Goal: Communication & Community: Answer question/provide support

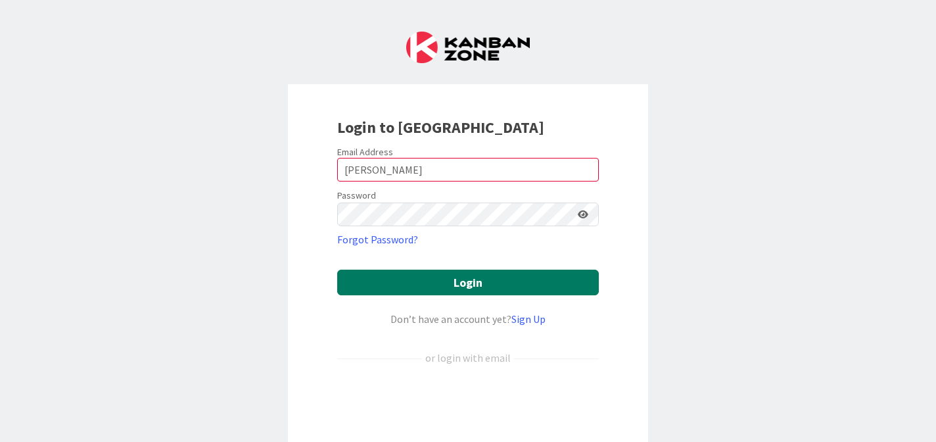
click at [472, 285] on button "Login" at bounding box center [468, 282] width 262 height 26
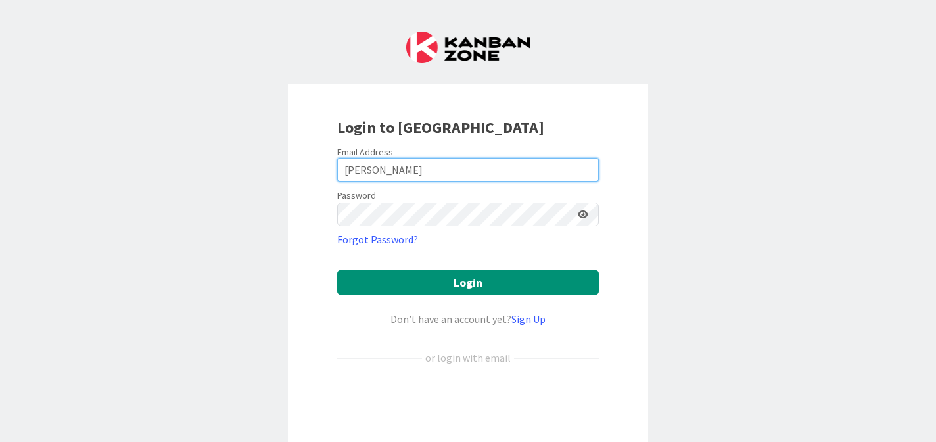
drag, startPoint x: 382, startPoint y: 171, endPoint x: 323, endPoint y: 168, distance: 59.2
click at [323, 168] on div "Login to [GEOGRAPHIC_DATA] Email Address [PERSON_NAME] Password Forgot Password…" at bounding box center [468, 284] width 360 height 401
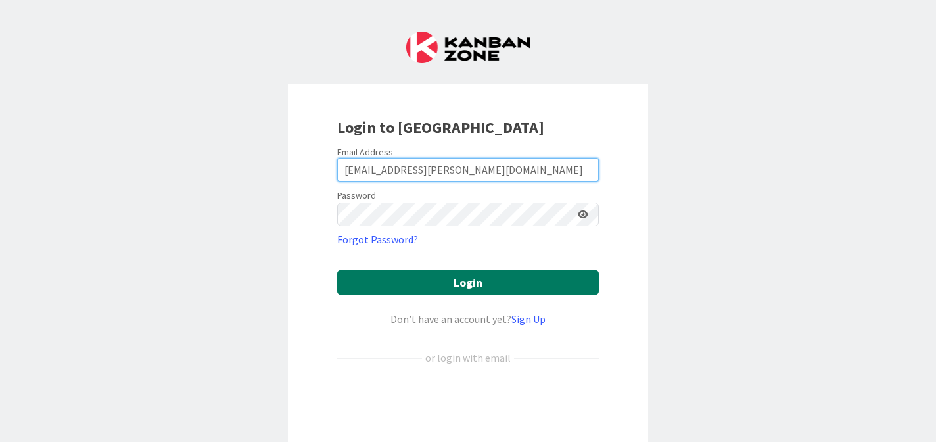
type input "[EMAIL_ADDRESS][PERSON_NAME][DOMAIN_NAME]"
click at [480, 278] on button "Login" at bounding box center [468, 282] width 262 height 26
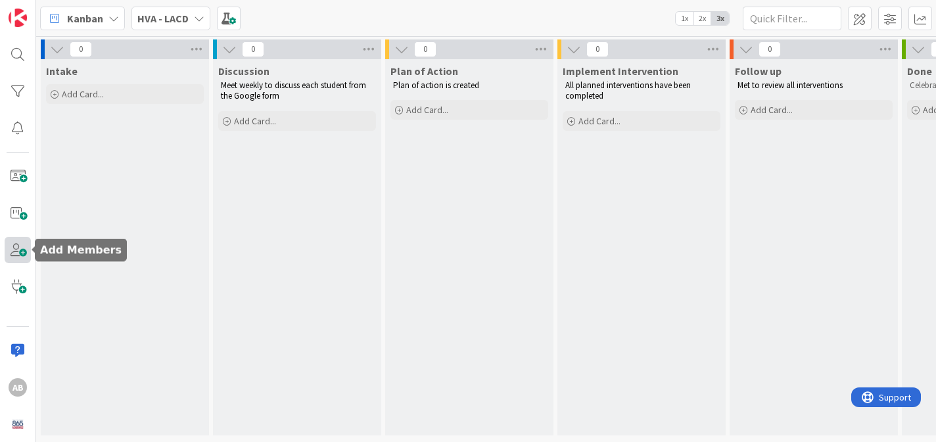
click at [21, 252] on span at bounding box center [18, 250] width 26 height 26
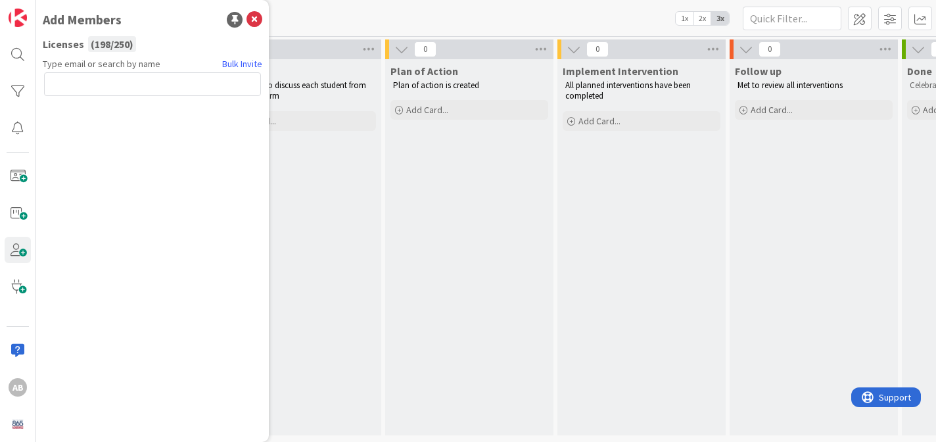
click at [317, 170] on div "Discussion Meet weekly to discuss each student from the Google form Add Card..." at bounding box center [297, 247] width 168 height 376
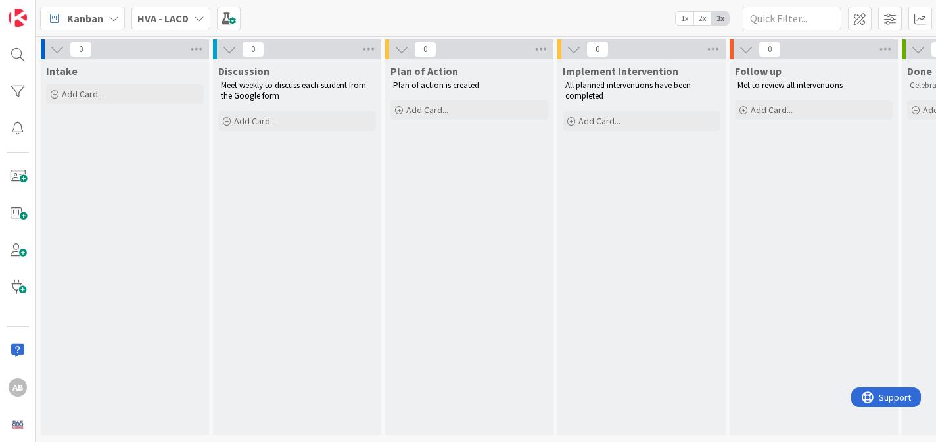
click at [194, 14] on icon at bounding box center [199, 18] width 11 height 11
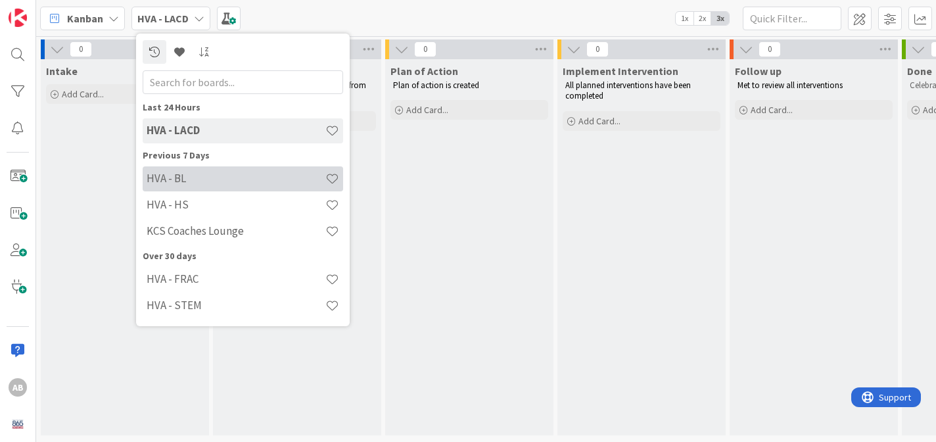
click at [187, 177] on h4 "HVA - BL" at bounding box center [236, 177] width 179 height 13
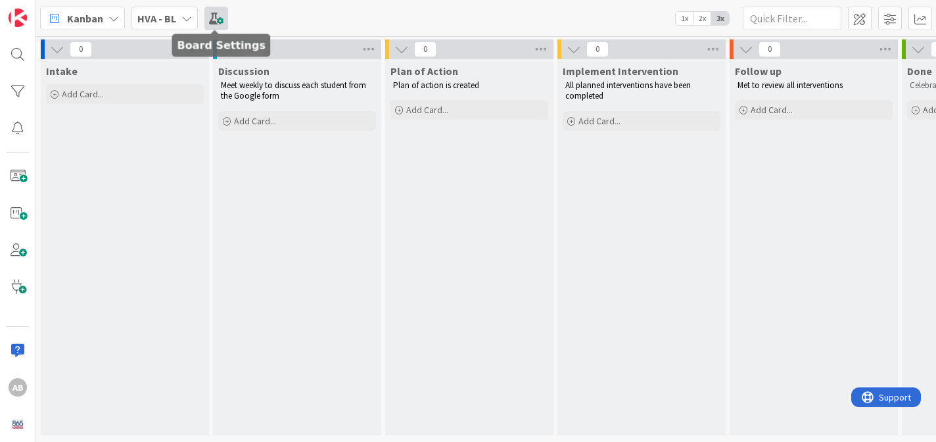
click at [214, 14] on span at bounding box center [216, 19] width 24 height 24
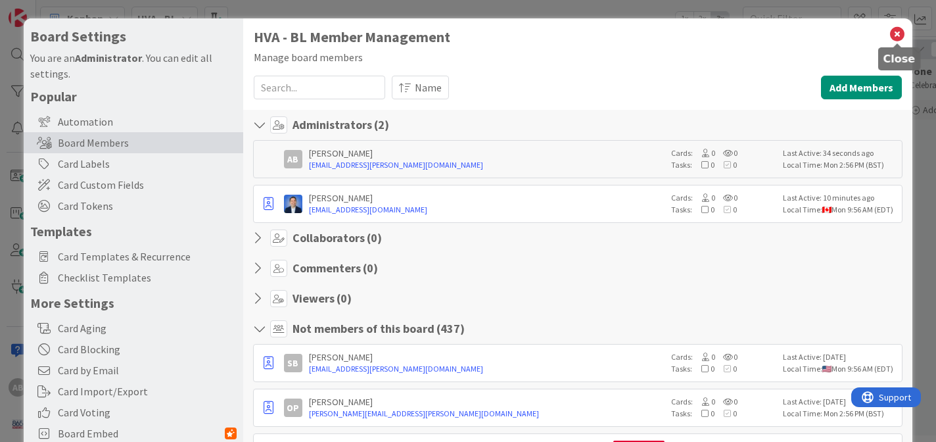
click at [895, 31] on icon at bounding box center [896, 34] width 17 height 18
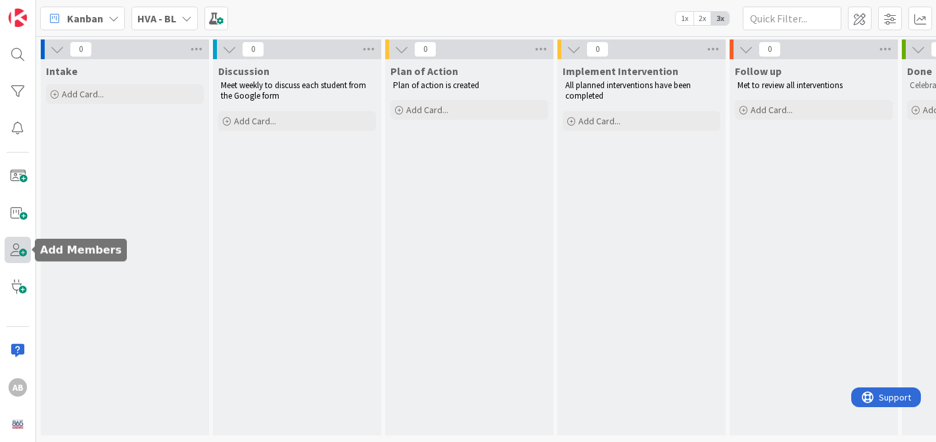
click at [16, 250] on span at bounding box center [18, 250] width 26 height 26
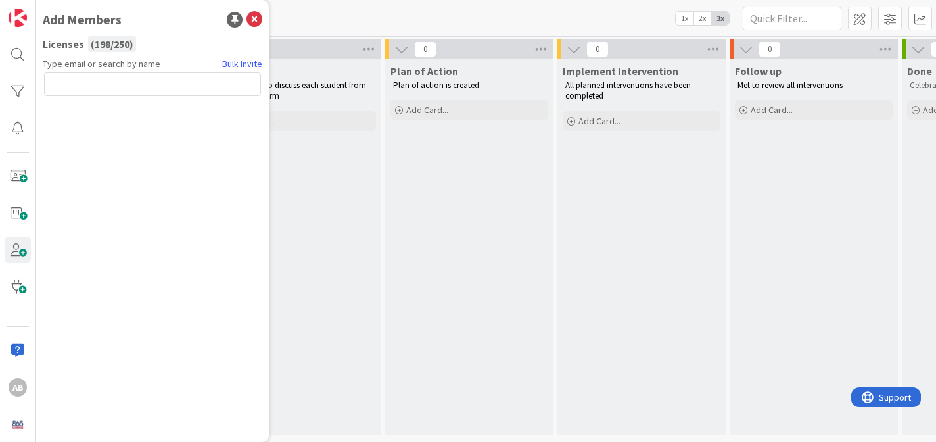
click at [120, 87] on input "text" at bounding box center [152, 84] width 217 height 24
type input "[PERSON_NAME][EMAIL_ADDRESS][PERSON_NAME][DOMAIN_NAME]"
click at [93, 112] on button "Send Invite" at bounding box center [79, 113] width 70 height 24
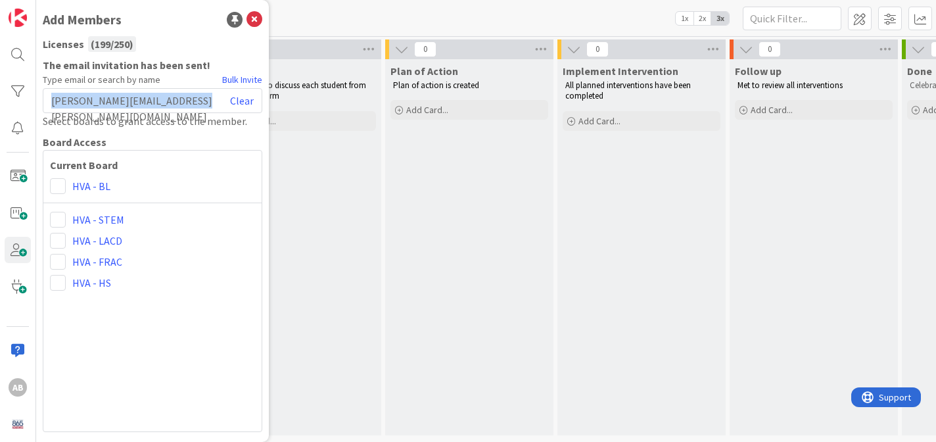
drag, startPoint x: 195, startPoint y: 94, endPoint x: 47, endPoint y: 91, distance: 148.5
click at [47, 91] on div "[PERSON_NAME][EMAIL_ADDRESS][PERSON_NAME][DOMAIN_NAME] Clear" at bounding box center [152, 100] width 219 height 25
click at [245, 104] on link "Clear" at bounding box center [242, 101] width 24 height 16
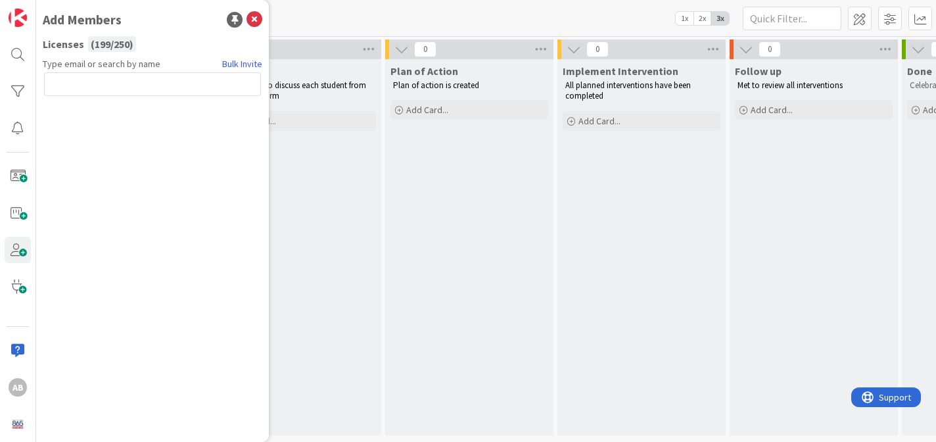
click at [132, 80] on input "text" at bounding box center [152, 84] width 217 height 24
type input "[PERSON_NAME][EMAIL_ADDRESS][DOMAIN_NAME]"
click at [91, 110] on button "Send Invite" at bounding box center [79, 113] width 70 height 24
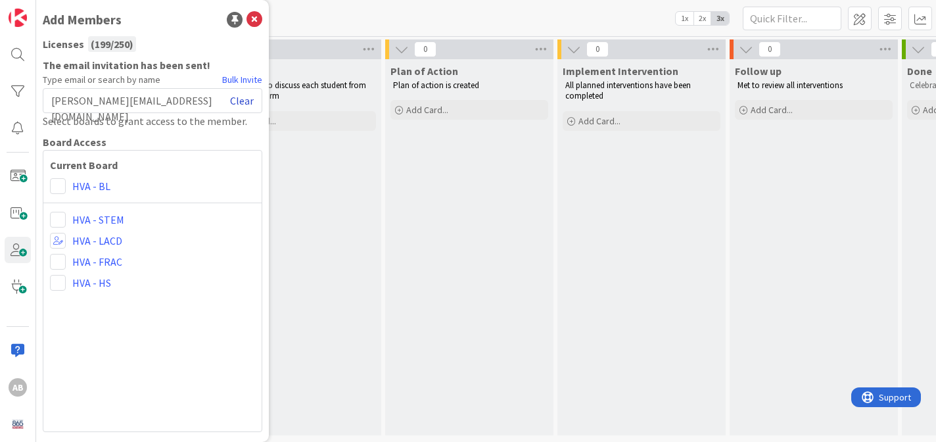
click at [250, 101] on link "Clear" at bounding box center [242, 101] width 24 height 16
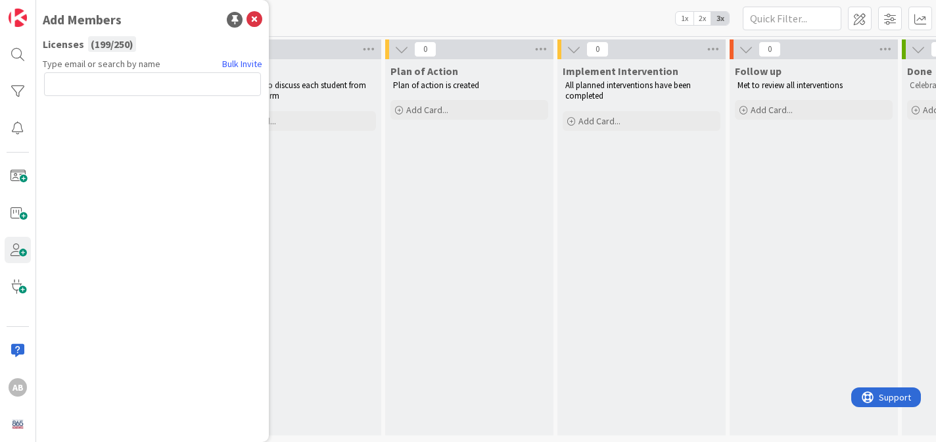
click at [194, 82] on input "text" at bounding box center [152, 84] width 217 height 24
type input "[EMAIL_ADDRESS][PERSON_NAME][DOMAIN_NAME]"
click at [89, 110] on button "Send Invite" at bounding box center [79, 113] width 70 height 24
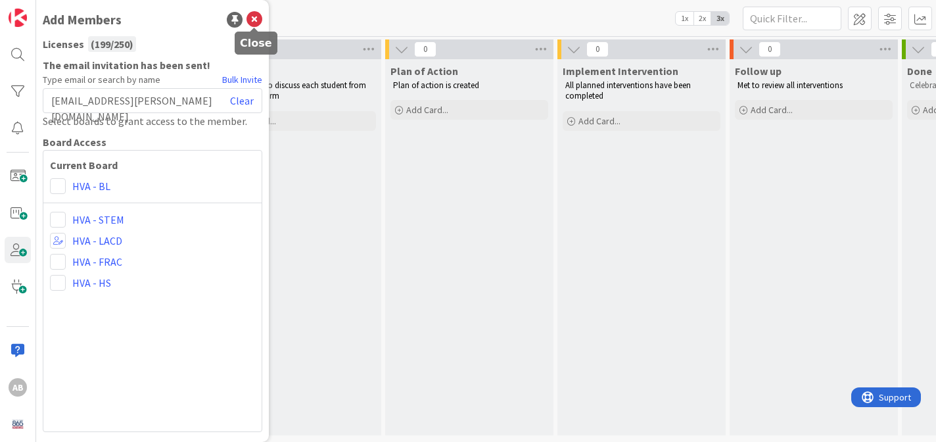
click at [255, 18] on icon at bounding box center [254, 20] width 16 height 16
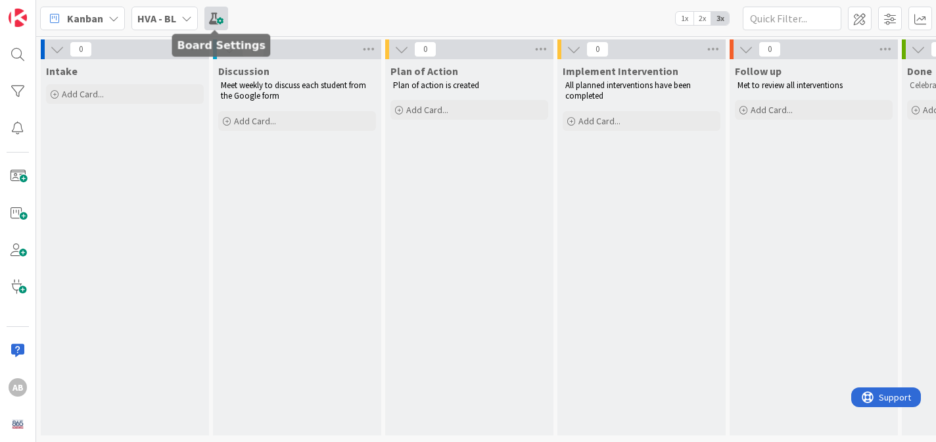
click at [214, 16] on span at bounding box center [216, 19] width 24 height 24
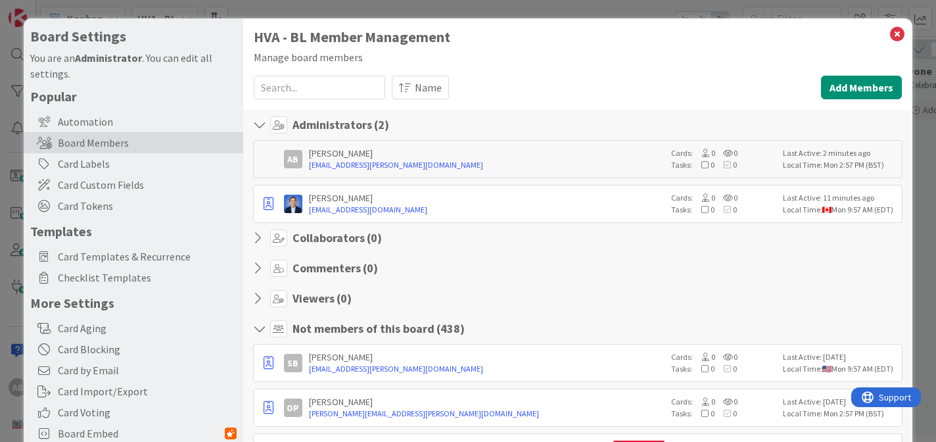
click at [258, 237] on icon at bounding box center [261, 237] width 17 height 13
click at [341, 235] on h4 "Collaborators ( 0 )" at bounding box center [336, 238] width 89 height 14
click at [897, 28] on icon at bounding box center [896, 34] width 17 height 18
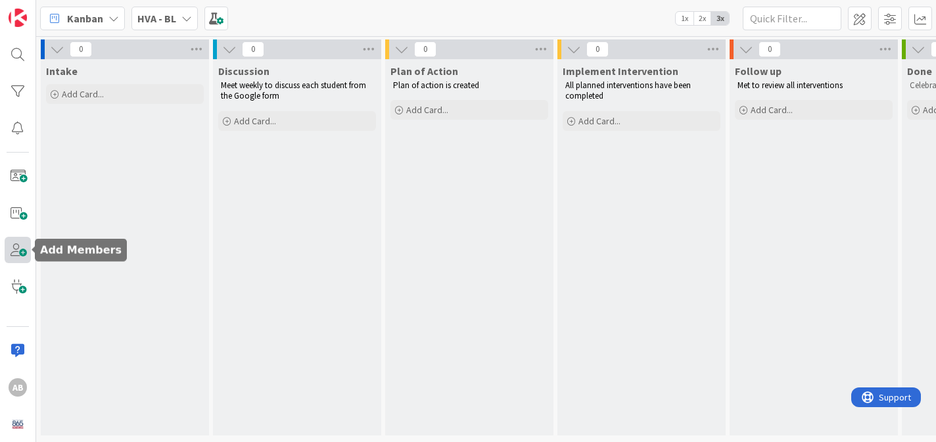
click at [20, 243] on span at bounding box center [18, 250] width 26 height 26
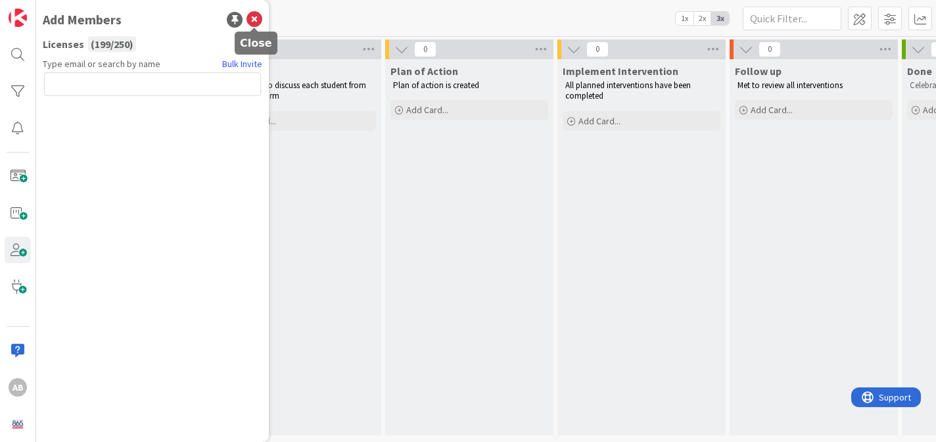
click at [248, 14] on icon at bounding box center [254, 20] width 16 height 16
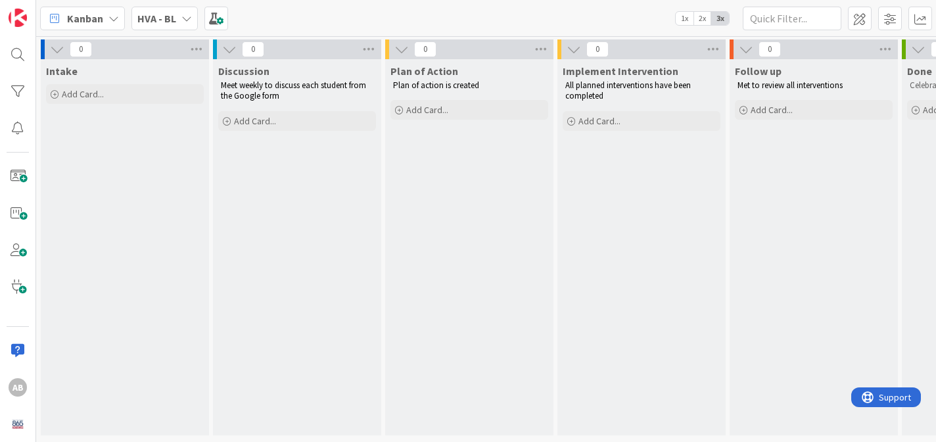
click at [185, 13] on icon at bounding box center [186, 18] width 11 height 11
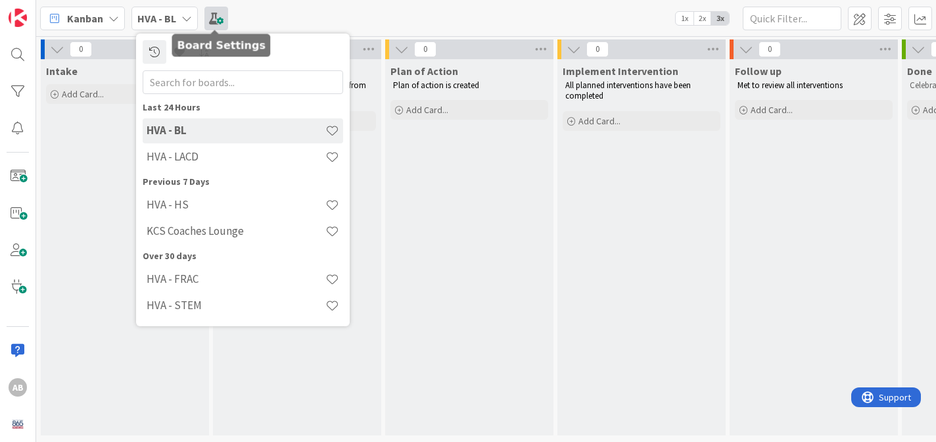
click at [216, 12] on span at bounding box center [216, 19] width 24 height 24
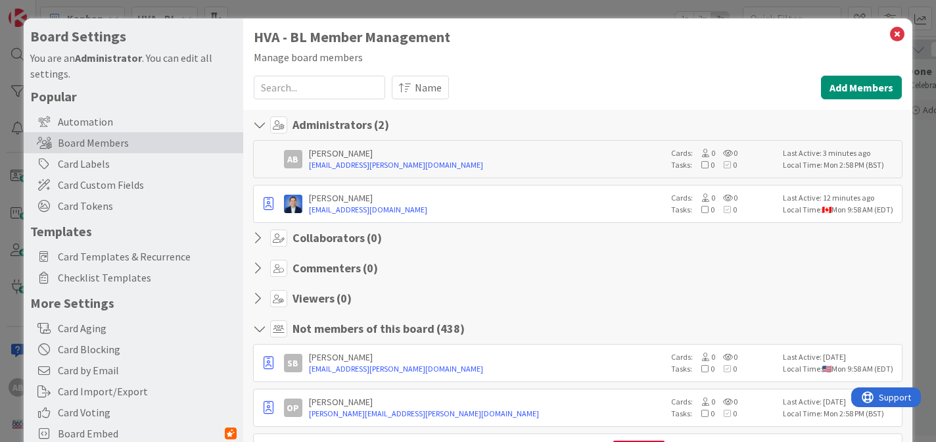
click at [260, 236] on icon at bounding box center [261, 237] width 17 height 13
click at [336, 233] on h4 "Collaborators ( 0 )" at bounding box center [336, 238] width 89 height 14
click at [846, 87] on button "Add Members" at bounding box center [861, 88] width 81 height 24
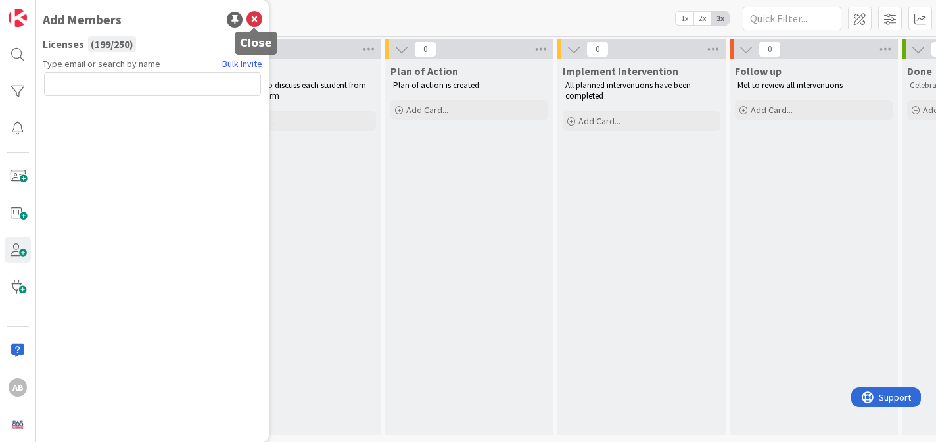
click at [257, 16] on icon at bounding box center [254, 20] width 16 height 16
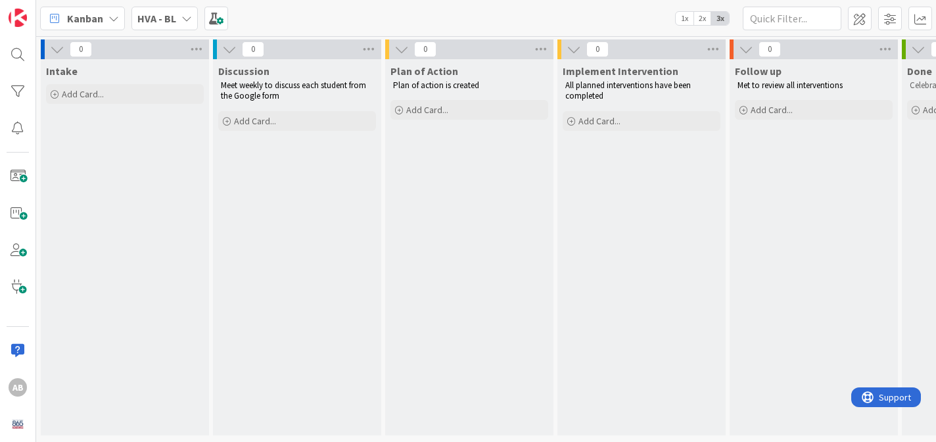
click at [187, 19] on icon at bounding box center [186, 18] width 11 height 11
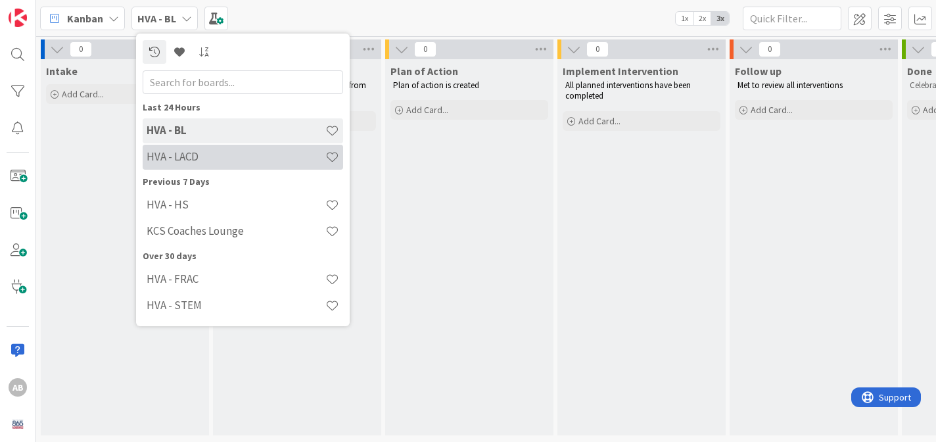
click at [181, 159] on h4 "HVA - LACD" at bounding box center [236, 156] width 179 height 13
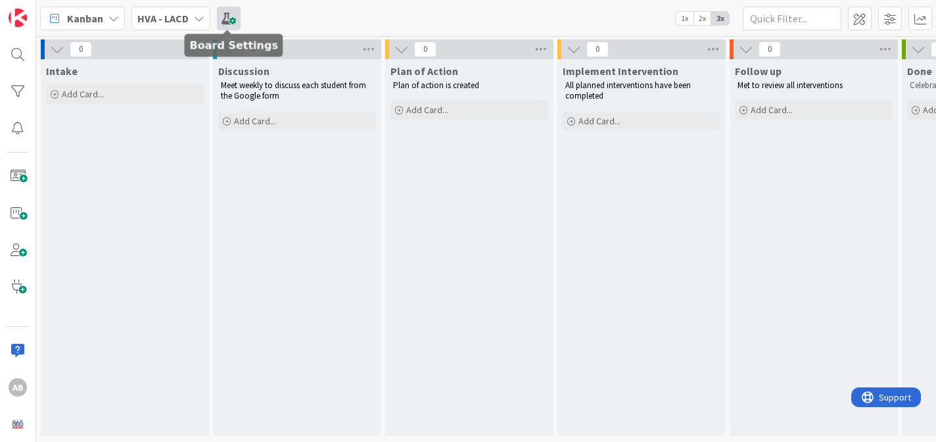
click at [230, 12] on span at bounding box center [229, 19] width 24 height 24
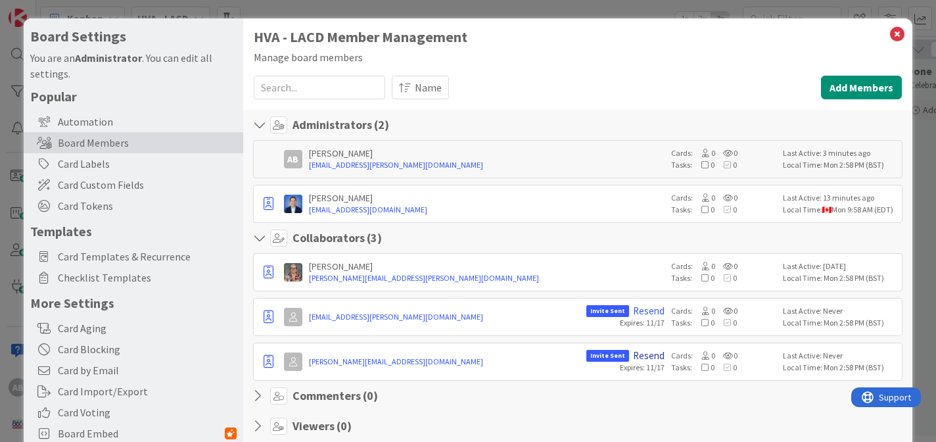
click at [652, 353] on link "Resend" at bounding box center [649, 356] width 32 height 12
click at [898, 29] on icon at bounding box center [896, 34] width 17 height 18
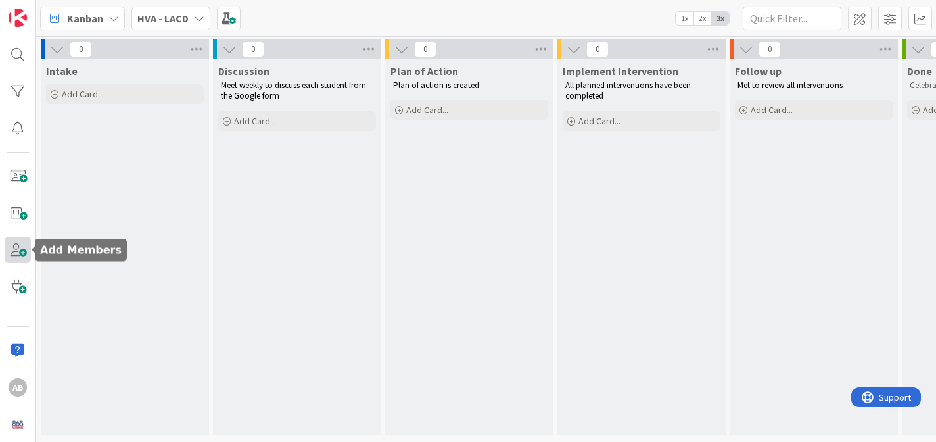
click at [18, 244] on span at bounding box center [18, 250] width 26 height 26
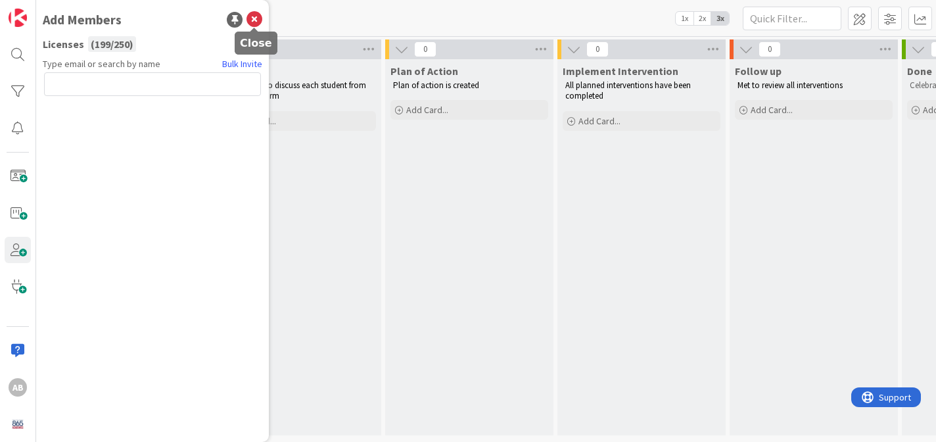
click at [256, 17] on icon at bounding box center [254, 20] width 16 height 16
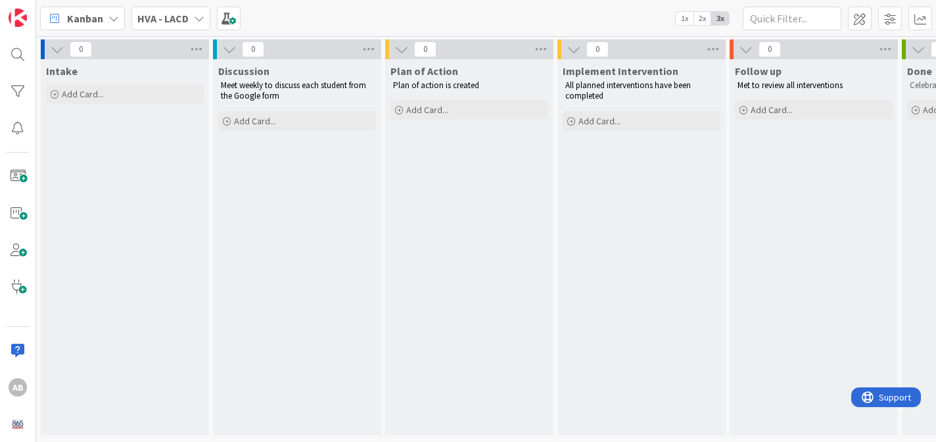
click at [108, 17] on icon at bounding box center [113, 18] width 11 height 11
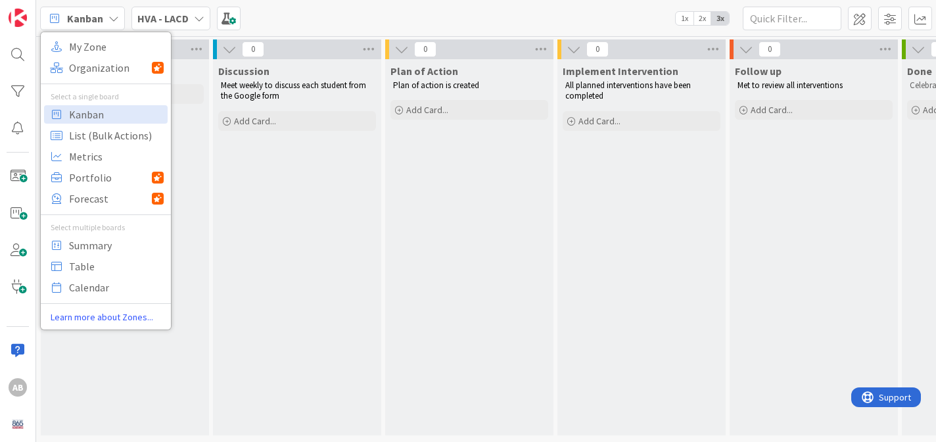
click at [276, 22] on div "Kanban My Zone Organization Select a single board Kanban List (Bulk Actions) Me…" at bounding box center [486, 18] width 900 height 36
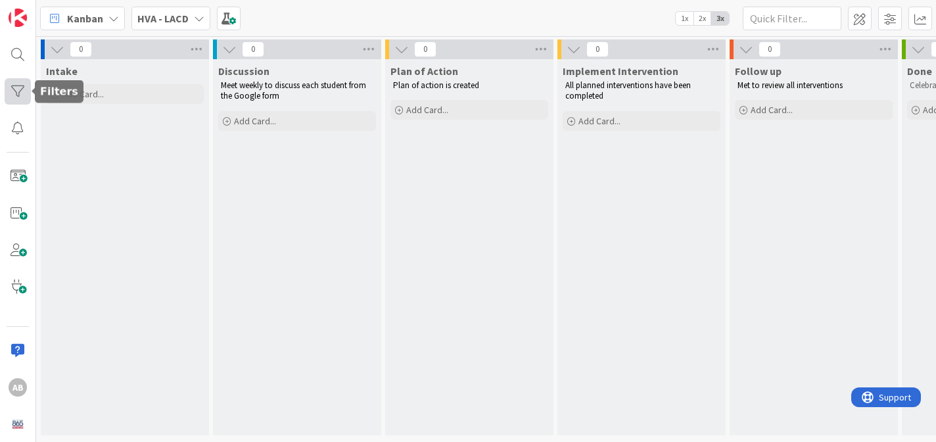
click at [11, 88] on div at bounding box center [18, 91] width 26 height 26
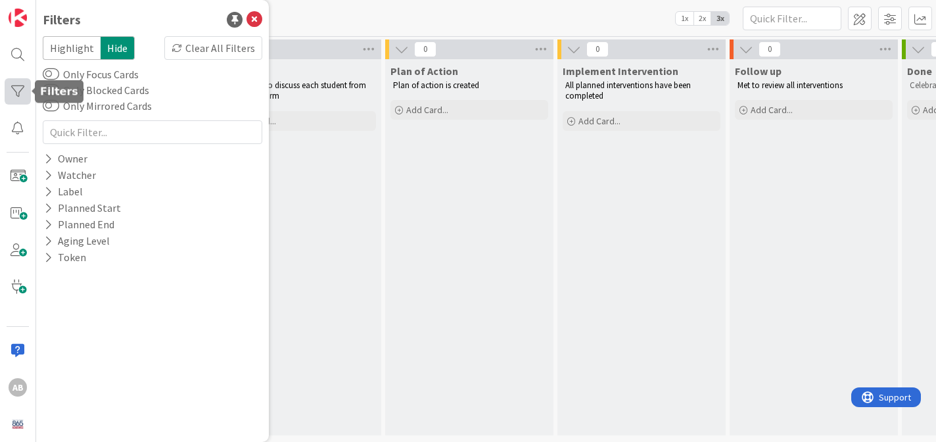
click at [11, 88] on div at bounding box center [18, 91] width 26 height 26
click at [321, 16] on div "Kanban My Zone Organization Select a single board Kanban List (Bulk Actions) Me…" at bounding box center [486, 18] width 900 height 36
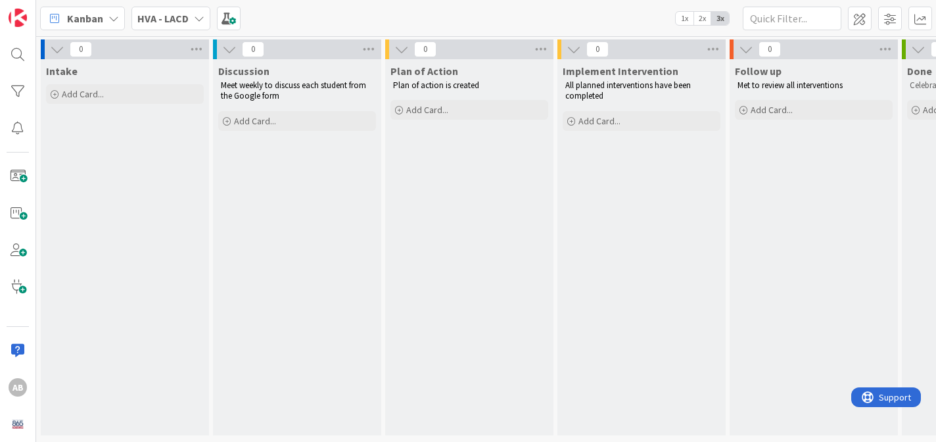
click at [198, 19] on icon at bounding box center [199, 18] width 11 height 11
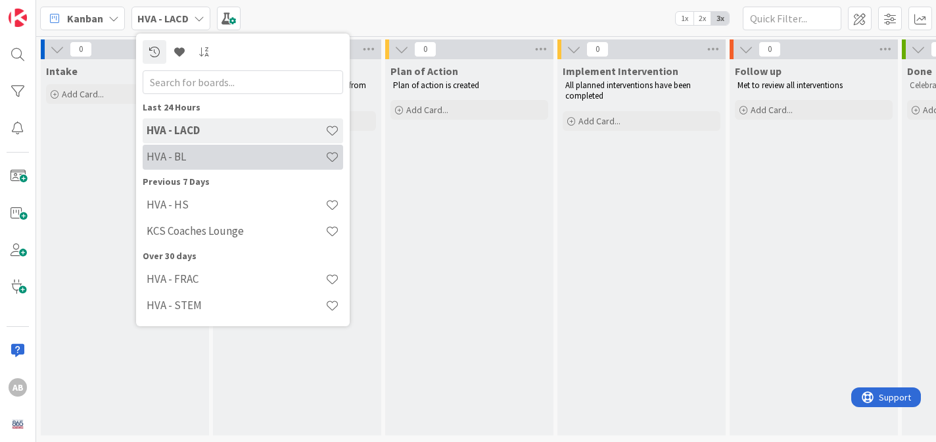
click at [170, 150] on h4 "HVA - BL" at bounding box center [236, 156] width 179 height 13
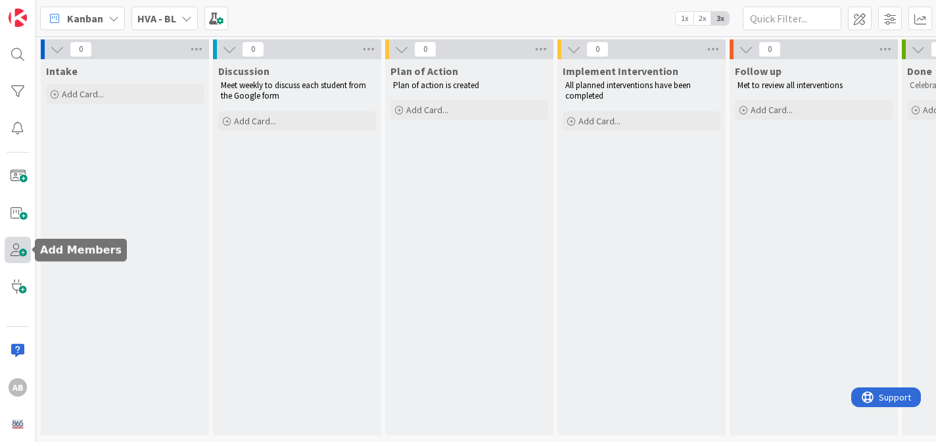
click at [18, 256] on span at bounding box center [18, 250] width 26 height 26
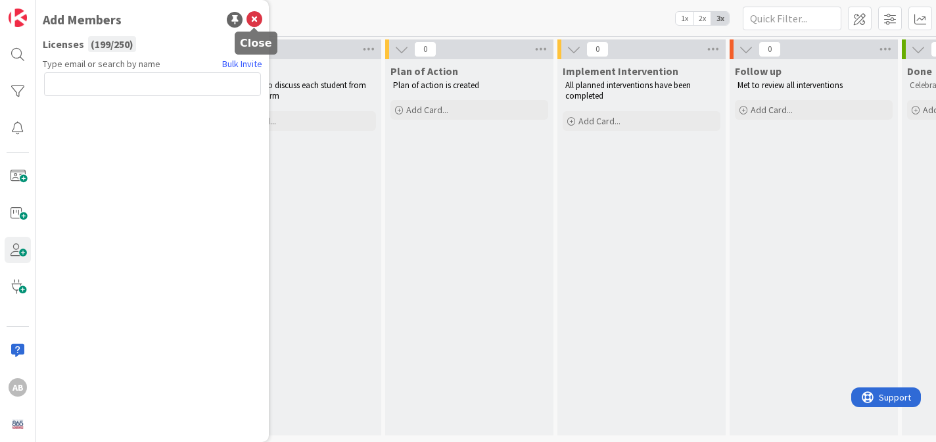
click at [260, 14] on icon at bounding box center [254, 20] width 16 height 16
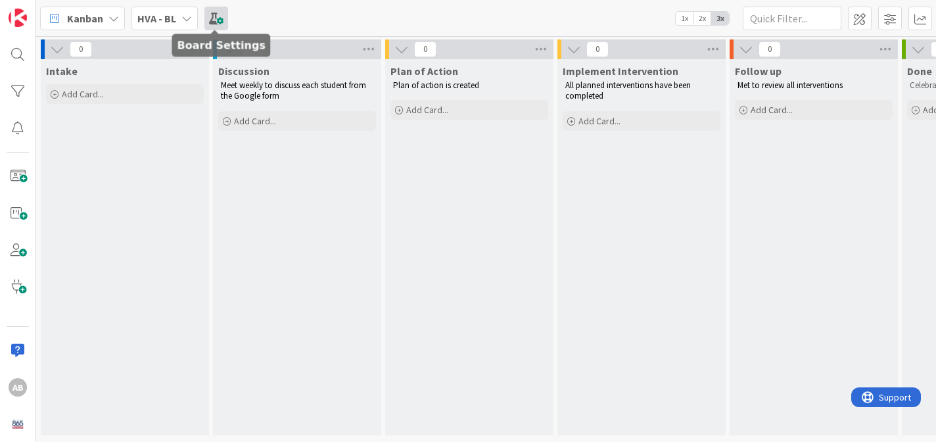
click at [217, 18] on span at bounding box center [216, 19] width 24 height 24
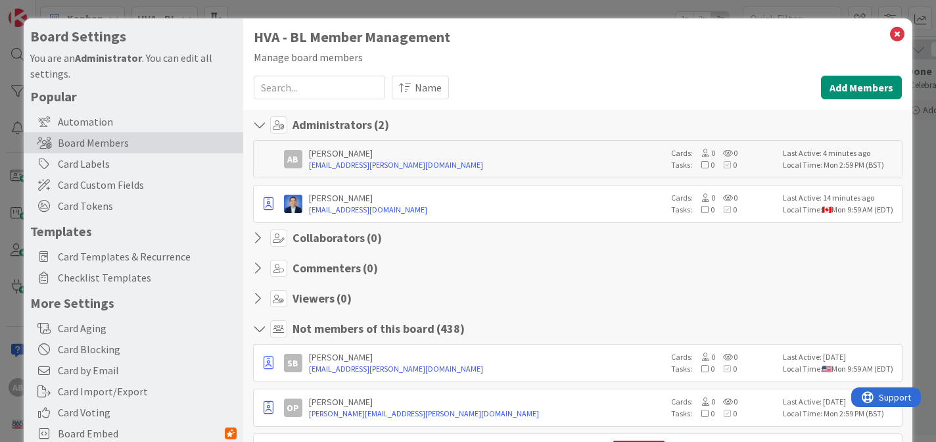
click at [282, 237] on icon at bounding box center [278, 237] width 17 height 17
click at [276, 235] on icon at bounding box center [278, 237] width 17 height 17
click at [334, 267] on h4 "Commenters ( 0 )" at bounding box center [334, 268] width 85 height 14
click at [311, 267] on h4 "Commenters ( 0 )" at bounding box center [334, 268] width 85 height 14
click at [302, 298] on h4 "Viewers ( 0 )" at bounding box center [321, 298] width 59 height 14
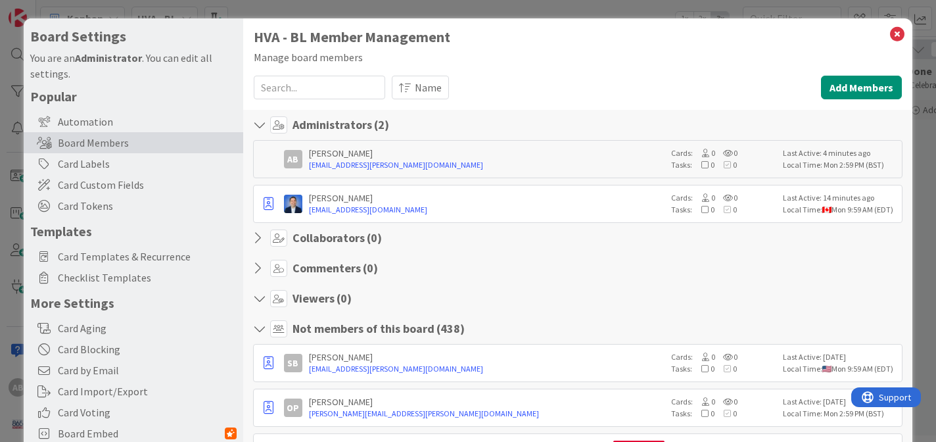
click at [257, 123] on icon at bounding box center [261, 124] width 17 height 13
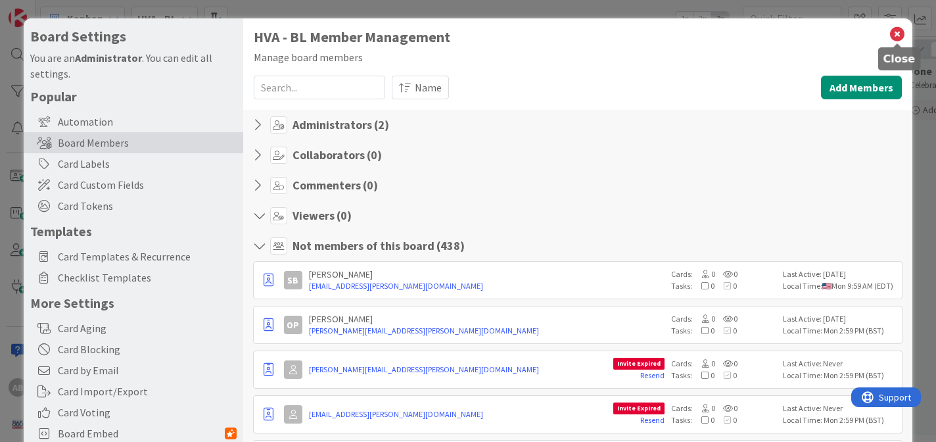
click at [898, 32] on icon at bounding box center [896, 34] width 17 height 18
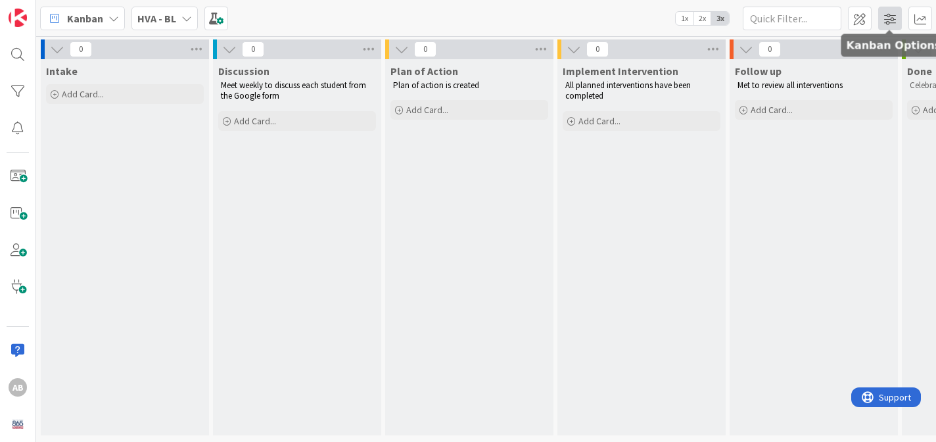
click at [890, 14] on span at bounding box center [890, 19] width 24 height 24
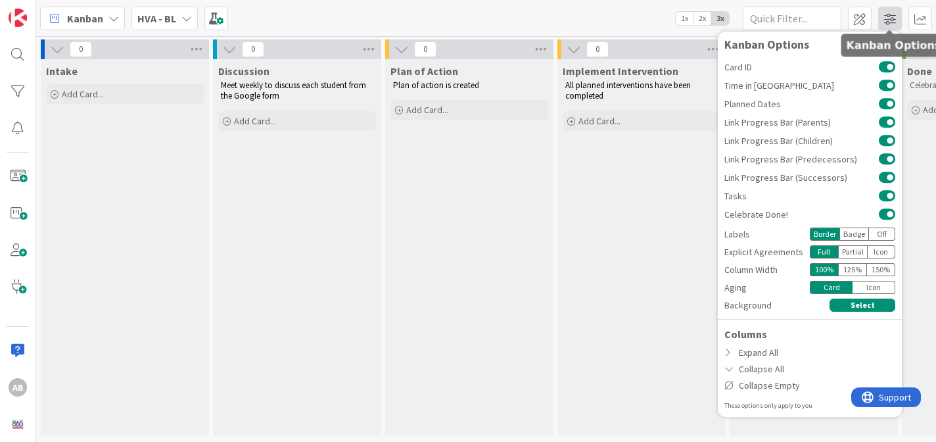
click at [888, 16] on span at bounding box center [890, 19] width 24 height 24
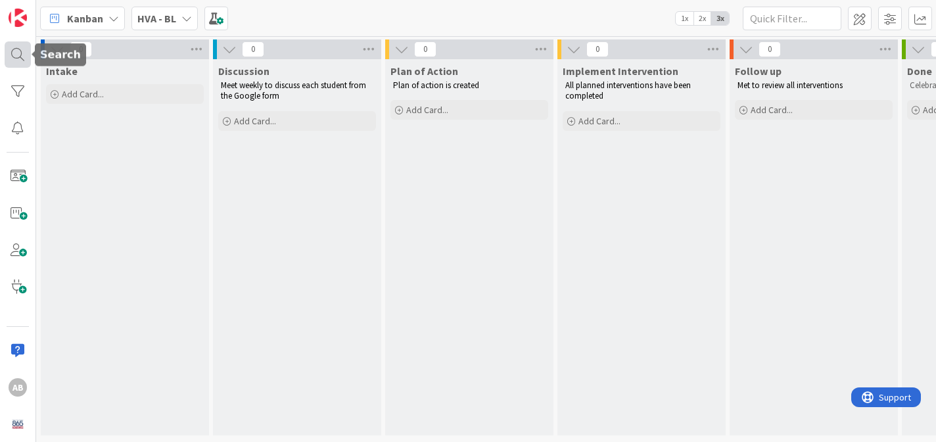
click at [14, 56] on div at bounding box center [18, 54] width 26 height 26
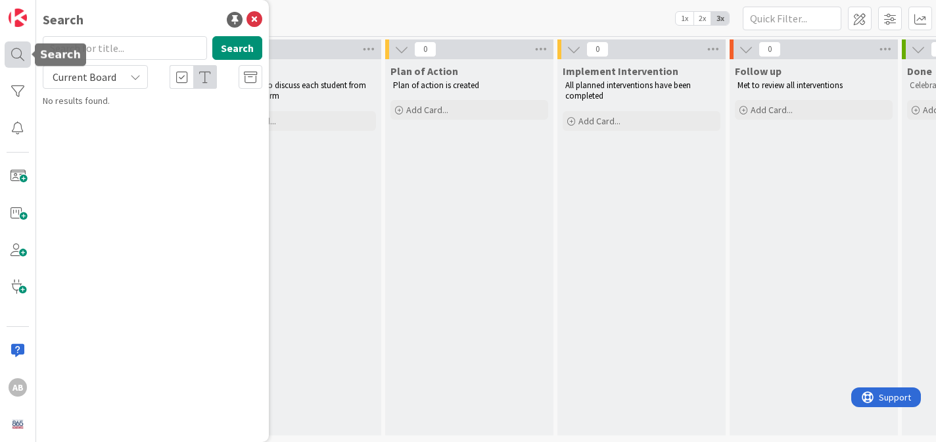
click at [15, 55] on div at bounding box center [18, 54] width 26 height 26
click at [22, 95] on div at bounding box center [18, 91] width 26 height 26
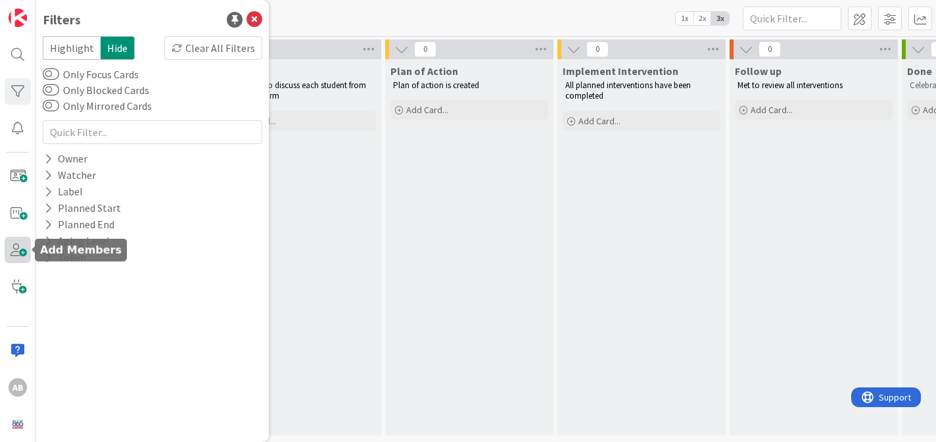
click at [20, 251] on span at bounding box center [18, 250] width 26 height 26
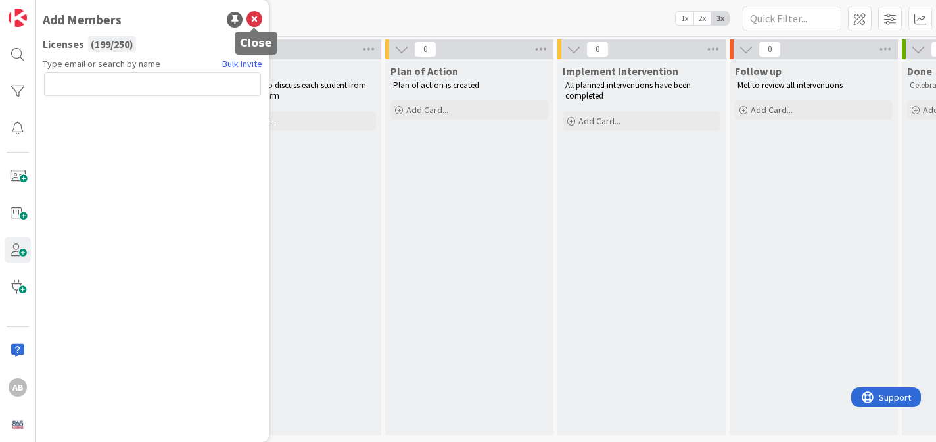
click at [253, 20] on icon at bounding box center [254, 20] width 16 height 16
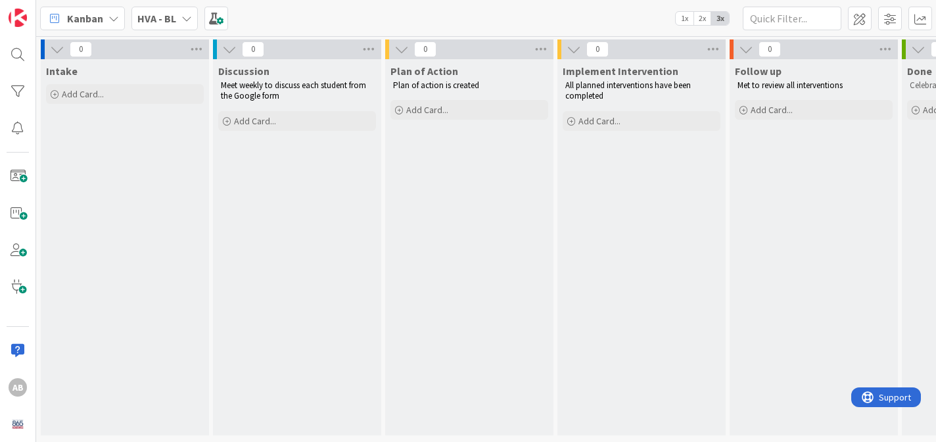
click at [187, 14] on icon at bounding box center [186, 18] width 11 height 11
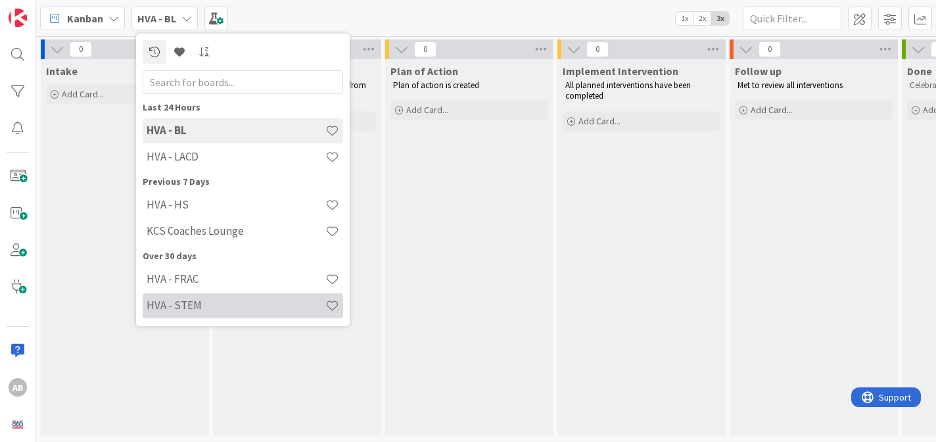
click at [183, 306] on h4 "HVA - STEM" at bounding box center [236, 304] width 179 height 13
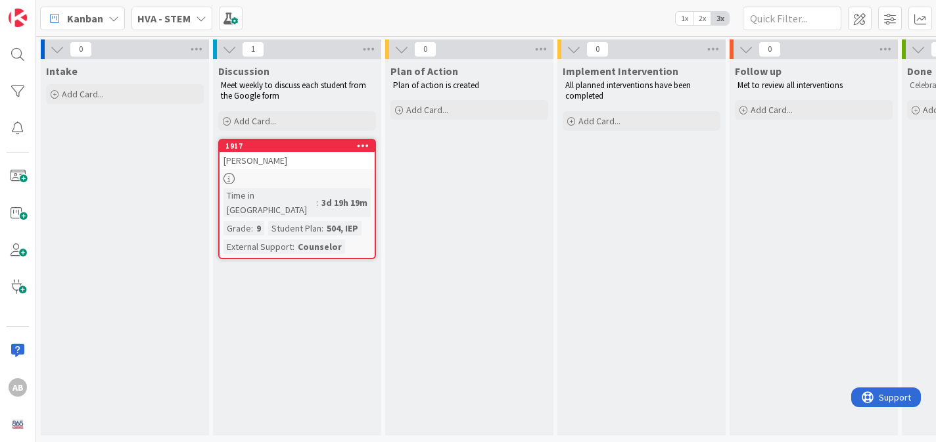
click at [198, 16] on icon at bounding box center [201, 18] width 11 height 11
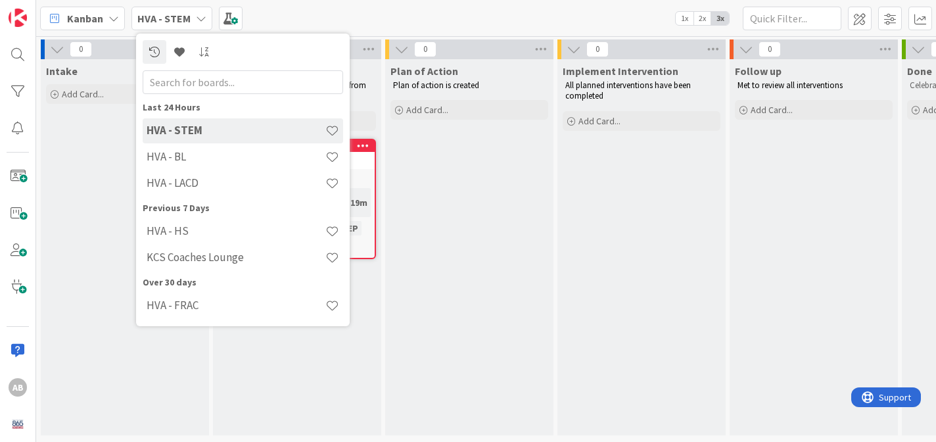
click at [198, 16] on icon at bounding box center [201, 18] width 11 height 11
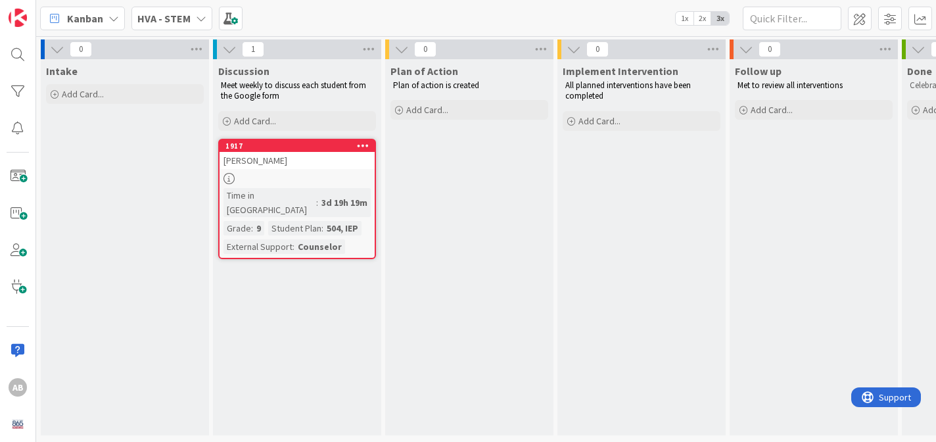
click at [196, 13] on icon at bounding box center [201, 18] width 11 height 11
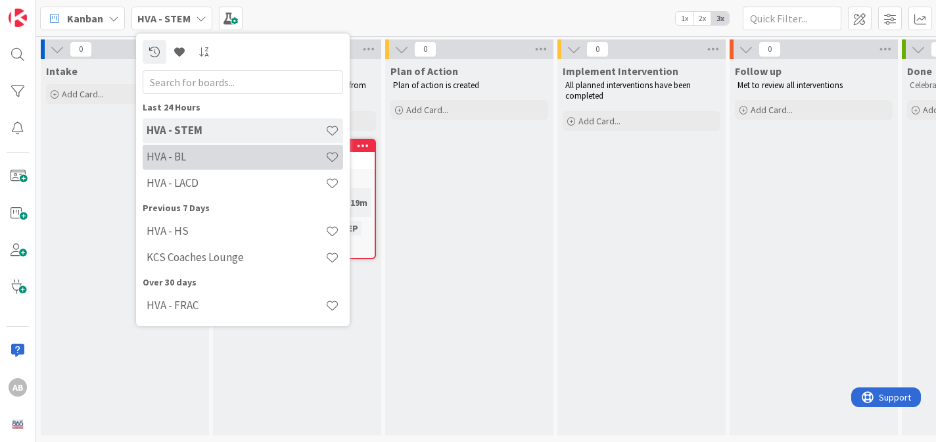
click at [193, 158] on h4 "HVA - BL" at bounding box center [236, 156] width 179 height 13
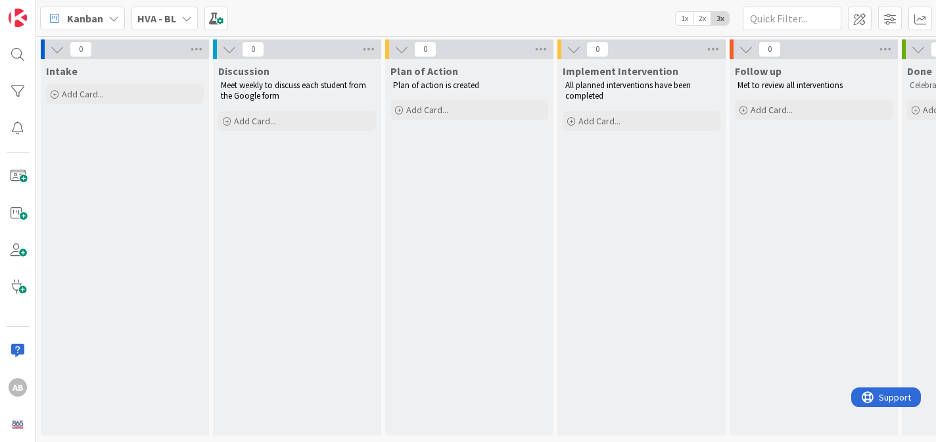
click at [188, 16] on icon at bounding box center [186, 18] width 11 height 11
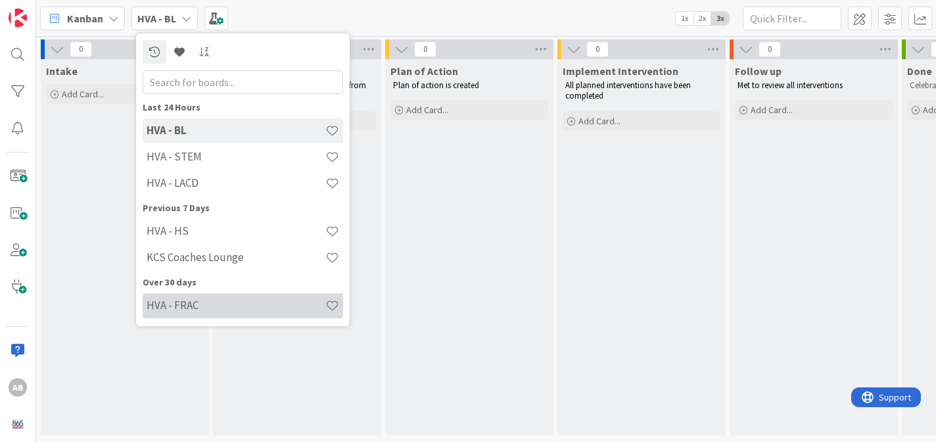
click at [191, 308] on h4 "HVA - FRAC" at bounding box center [236, 304] width 179 height 13
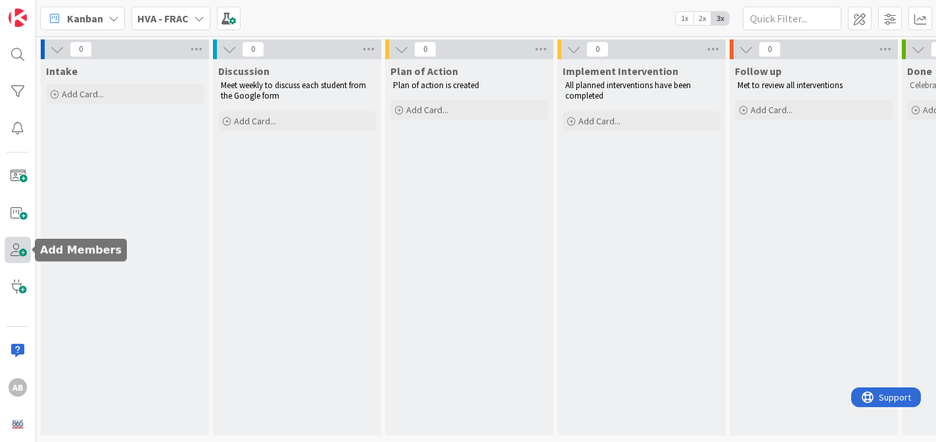
click at [15, 242] on span at bounding box center [18, 250] width 26 height 26
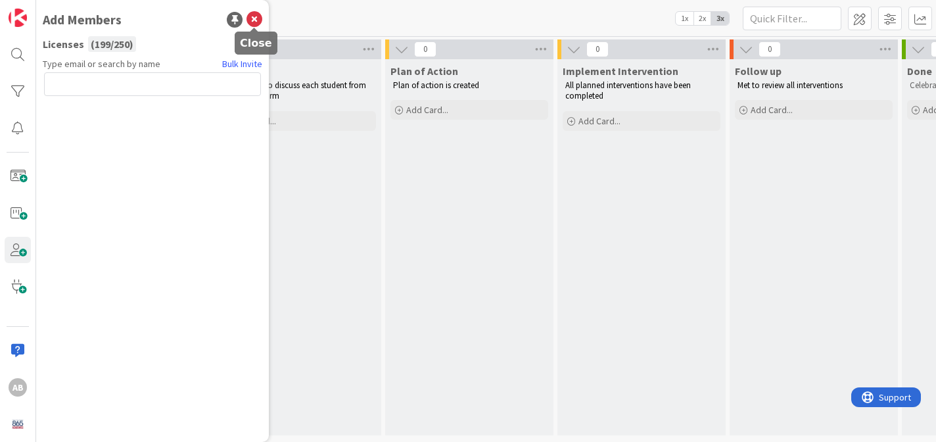
click at [255, 17] on icon at bounding box center [254, 20] width 16 height 16
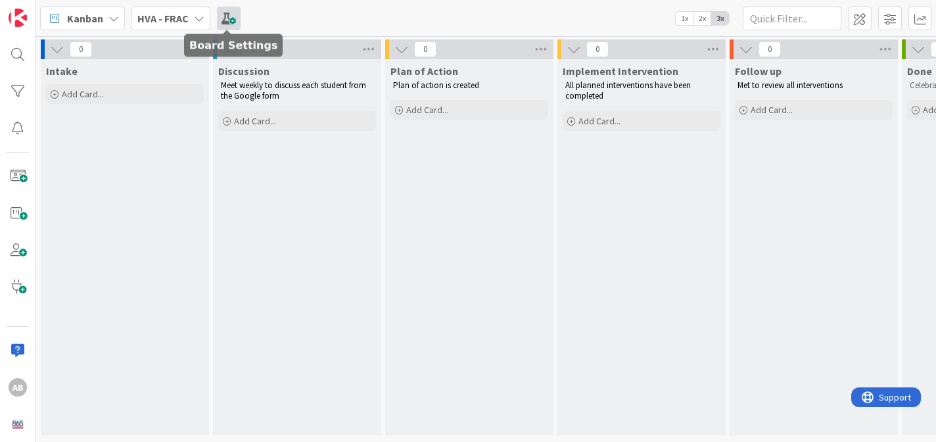
click at [227, 16] on span at bounding box center [229, 19] width 24 height 24
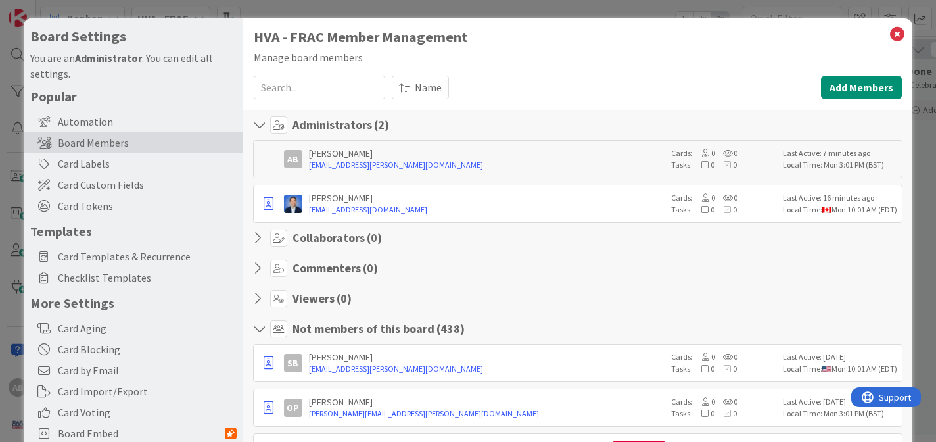
click at [302, 231] on h4 "Collaborators ( 0 )" at bounding box center [336, 238] width 89 height 14
click at [306, 232] on h4 "Collaborators ( 0 )" at bounding box center [336, 238] width 89 height 14
click at [279, 239] on icon at bounding box center [278, 237] width 17 height 17
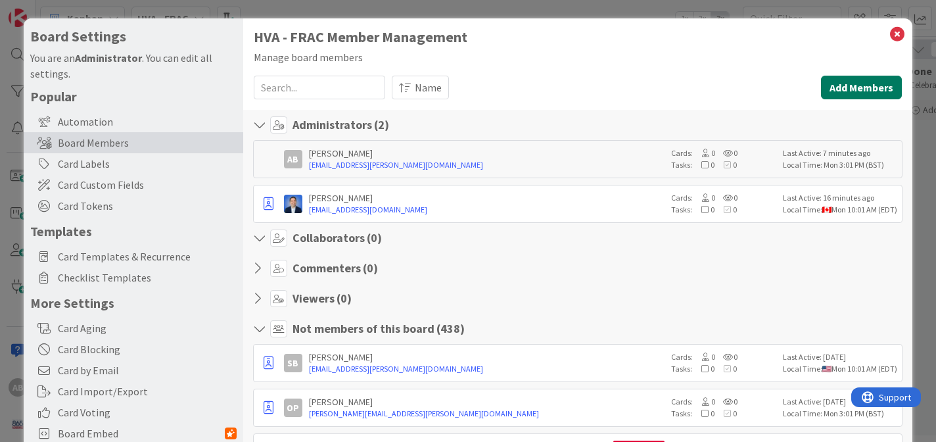
click at [874, 84] on button "Add Members" at bounding box center [861, 88] width 81 height 24
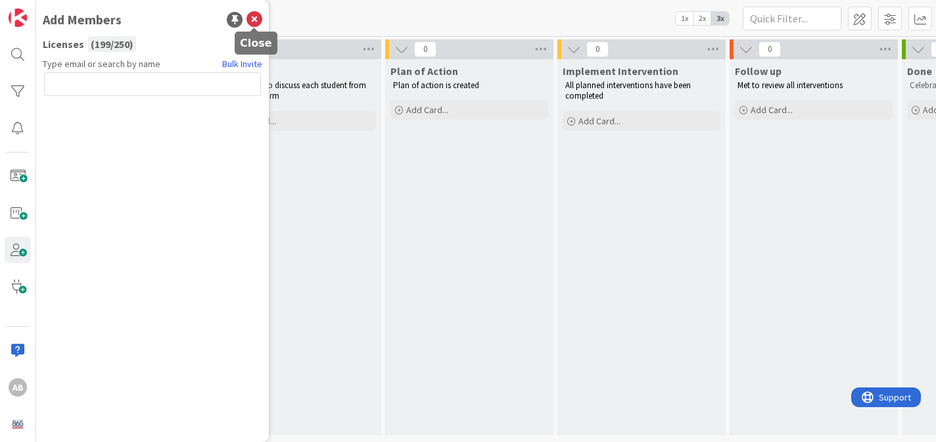
click at [256, 14] on icon at bounding box center [254, 20] width 16 height 16
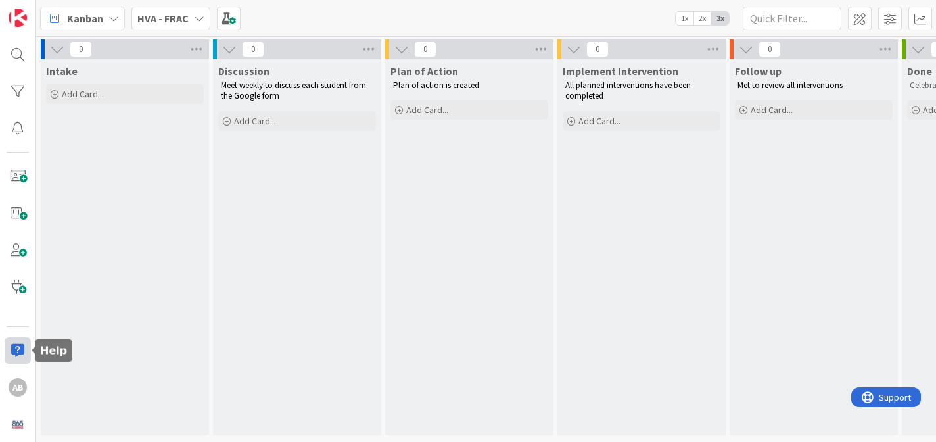
click at [17, 347] on div at bounding box center [18, 350] width 26 height 26
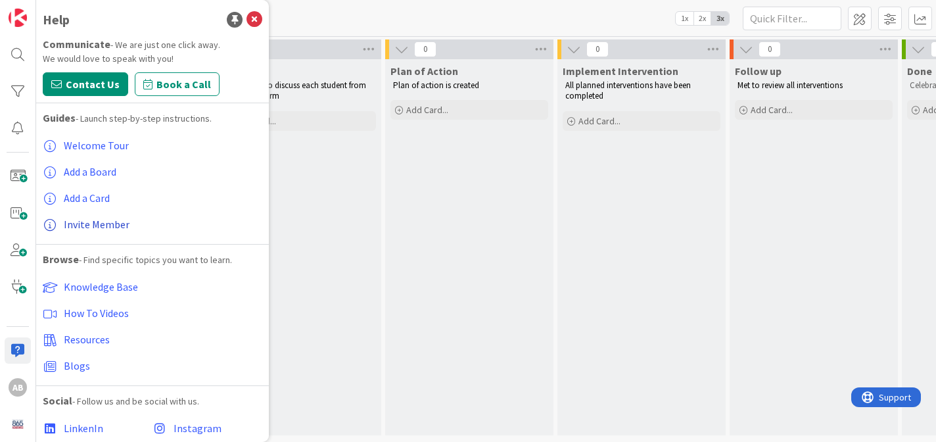
click at [107, 225] on span "Invite Member" at bounding box center [97, 223] width 66 height 13
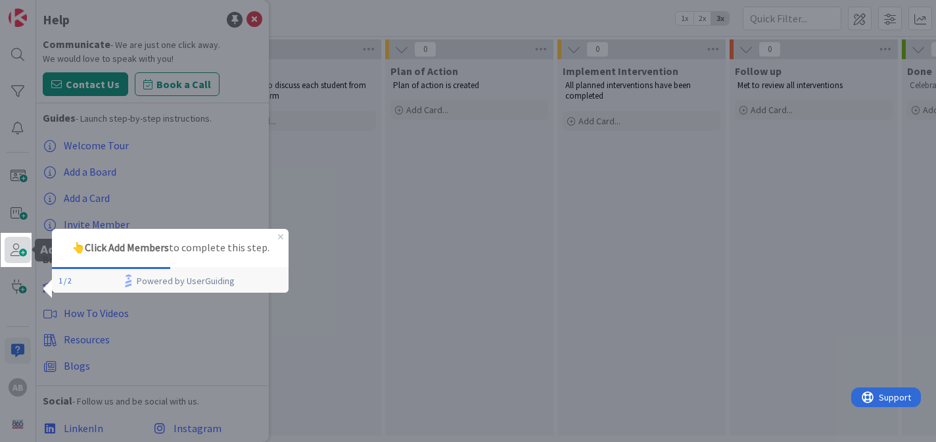
click at [18, 250] on span at bounding box center [18, 250] width 26 height 26
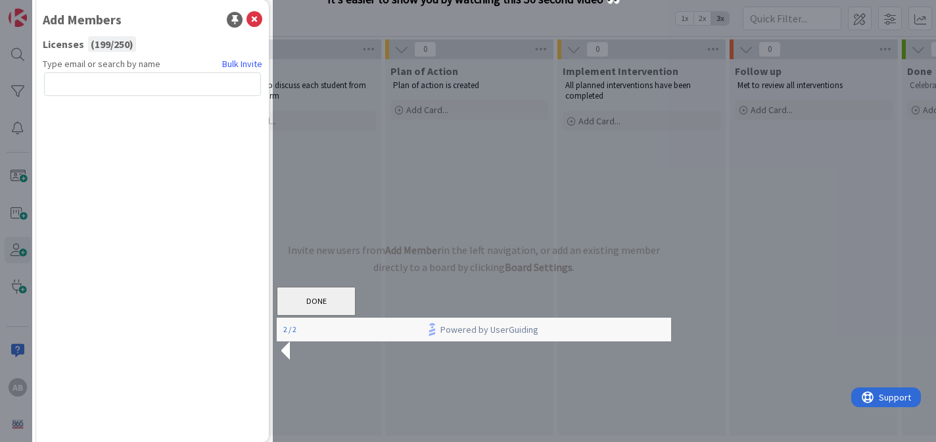
click at [355, 315] on button "DONE" at bounding box center [316, 300] width 79 height 29
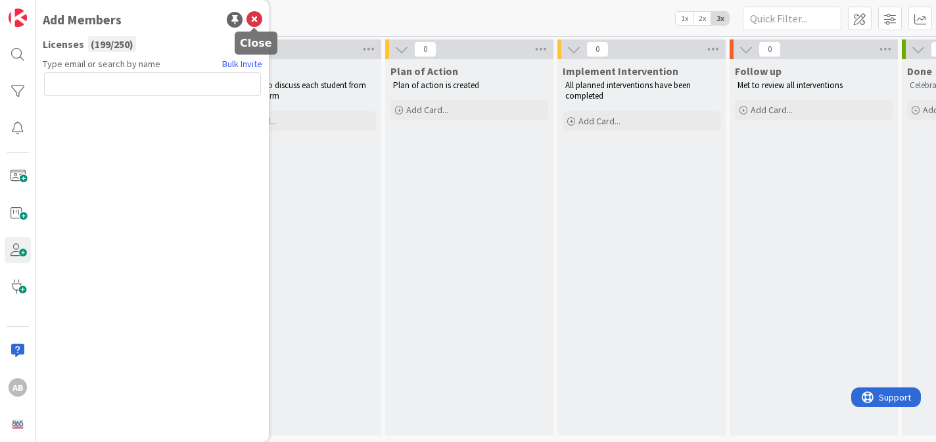
click at [256, 16] on icon at bounding box center [254, 20] width 16 height 16
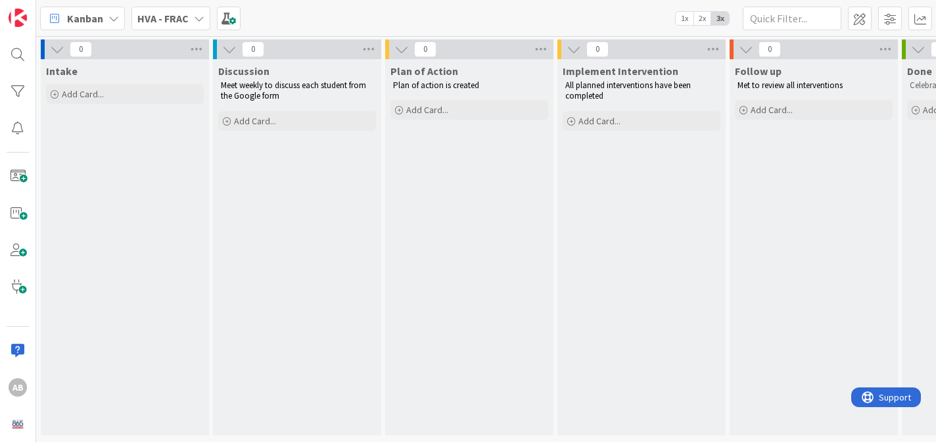
click at [196, 16] on icon at bounding box center [199, 18] width 11 height 11
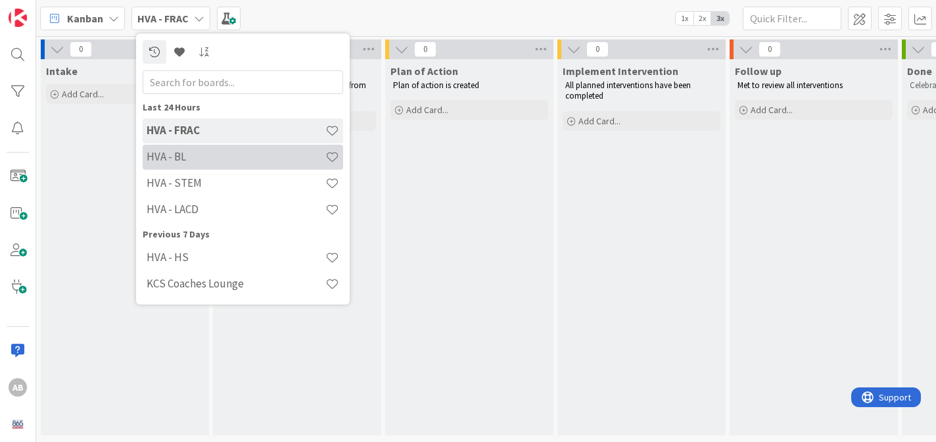
click at [192, 160] on h4 "HVA - BL" at bounding box center [236, 156] width 179 height 13
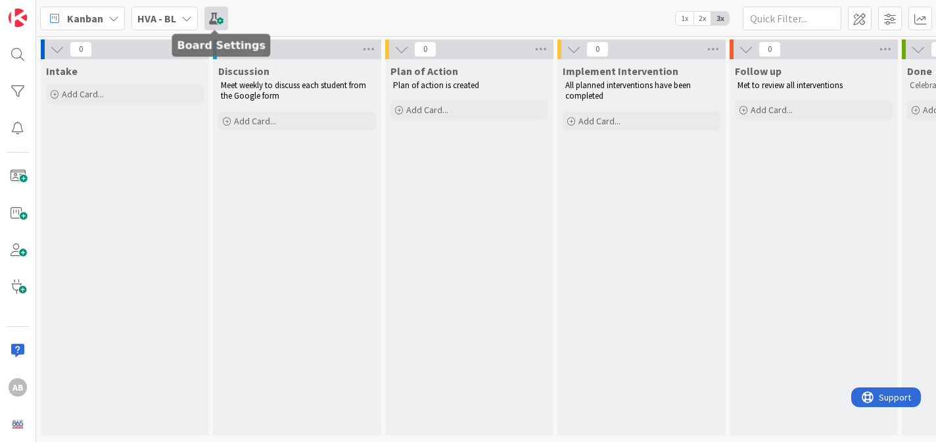
click at [217, 17] on span at bounding box center [216, 19] width 24 height 24
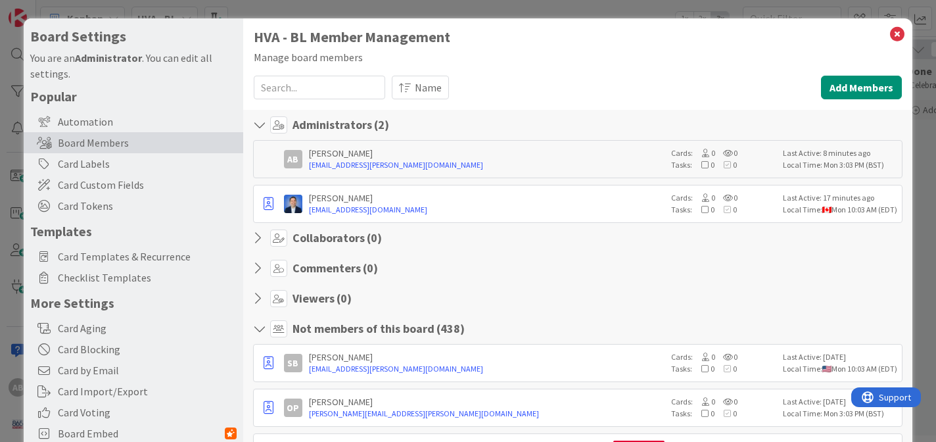
click at [329, 84] on input at bounding box center [319, 88] width 131 height 24
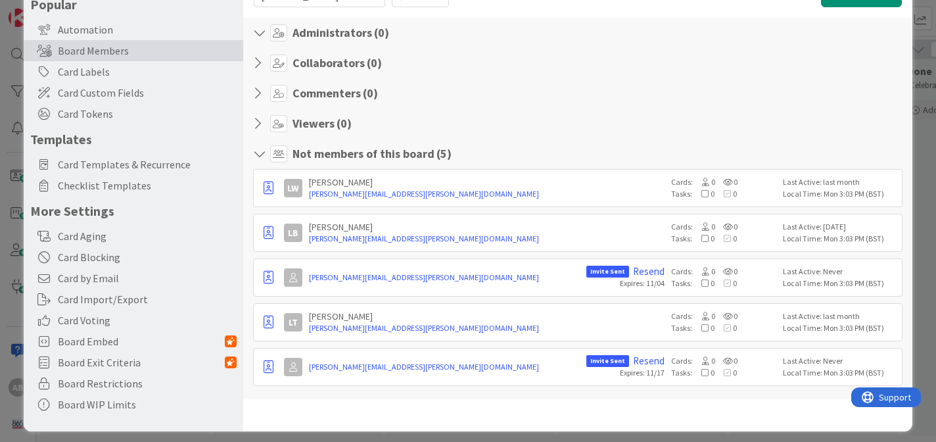
scroll to position [100, 0]
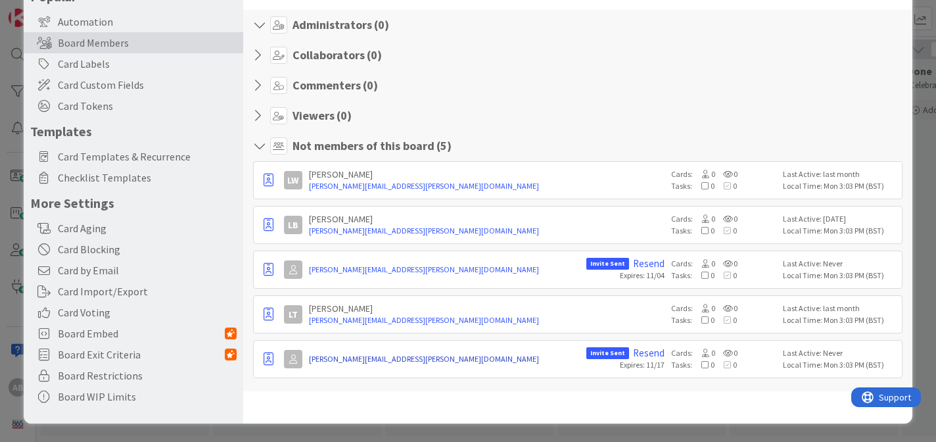
click at [405, 357] on link "[PERSON_NAME][EMAIL_ADDRESS][PERSON_NAME][DOMAIN_NAME]" at bounding box center [444, 359] width 271 height 12
click at [266, 363] on icon "button" at bounding box center [268, 358] width 10 height 13
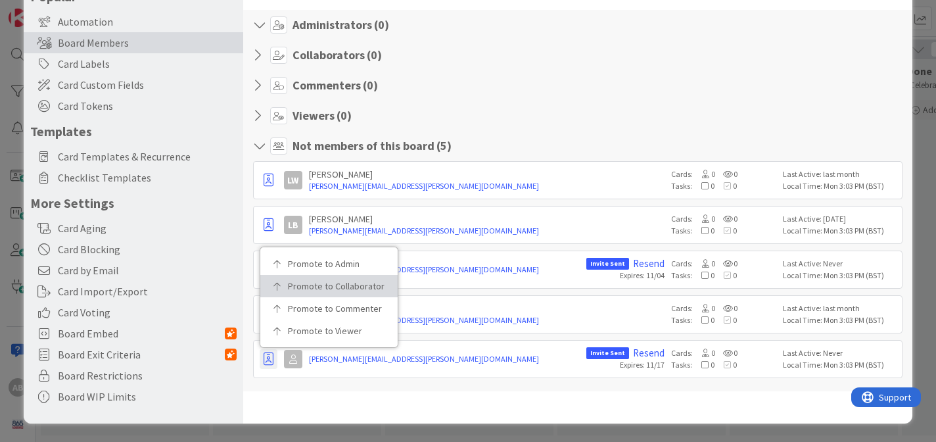
click at [334, 285] on p "Promote to Collaborator" at bounding box center [333, 285] width 91 height 9
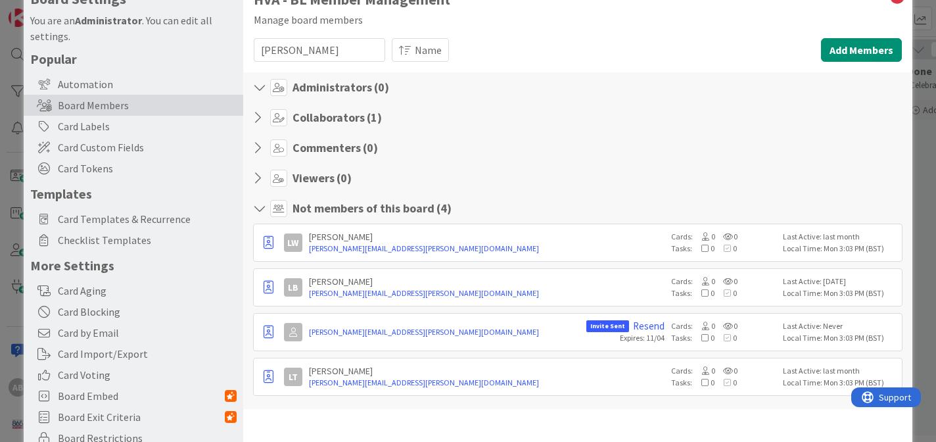
scroll to position [0, 0]
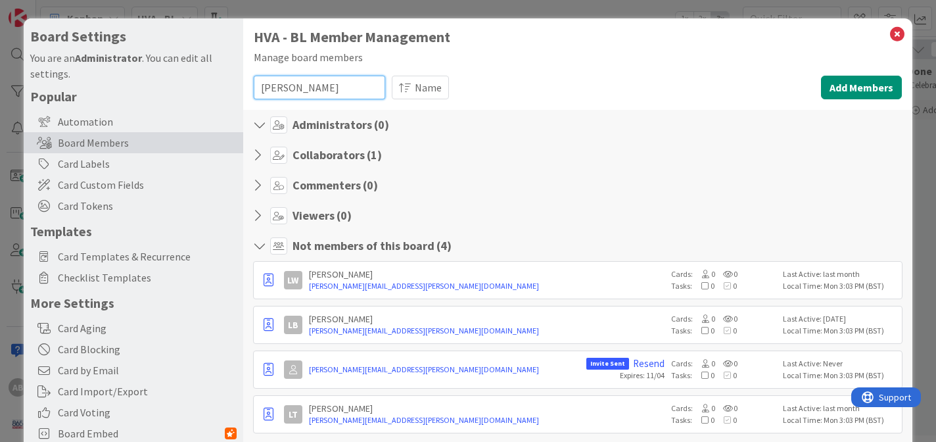
drag, startPoint x: 300, startPoint y: 91, endPoint x: 255, endPoint y: 87, distance: 45.5
click at [255, 87] on input "[PERSON_NAME]" at bounding box center [319, 88] width 131 height 24
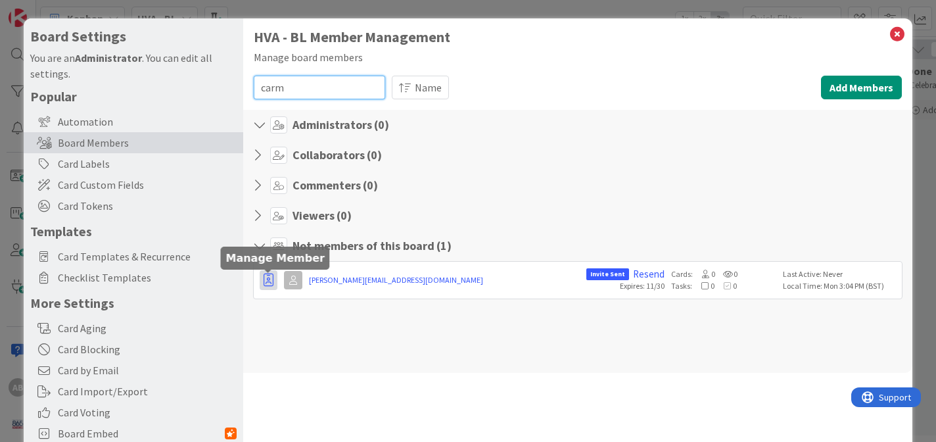
type input "carm"
click at [267, 276] on icon "button" at bounding box center [268, 279] width 10 height 13
click at [267, 277] on icon "button" at bounding box center [268, 279] width 10 height 13
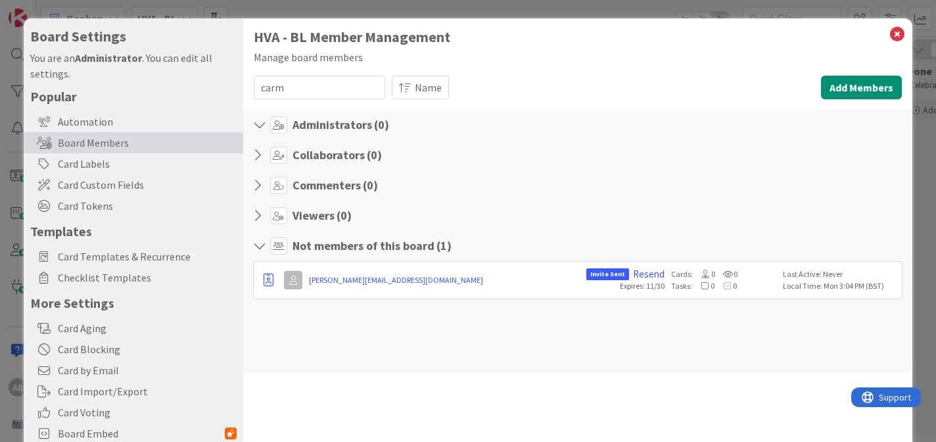
click at [262, 156] on icon at bounding box center [261, 154] width 17 height 13
click at [261, 155] on icon at bounding box center [261, 154] width 17 height 13
click at [267, 280] on icon "button" at bounding box center [268, 279] width 10 height 13
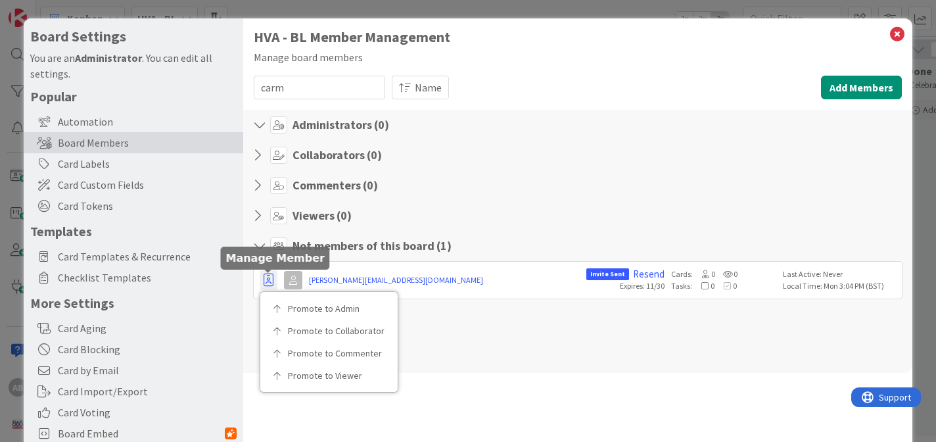
click at [268, 279] on icon "button" at bounding box center [268, 279] width 10 height 13
click at [619, 340] on div "Administrators ( 0 ) Collaborators ( 0 ) Commenters ( 0 ) Viewers ( 0 ) Not mem…" at bounding box center [578, 241] width 670 height 263
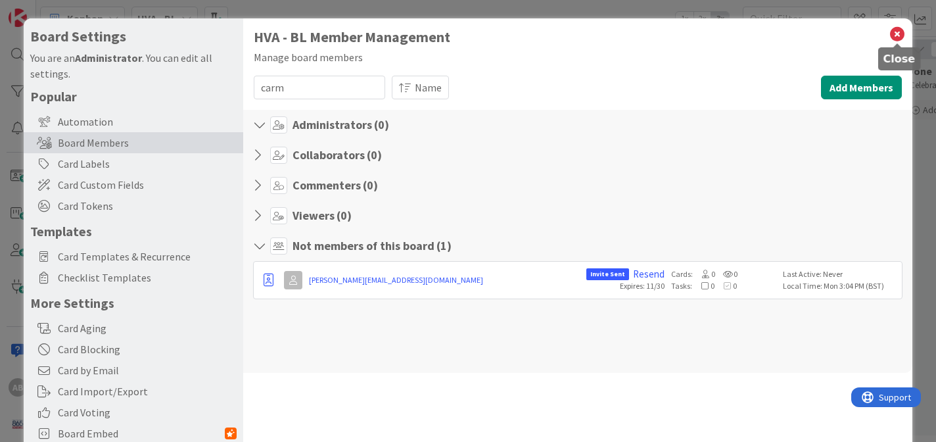
click at [897, 28] on icon at bounding box center [896, 34] width 17 height 18
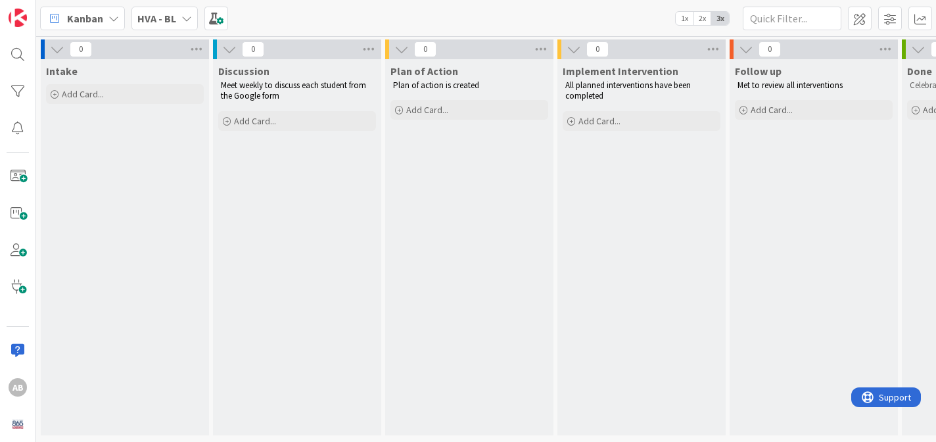
click at [184, 18] on icon at bounding box center [186, 18] width 11 height 11
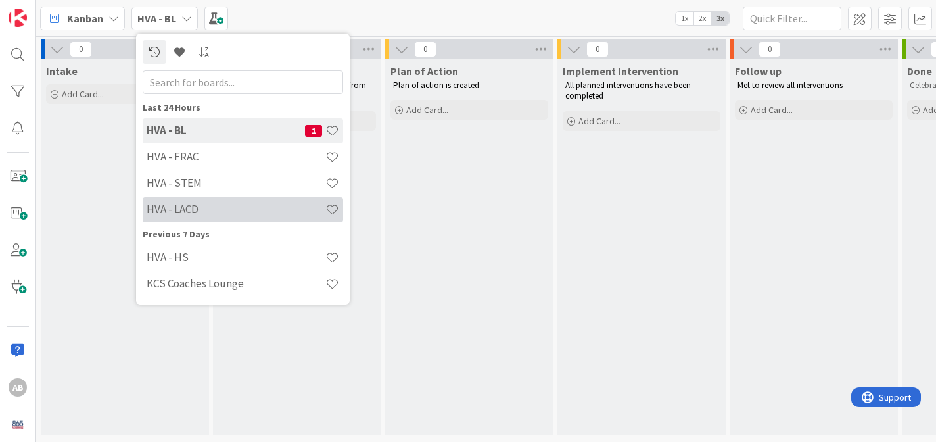
click at [185, 212] on h4 "HVA - LACD" at bounding box center [236, 208] width 179 height 13
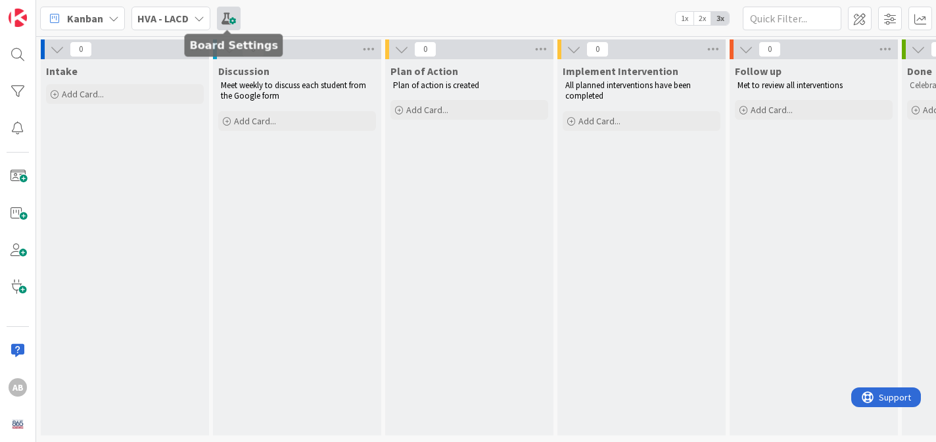
click at [229, 14] on span at bounding box center [229, 19] width 24 height 24
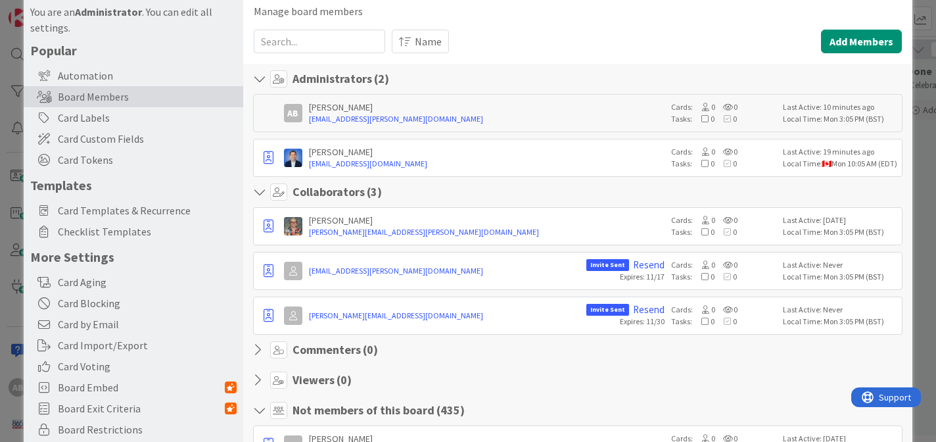
scroll to position [42, 0]
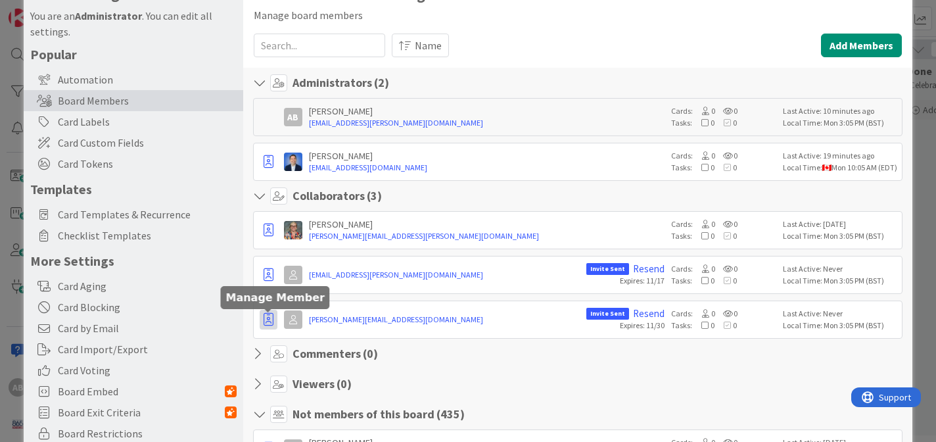
click at [265, 168] on icon "button" at bounding box center [268, 161] width 10 height 13
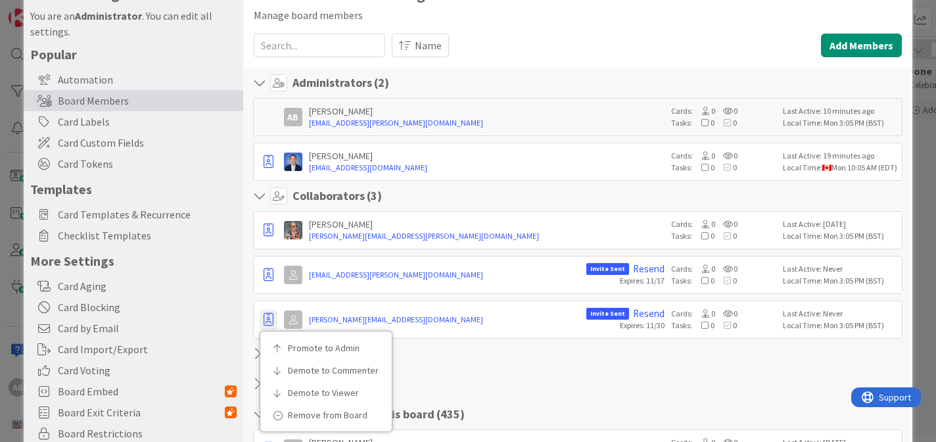
click at [511, 364] on section "Commenters ( 0 )" at bounding box center [578, 357] width 650 height 24
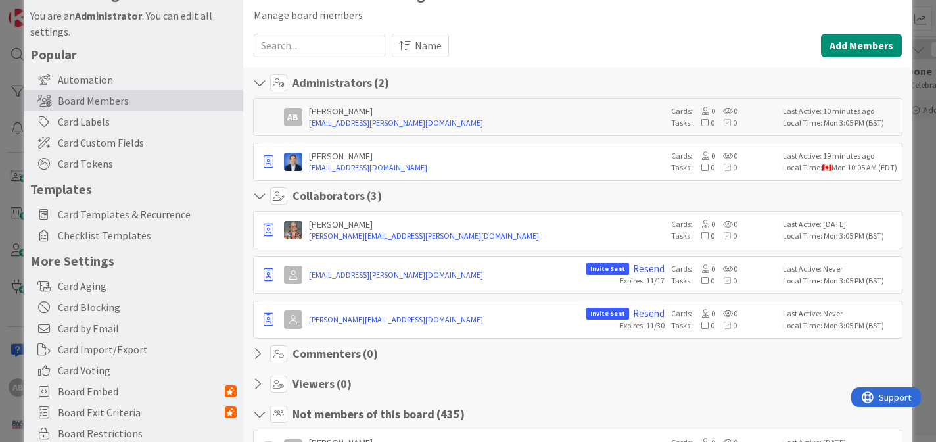
scroll to position [0, 0]
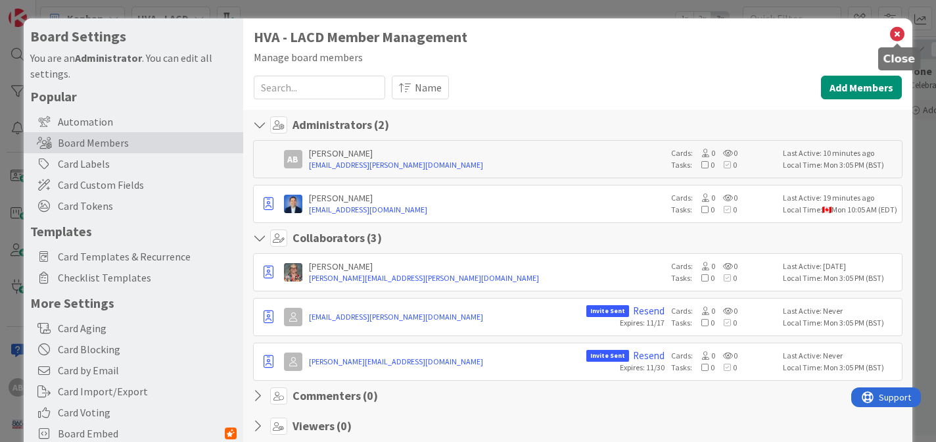
click at [896, 33] on icon at bounding box center [896, 34] width 17 height 18
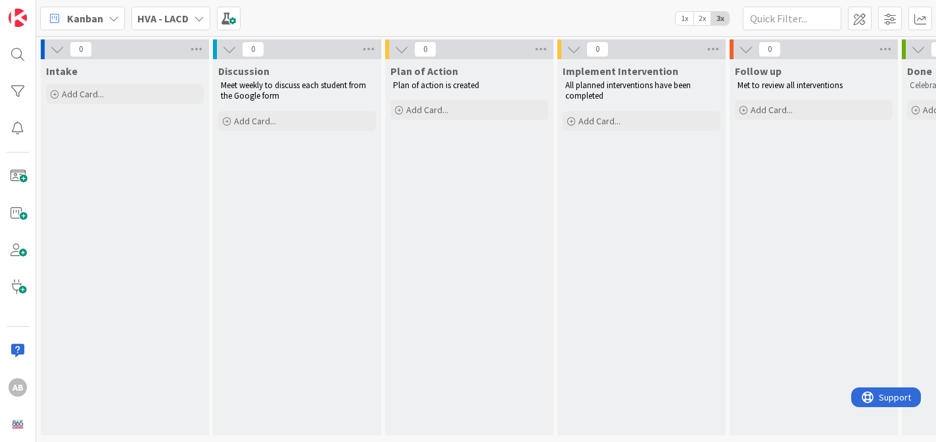
click at [198, 11] on div "HVA - LACD" at bounding box center [170, 19] width 79 height 24
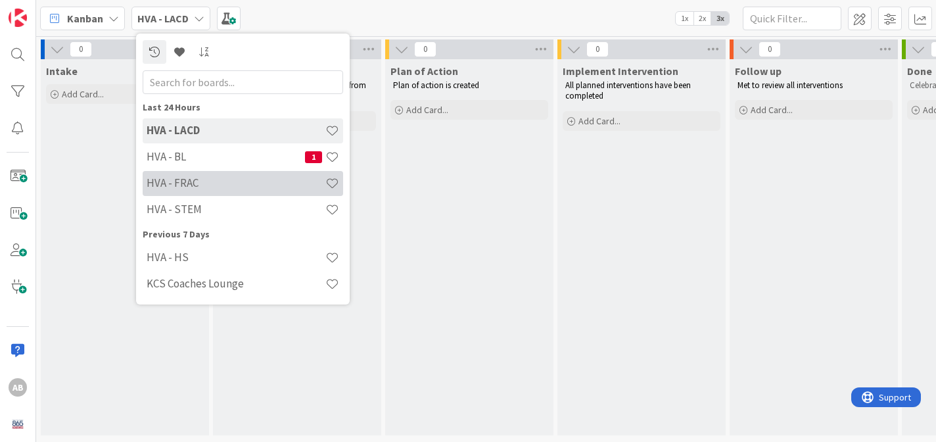
click at [194, 177] on h4 "HVA - FRAC" at bounding box center [236, 182] width 179 height 13
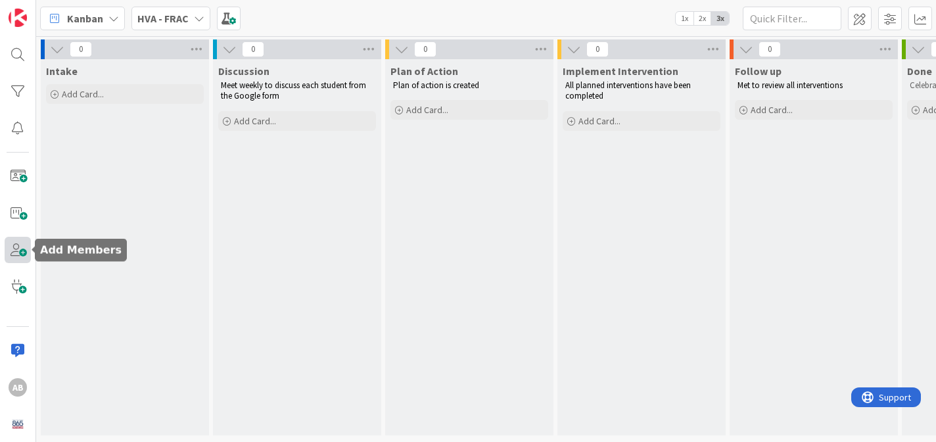
click at [20, 248] on span at bounding box center [18, 250] width 26 height 26
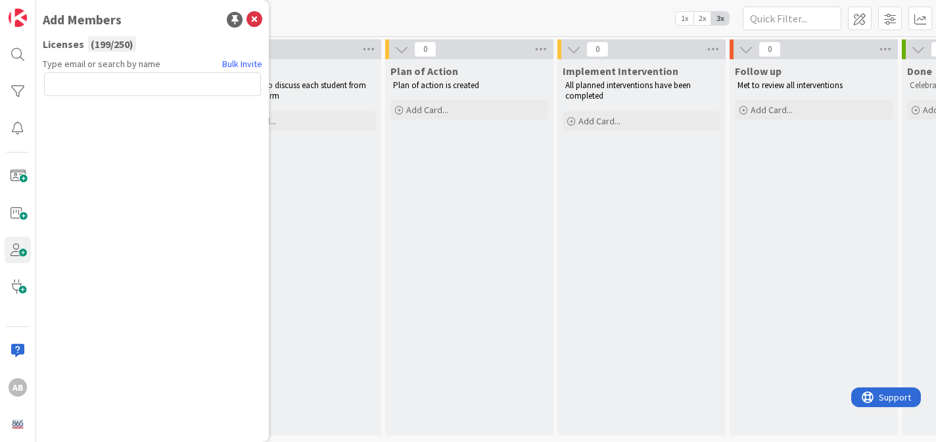
click at [156, 83] on input "text" at bounding box center [152, 84] width 217 height 24
type input "[PERSON_NAME][EMAIL_ADDRESS][PERSON_NAME][DOMAIN_NAME]"
click at [94, 116] on button "Send Invite" at bounding box center [79, 113] width 70 height 24
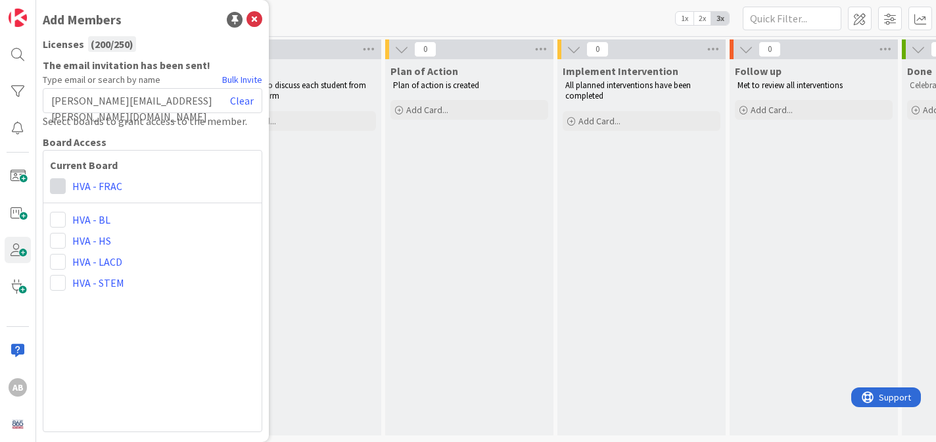
click at [61, 186] on span at bounding box center [58, 186] width 16 height 16
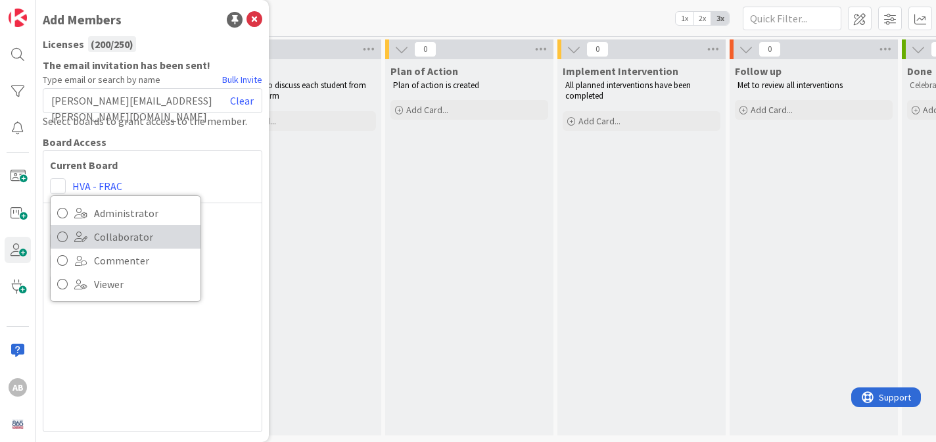
click at [127, 235] on span "Collaborator" at bounding box center [144, 237] width 100 height 20
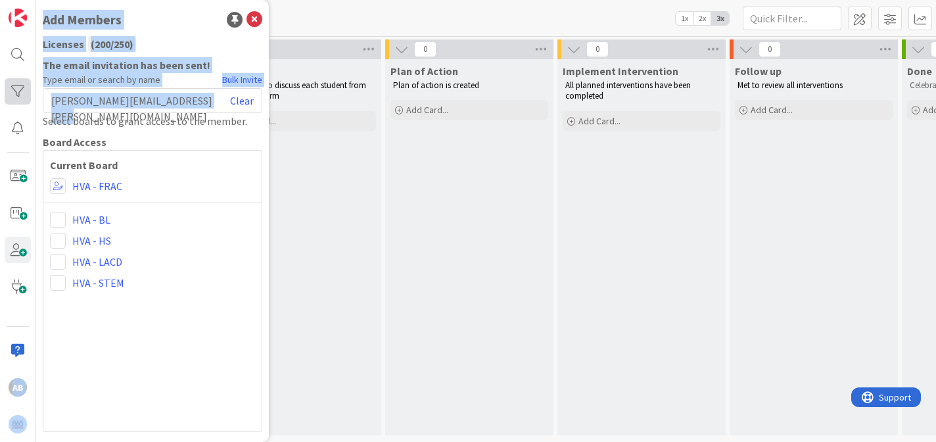
drag, startPoint x: 204, startPoint y: 102, endPoint x: 30, endPoint y: 91, distance: 173.8
click at [30, 91] on div "AB Add Members Licenses ( 200 / 250 ) The email invitation has been sent! Type …" at bounding box center [18, 221] width 36 height 442
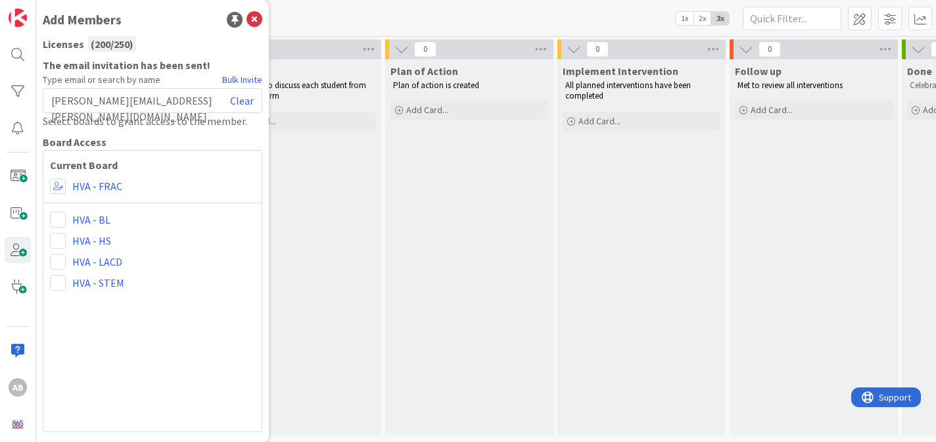
click at [170, 104] on span "[PERSON_NAME][EMAIL_ADDRESS][PERSON_NAME][DOMAIN_NAME]" at bounding box center [140, 101] width 179 height 16
drag, startPoint x: 206, startPoint y: 102, endPoint x: 46, endPoint y: 95, distance: 160.5
click at [46, 95] on div "[PERSON_NAME][EMAIL_ADDRESS][PERSON_NAME][DOMAIN_NAME] Clear" at bounding box center [152, 100] width 219 height 25
click at [240, 103] on link "Clear" at bounding box center [242, 101] width 24 height 16
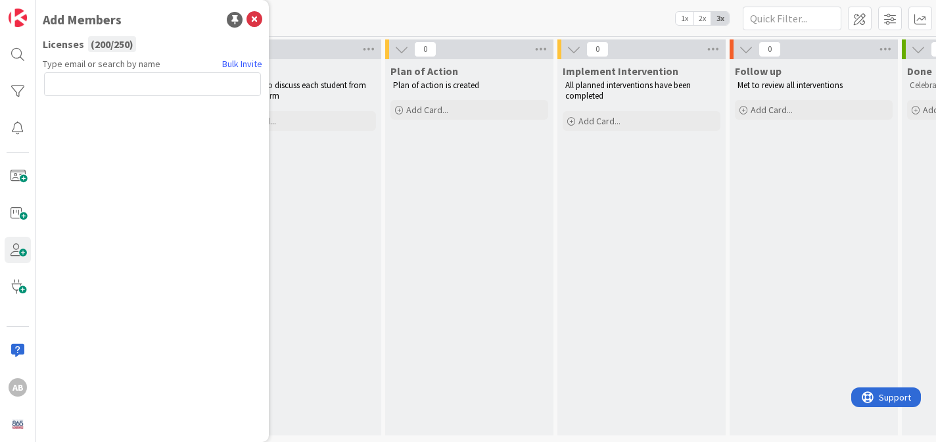
click at [152, 89] on input "text" at bounding box center [152, 84] width 217 height 24
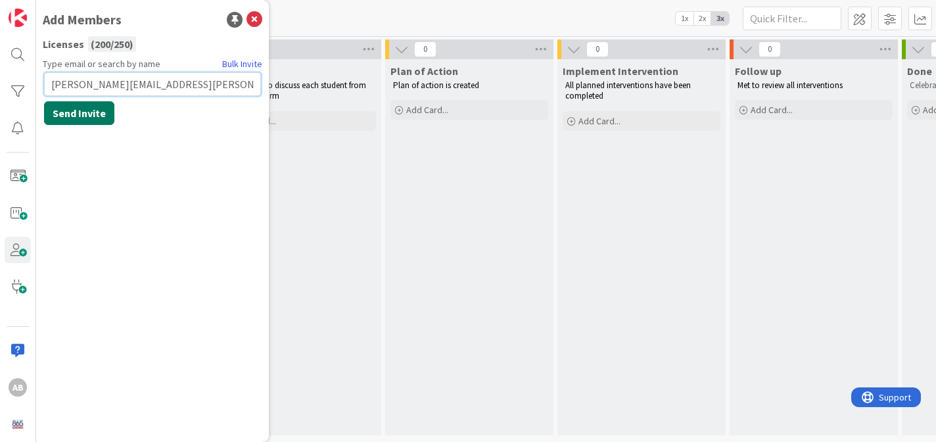
type input "[PERSON_NAME][EMAIL_ADDRESS][PERSON_NAME][DOMAIN_NAME]"
click at [83, 112] on button "Send Invite" at bounding box center [79, 113] width 70 height 24
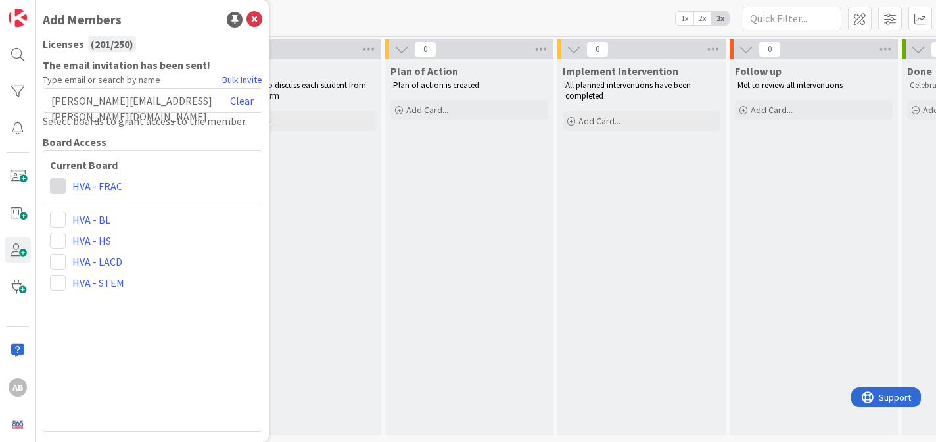
click at [59, 185] on span at bounding box center [58, 186] width 16 height 16
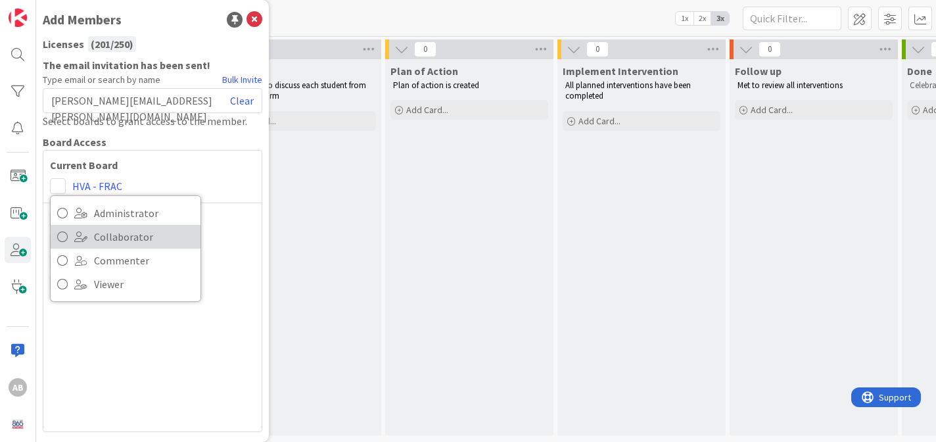
click at [120, 235] on span "Collaborator" at bounding box center [144, 237] width 100 height 20
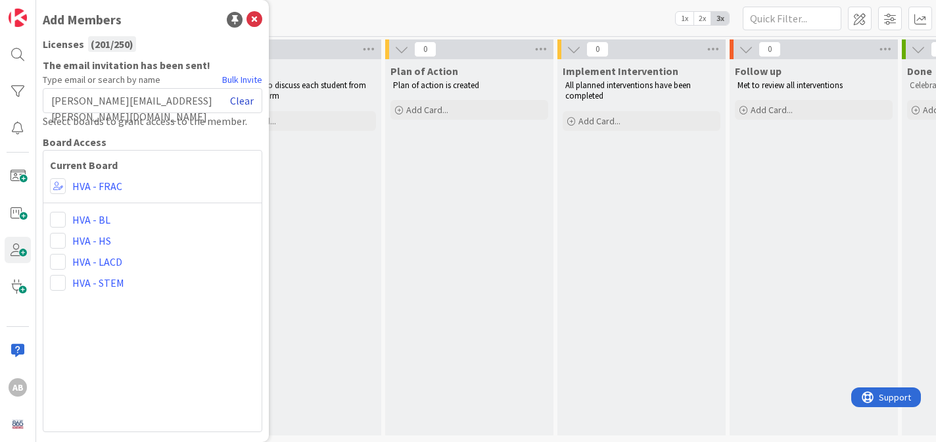
click at [244, 104] on link "Clear" at bounding box center [242, 101] width 24 height 16
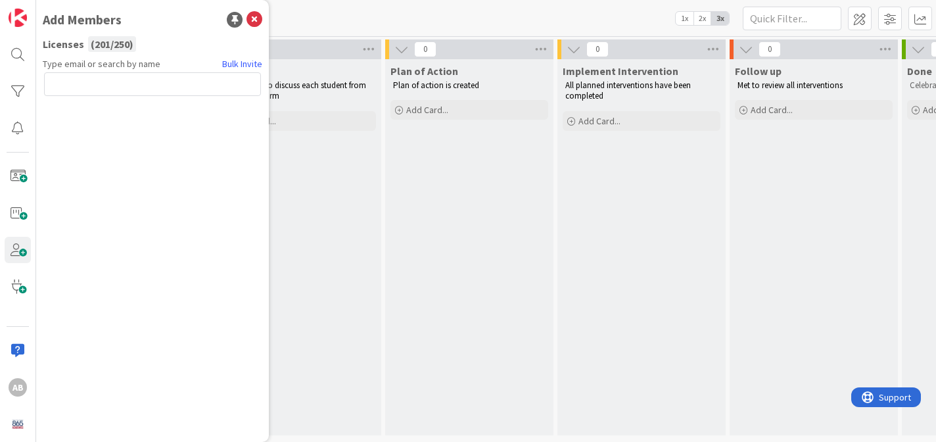
click at [183, 86] on input "text" at bounding box center [152, 84] width 217 height 24
type input "[PERSON_NAME][EMAIL_ADDRESS][PERSON_NAME][DOMAIN_NAME]"
click at [95, 112] on button "Send Invite" at bounding box center [79, 113] width 70 height 24
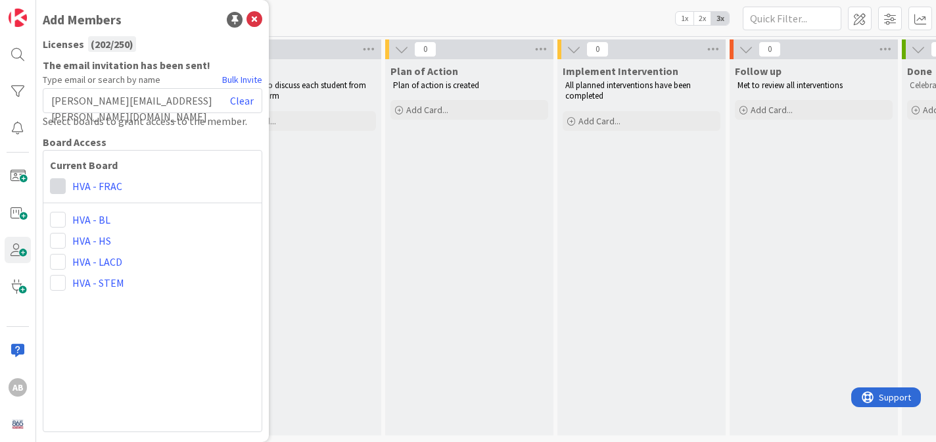
click at [58, 183] on span at bounding box center [58, 186] width 16 height 16
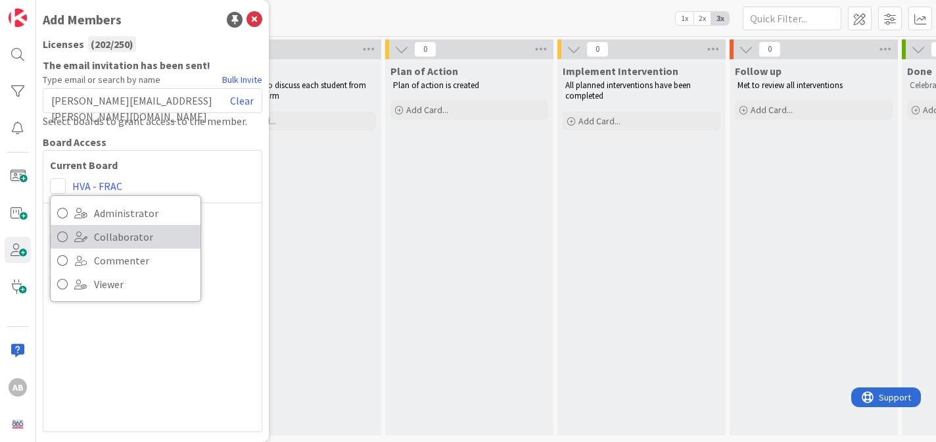
click at [110, 233] on span "Collaborator" at bounding box center [144, 237] width 100 height 20
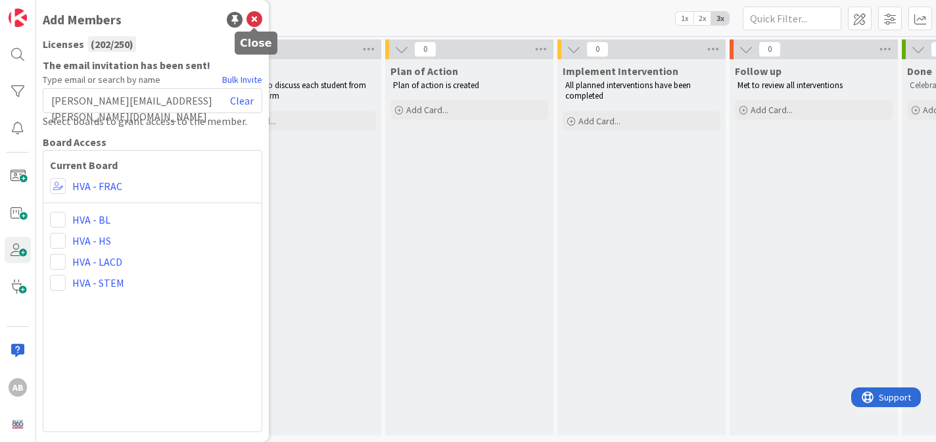
click at [255, 19] on icon at bounding box center [254, 20] width 16 height 16
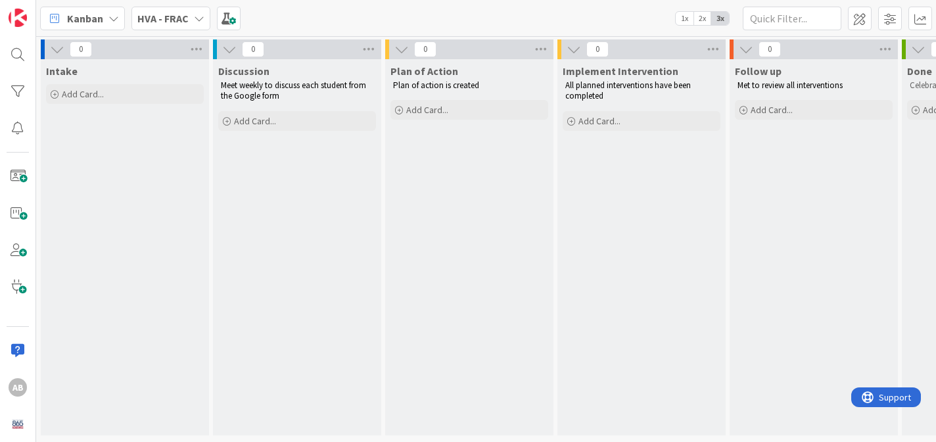
click at [193, 12] on div "HVA - FRAC" at bounding box center [170, 19] width 79 height 24
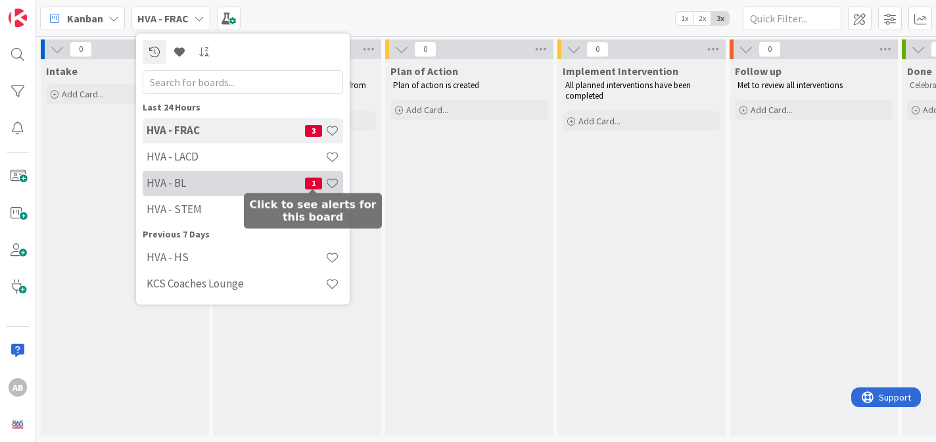
click at [311, 181] on span "1" at bounding box center [313, 183] width 17 height 12
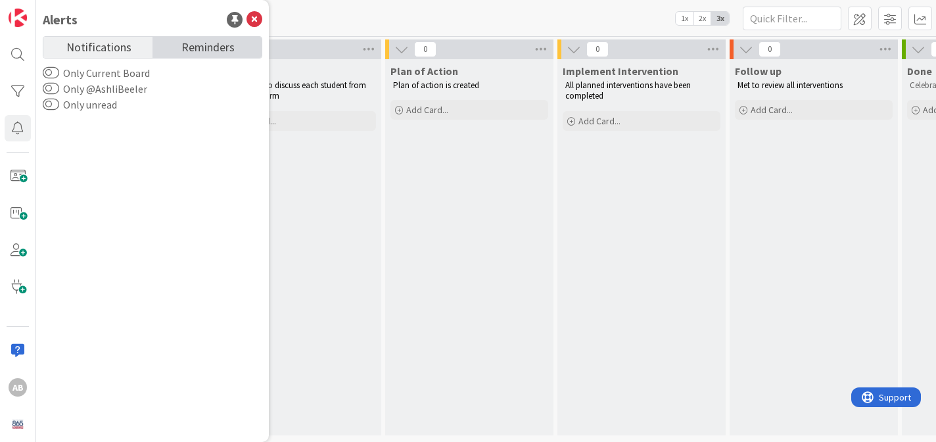
click at [205, 44] on span "Reminders" at bounding box center [207, 46] width 53 height 18
click at [102, 41] on span "Notifications" at bounding box center [98, 46] width 65 height 18
click at [256, 16] on icon at bounding box center [254, 20] width 16 height 16
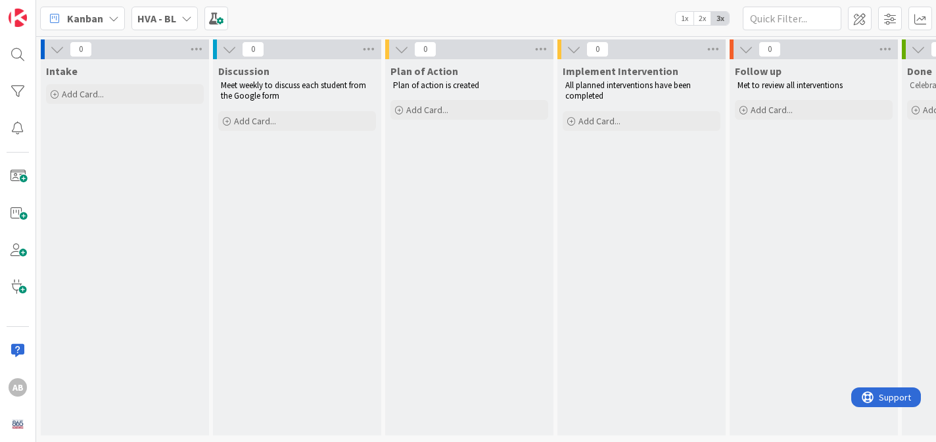
click at [185, 13] on icon at bounding box center [186, 18] width 11 height 11
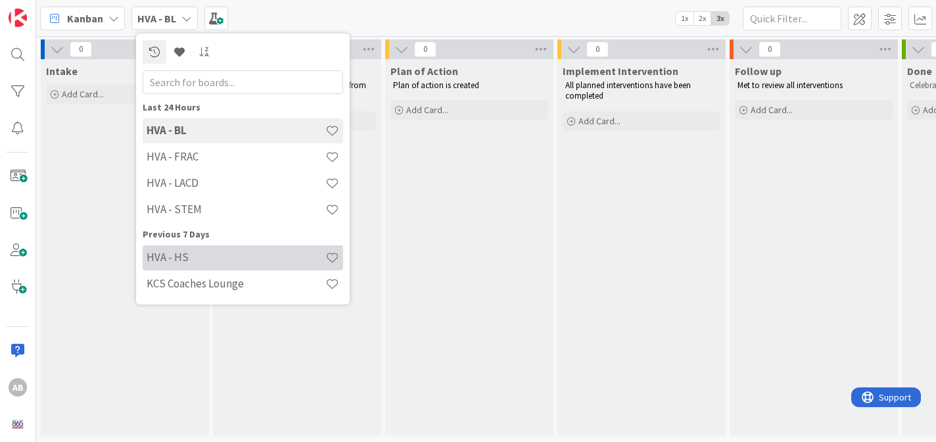
click at [202, 256] on h4 "HVA - HS" at bounding box center [236, 256] width 179 height 13
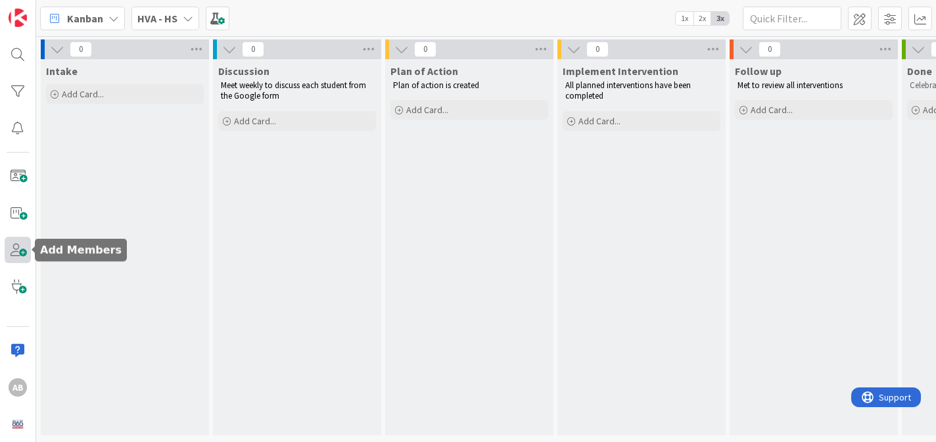
click at [19, 250] on span at bounding box center [18, 250] width 26 height 26
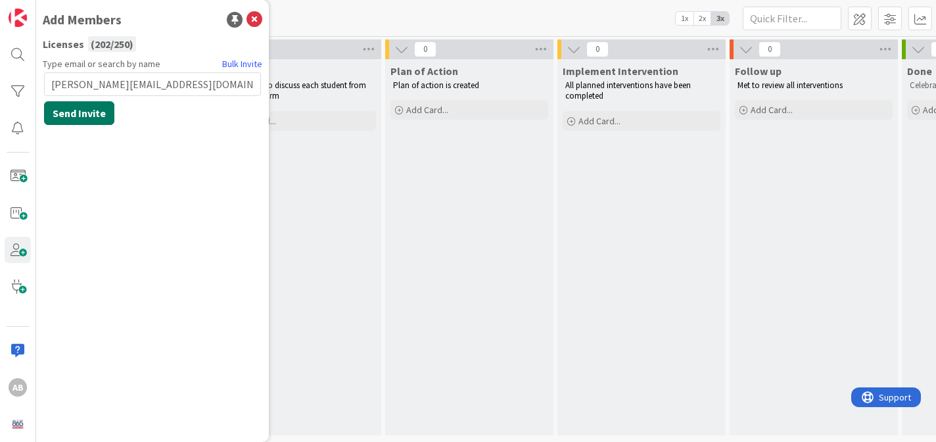
type input "[PERSON_NAME][EMAIL_ADDRESS][DOMAIN_NAME]"
click at [85, 112] on button "Send Invite" at bounding box center [79, 113] width 70 height 24
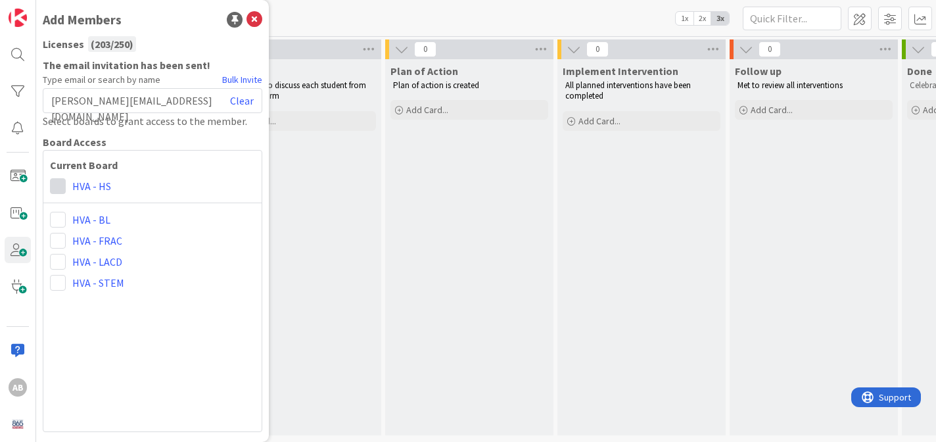
click at [59, 186] on span at bounding box center [58, 186] width 16 height 16
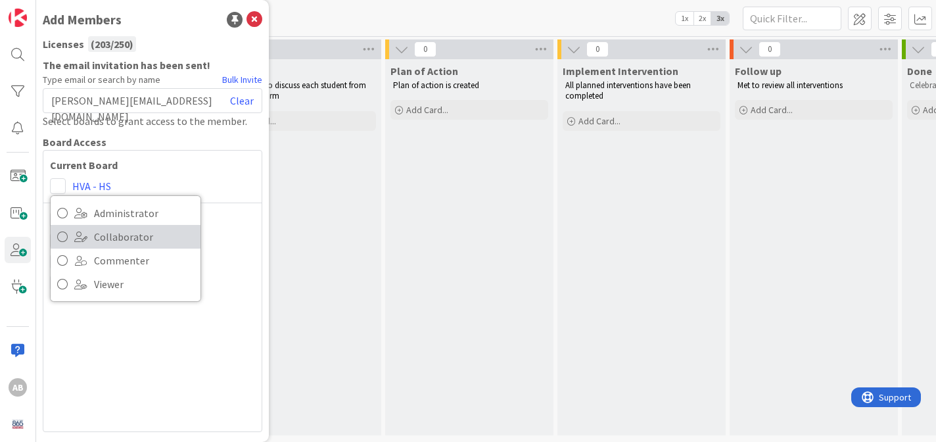
click at [109, 235] on span "Collaborator" at bounding box center [144, 237] width 100 height 20
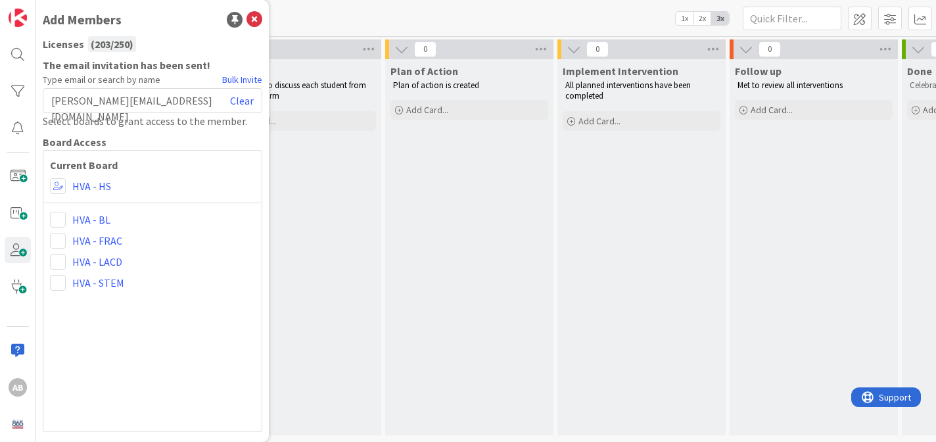
click at [199, 96] on div "[PERSON_NAME][EMAIL_ADDRESS][DOMAIN_NAME] Clear" at bounding box center [152, 100] width 219 height 25
click at [240, 99] on link "Clear" at bounding box center [242, 101] width 24 height 16
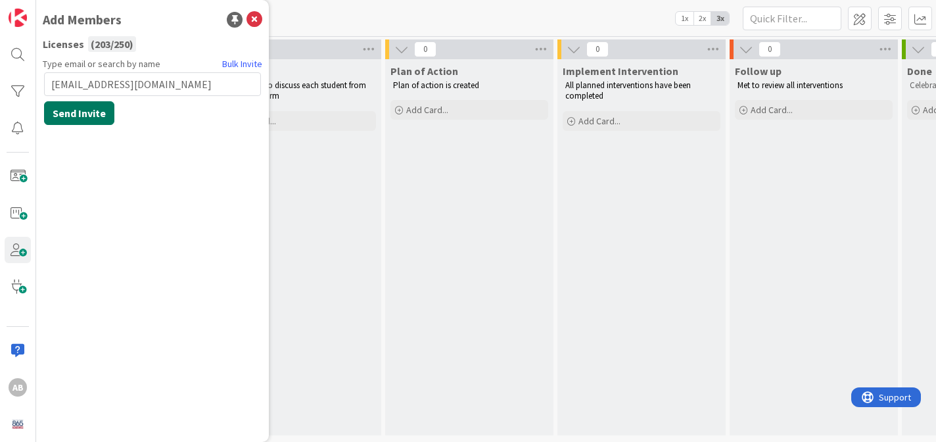
type input "[EMAIL_ADDRESS][DOMAIN_NAME]"
click at [76, 114] on button "Send Invite" at bounding box center [79, 113] width 70 height 24
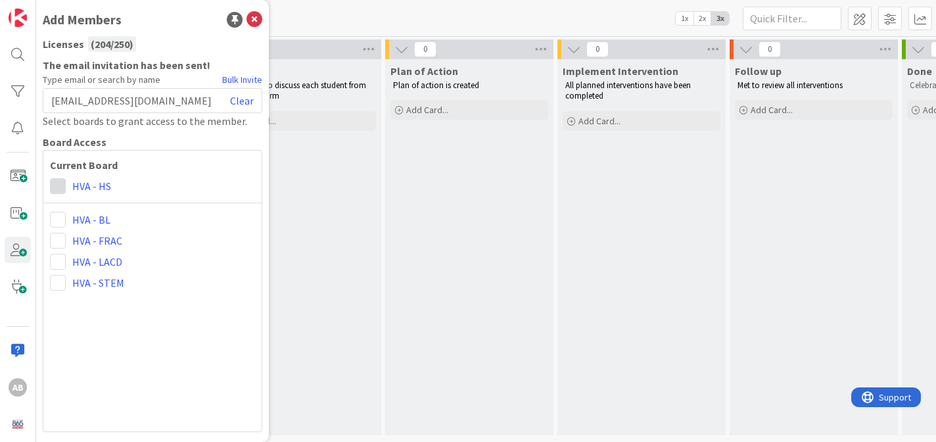
click at [60, 185] on span at bounding box center [58, 186] width 16 height 16
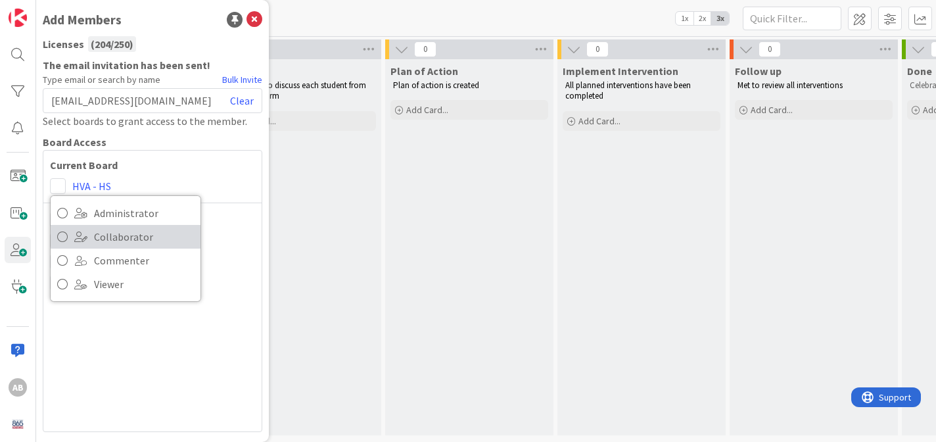
click at [114, 238] on span "Collaborator" at bounding box center [144, 237] width 100 height 20
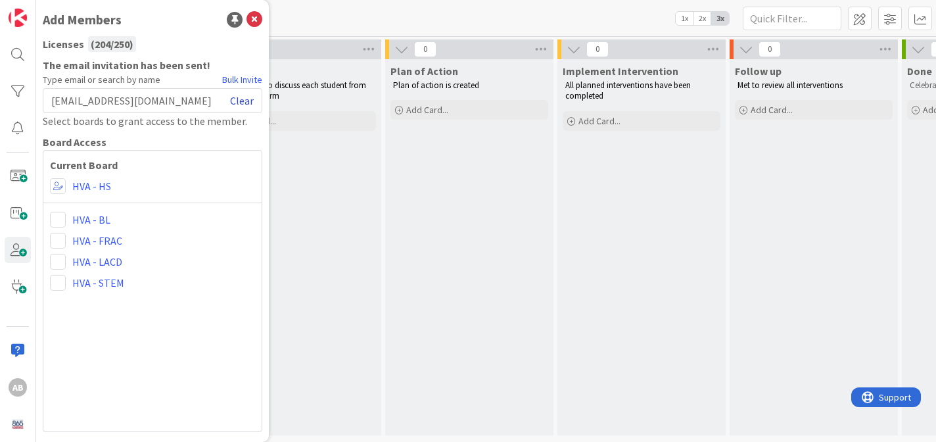
click at [247, 100] on link "Clear" at bounding box center [242, 101] width 24 height 16
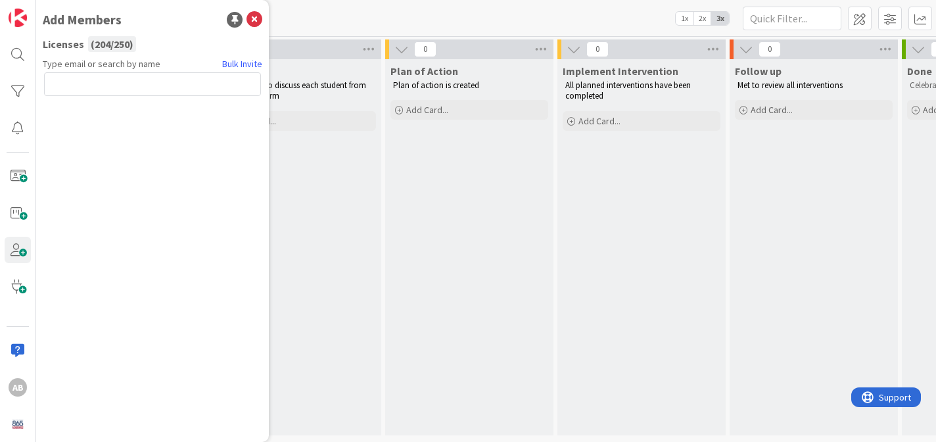
click at [164, 86] on input "text" at bounding box center [152, 84] width 217 height 24
type input "[PERSON_NAME][EMAIL_ADDRESS][DOMAIN_NAME]"
click at [83, 108] on button "Send Invite" at bounding box center [79, 113] width 70 height 24
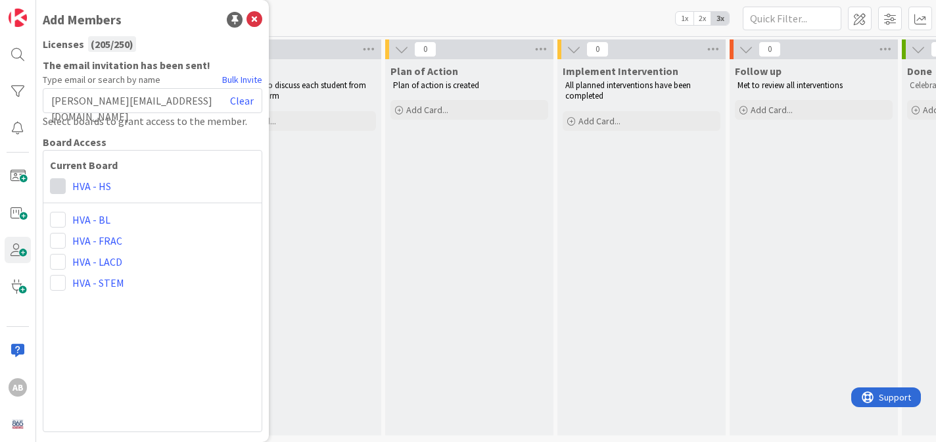
click at [60, 188] on span at bounding box center [58, 186] width 16 height 16
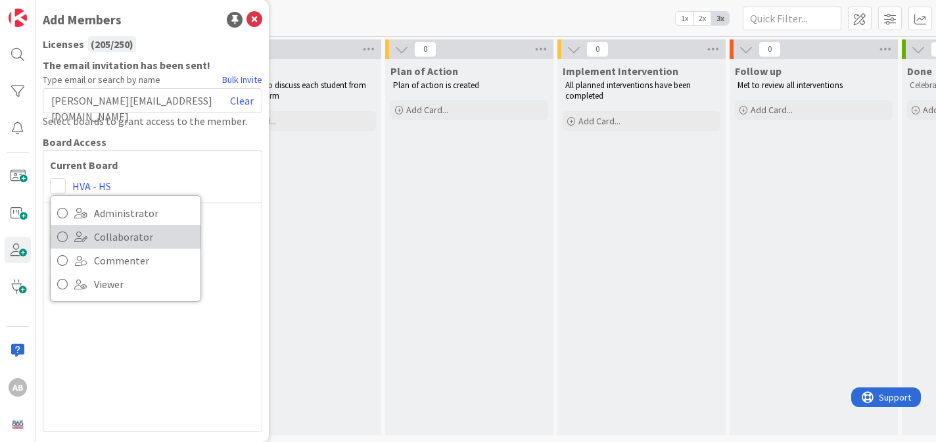
click at [127, 240] on span "Collaborator" at bounding box center [144, 237] width 100 height 20
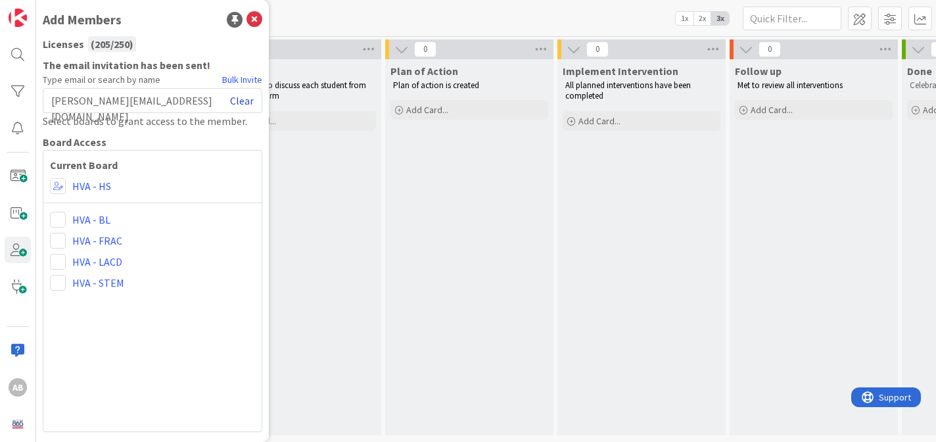
click at [250, 99] on link "Clear" at bounding box center [242, 101] width 24 height 16
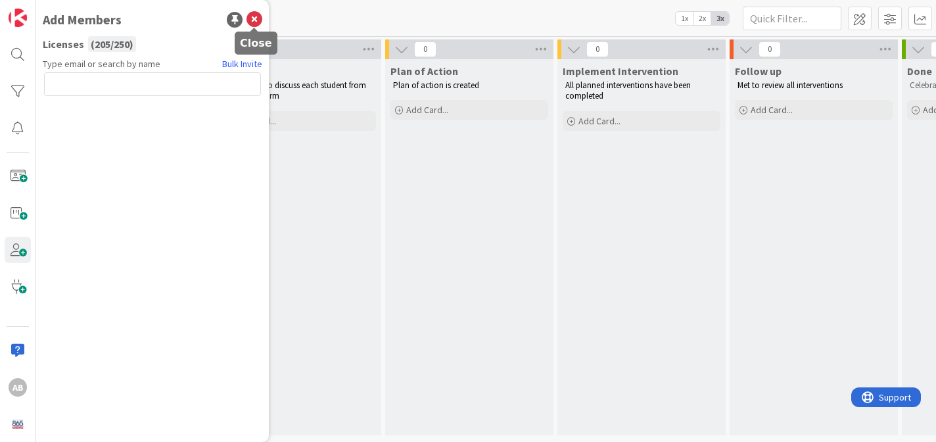
click at [251, 18] on icon at bounding box center [254, 20] width 16 height 16
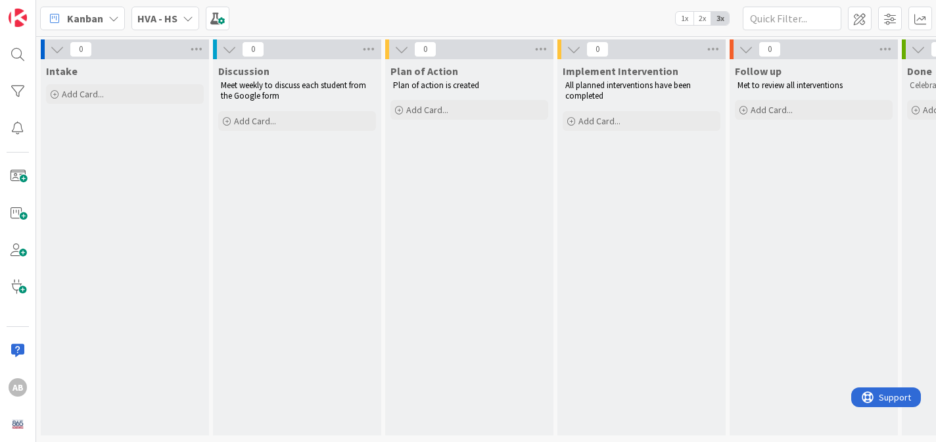
click at [162, 14] on b "HVA - HS" at bounding box center [157, 18] width 40 height 13
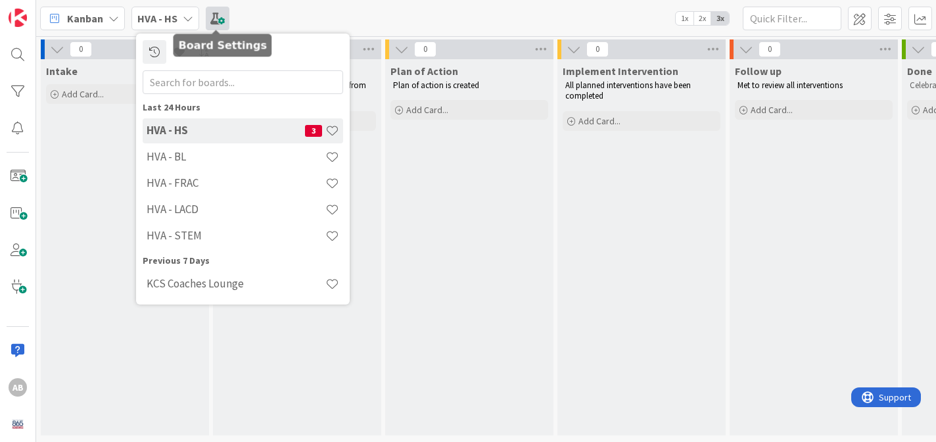
click at [221, 15] on span at bounding box center [218, 19] width 24 height 24
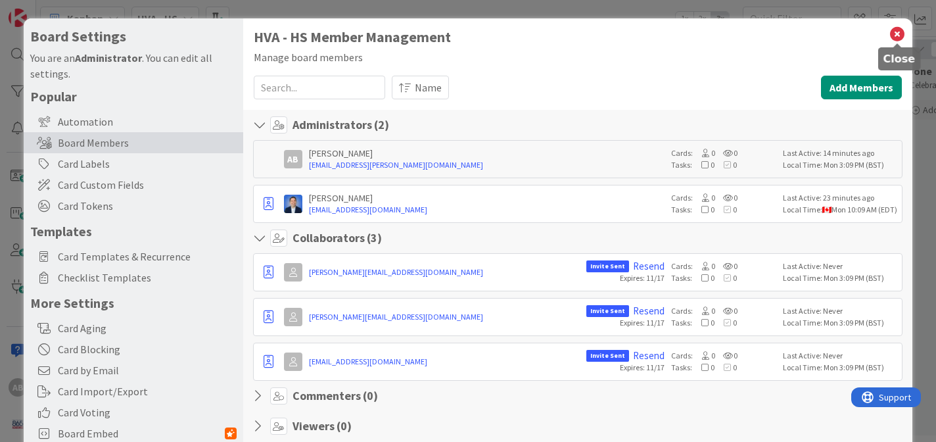
click at [894, 35] on icon at bounding box center [896, 34] width 17 height 18
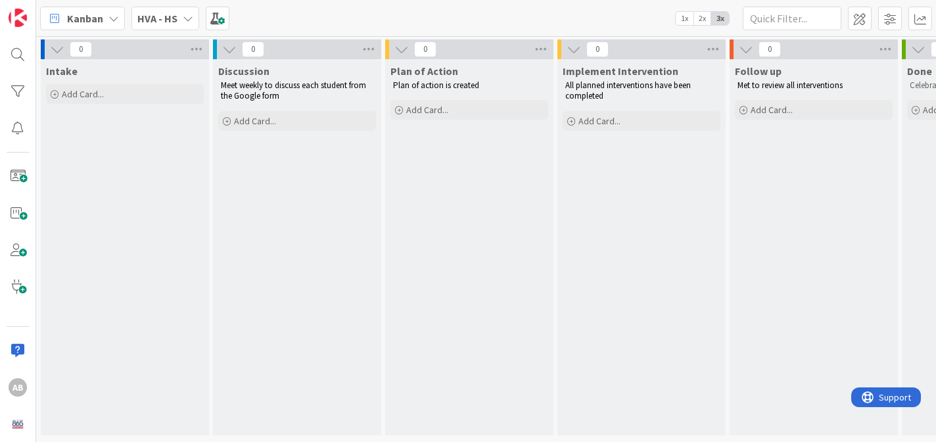
click at [184, 17] on icon at bounding box center [188, 18] width 11 height 11
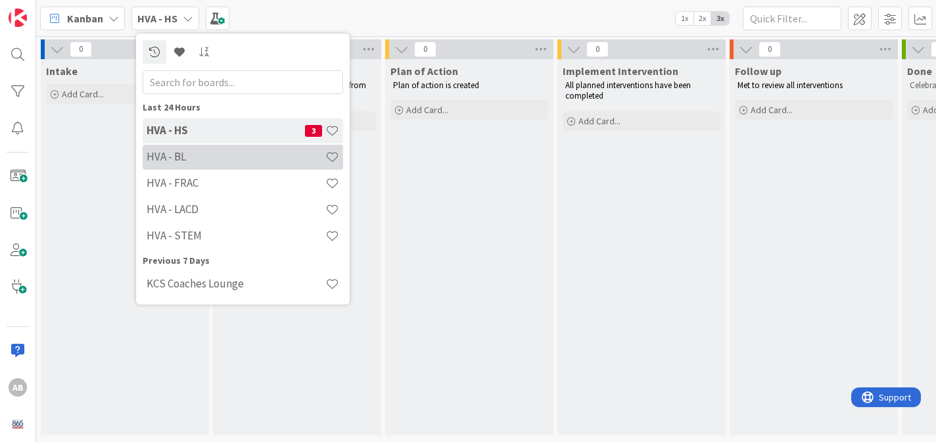
click at [202, 156] on h4 "HVA - BL" at bounding box center [236, 156] width 179 height 13
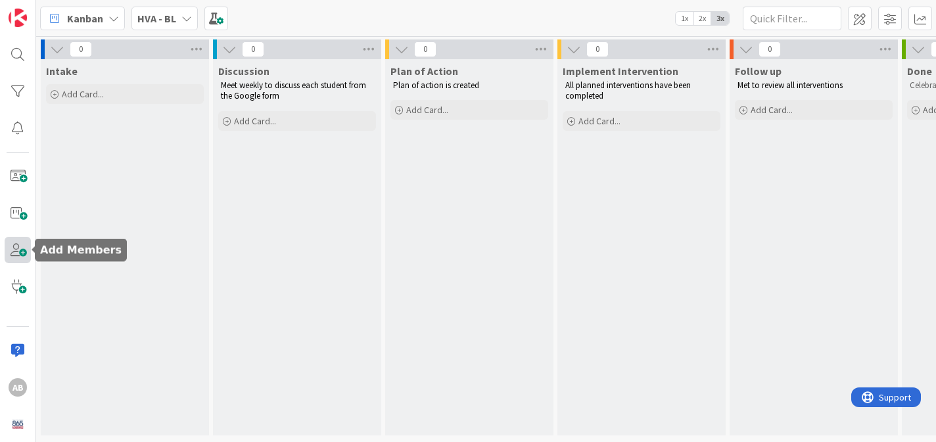
click at [21, 251] on span at bounding box center [18, 250] width 26 height 26
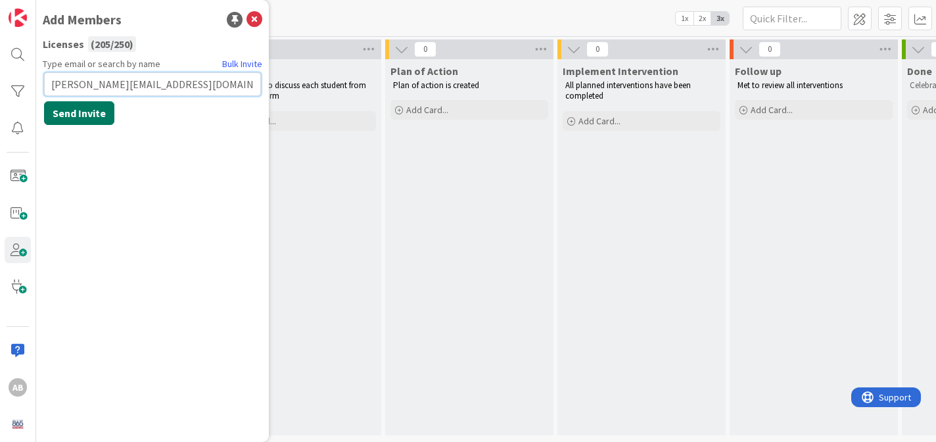
type input "[PERSON_NAME][EMAIL_ADDRESS][DOMAIN_NAME]"
click at [83, 110] on button "Send Invite" at bounding box center [79, 113] width 70 height 24
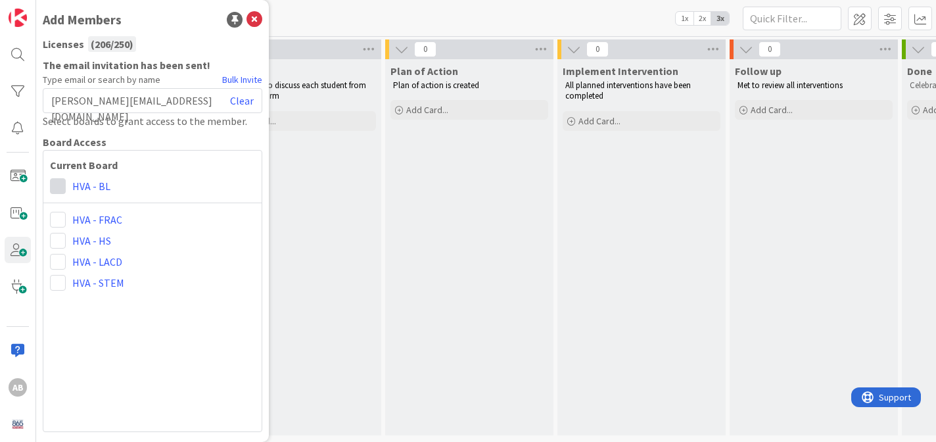
click at [58, 185] on span at bounding box center [58, 186] width 16 height 16
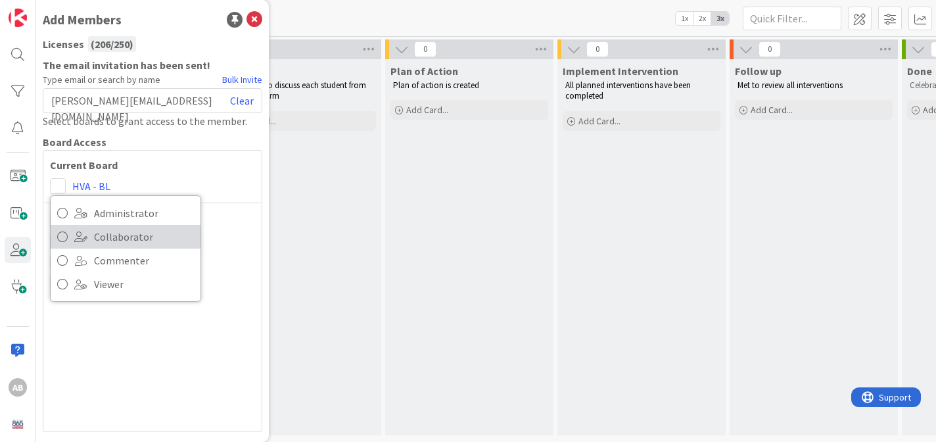
click at [126, 236] on span "Collaborator" at bounding box center [144, 237] width 100 height 20
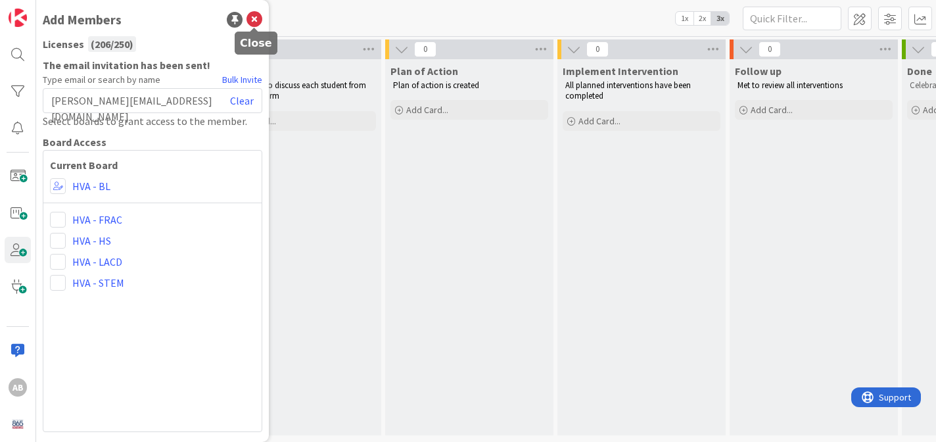
click at [254, 18] on icon at bounding box center [254, 20] width 16 height 16
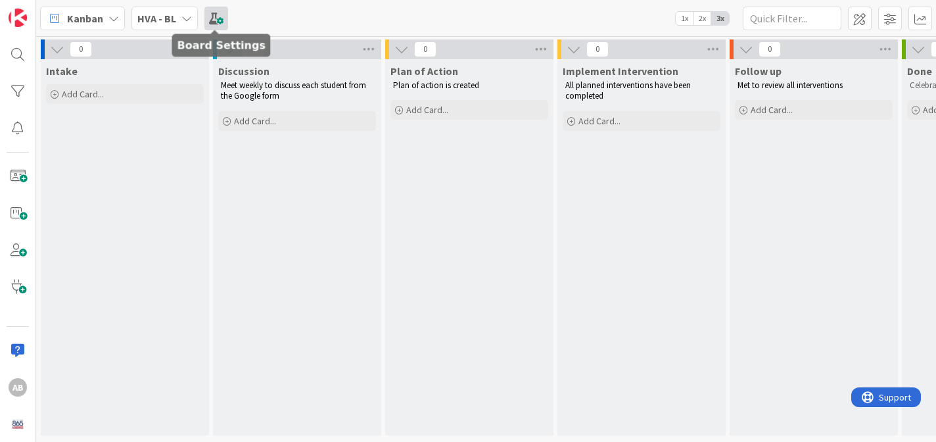
click at [208, 18] on span at bounding box center [216, 19] width 24 height 24
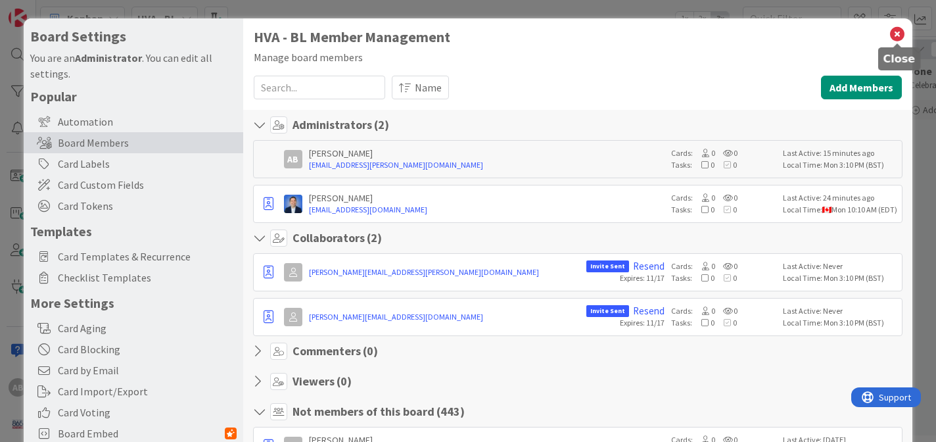
click at [895, 30] on icon at bounding box center [896, 34] width 17 height 18
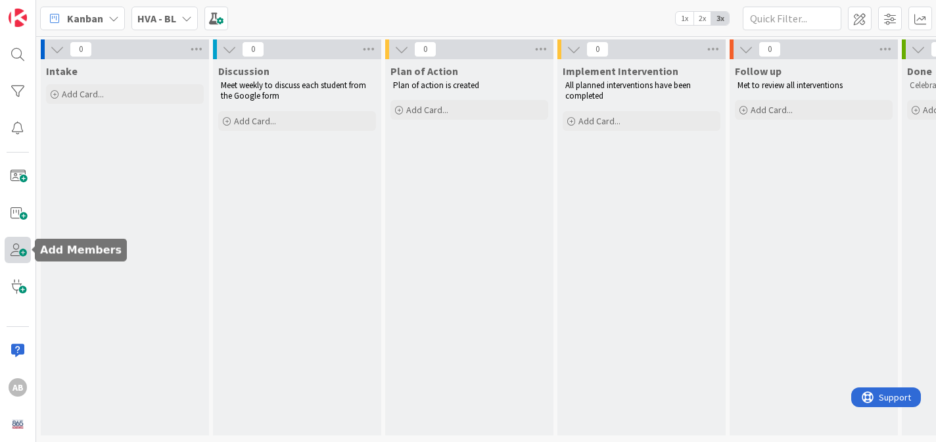
click at [15, 250] on span at bounding box center [18, 250] width 26 height 26
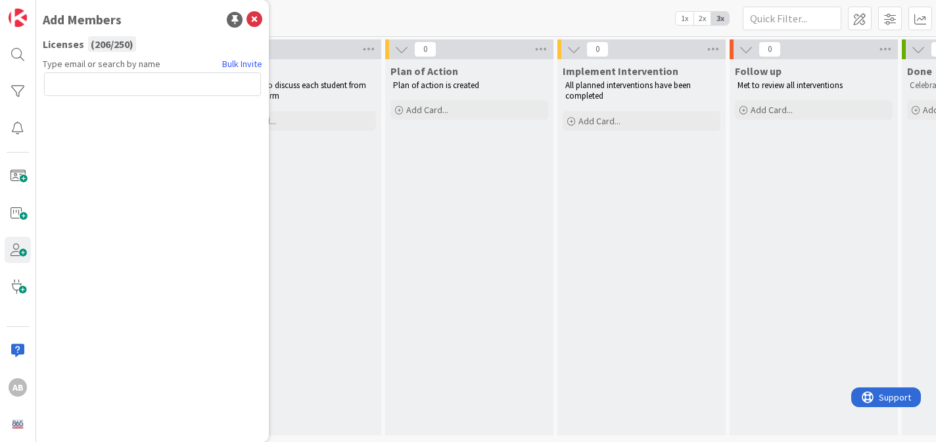
click at [163, 83] on input "text" at bounding box center [152, 84] width 217 height 24
type input "[PERSON_NAME][EMAIL_ADDRESS][PERSON_NAME][DOMAIN_NAME]"
click at [82, 117] on button "Send Invite" at bounding box center [79, 113] width 70 height 24
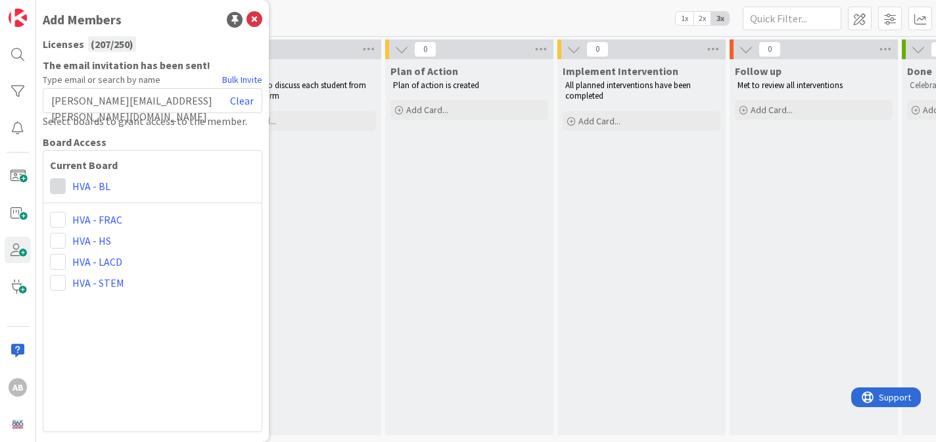
click at [60, 185] on span at bounding box center [58, 186] width 16 height 16
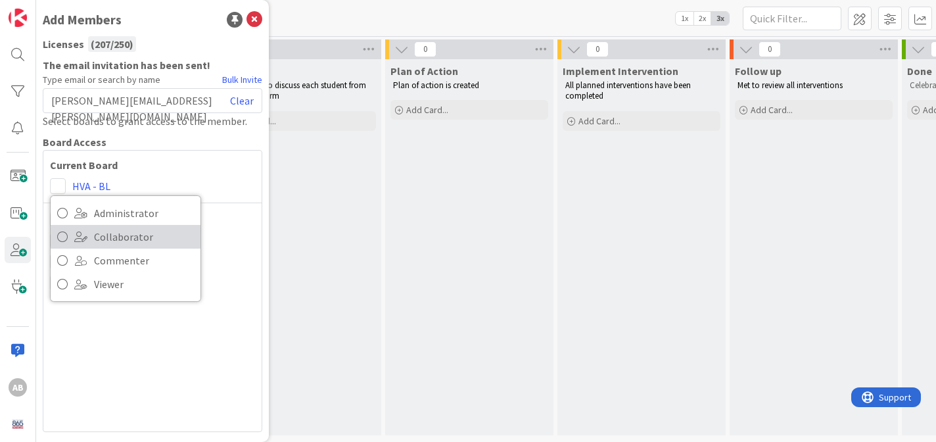
click at [110, 233] on span "Collaborator" at bounding box center [144, 237] width 100 height 20
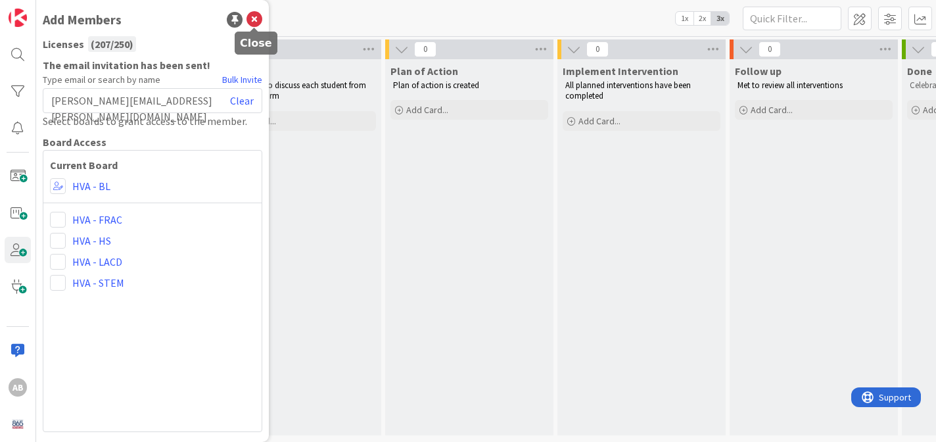
click at [254, 20] on icon at bounding box center [254, 20] width 16 height 16
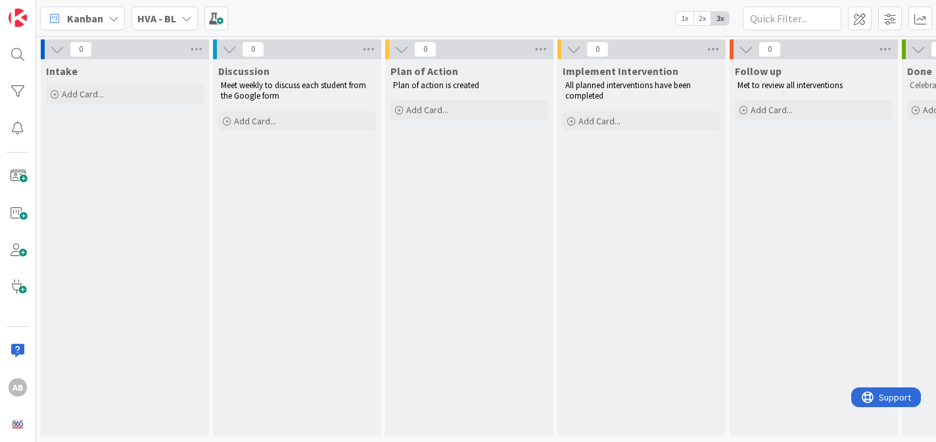
click at [185, 17] on icon at bounding box center [186, 18] width 11 height 11
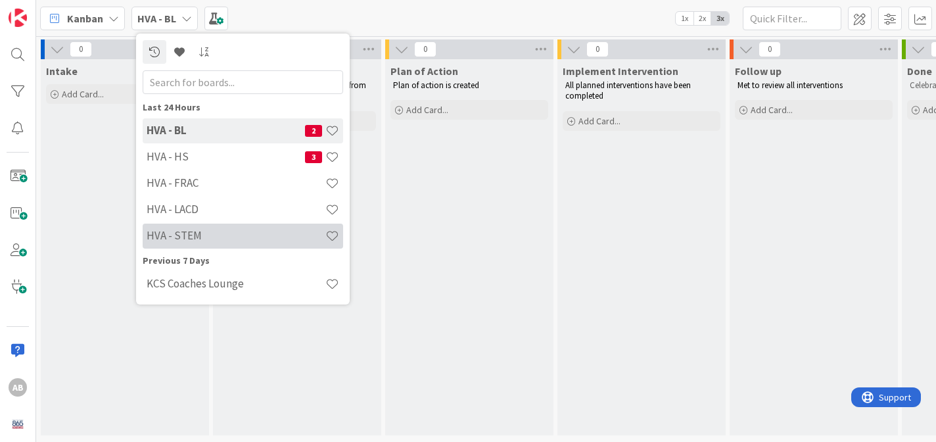
click at [183, 227] on div "HVA - STEM" at bounding box center [243, 235] width 200 height 25
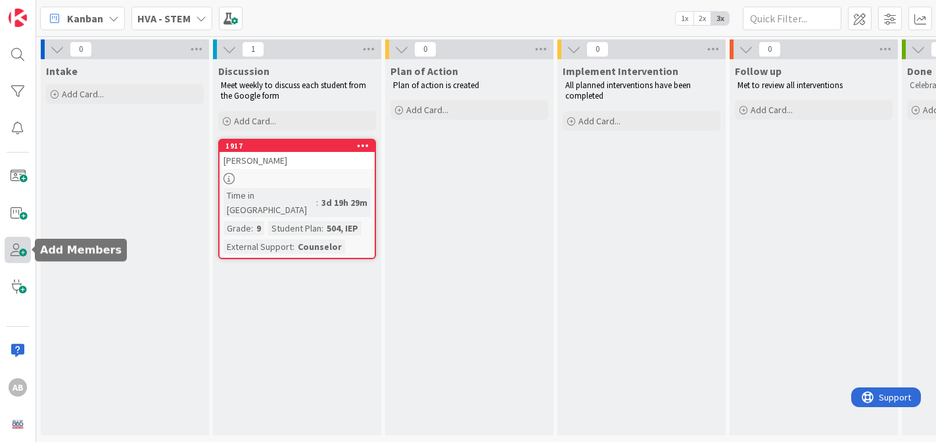
click at [18, 252] on span at bounding box center [18, 250] width 26 height 26
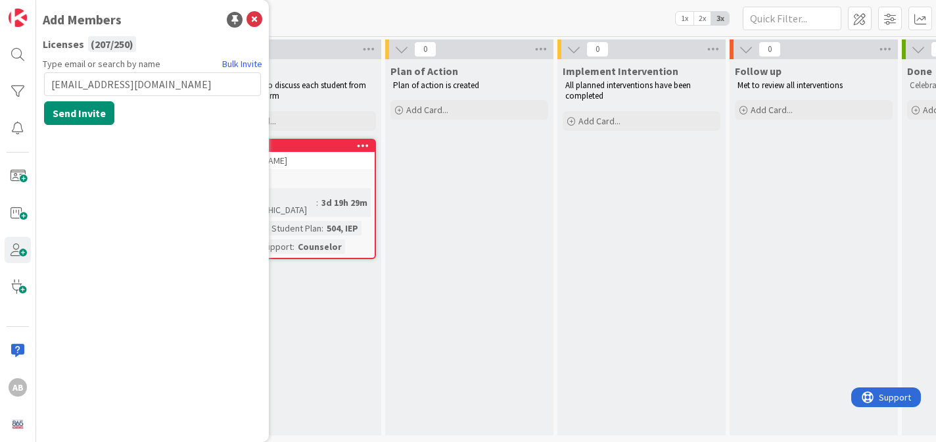
type input "[EMAIL_ADDRESS][DOMAIN_NAME]"
click at [87, 110] on button "Send Invite" at bounding box center [79, 113] width 70 height 24
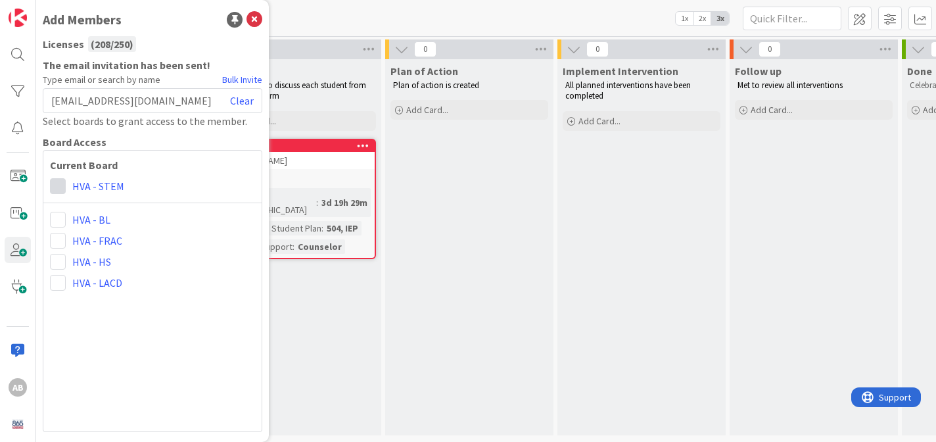
click at [58, 188] on span at bounding box center [58, 186] width 16 height 16
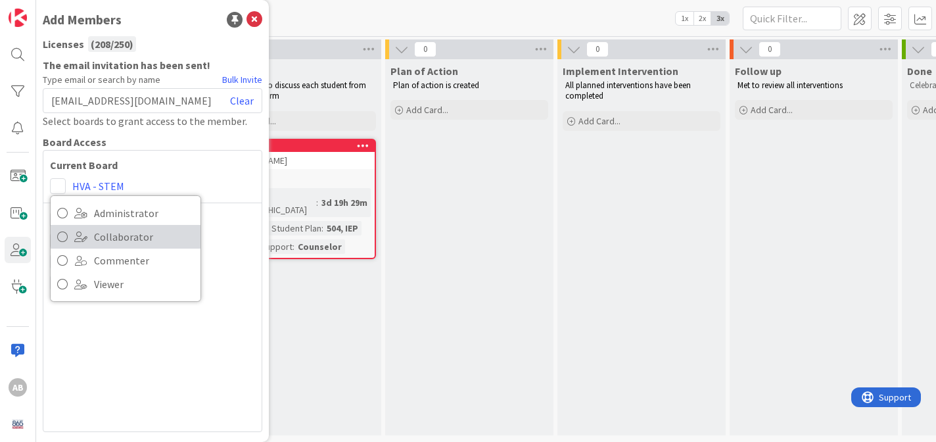
click at [99, 235] on span "Collaborator" at bounding box center [144, 237] width 100 height 20
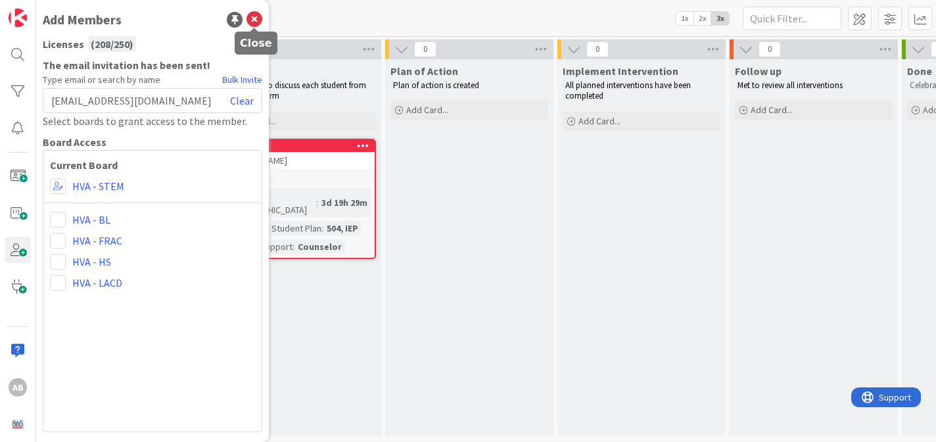
click at [256, 19] on icon at bounding box center [254, 20] width 16 height 16
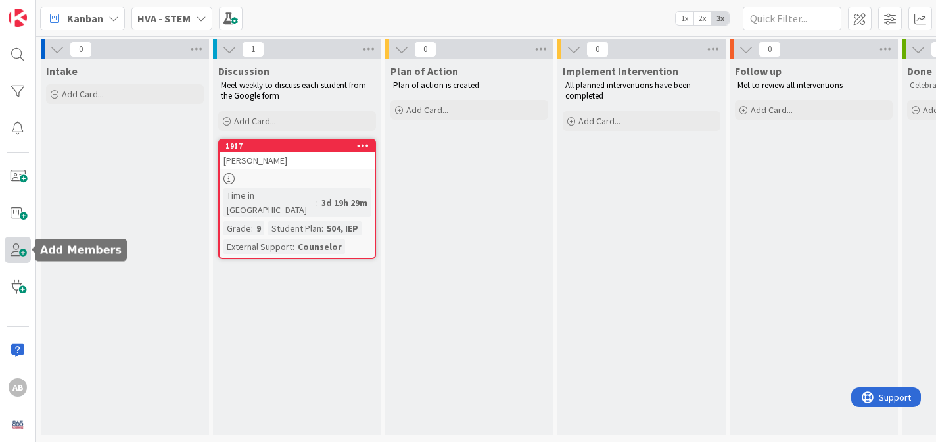
click at [20, 249] on span at bounding box center [18, 250] width 26 height 26
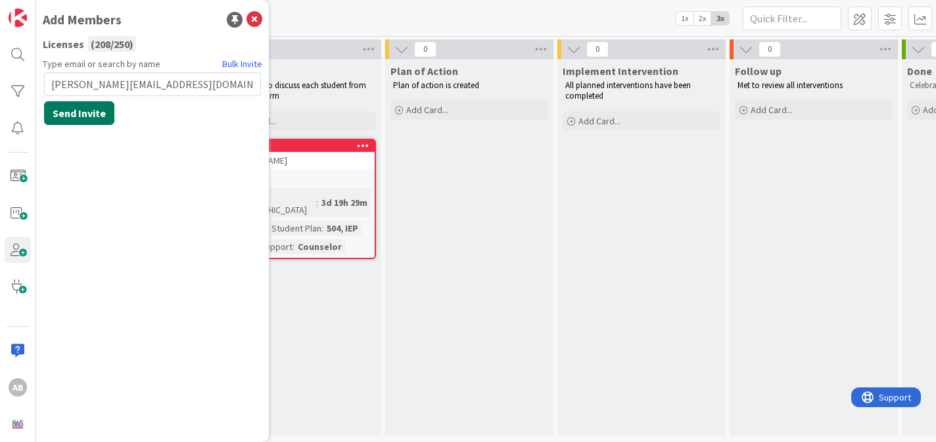
type input "[PERSON_NAME][EMAIL_ADDRESS][DOMAIN_NAME]"
click at [91, 108] on button "Send Invite" at bounding box center [79, 113] width 70 height 24
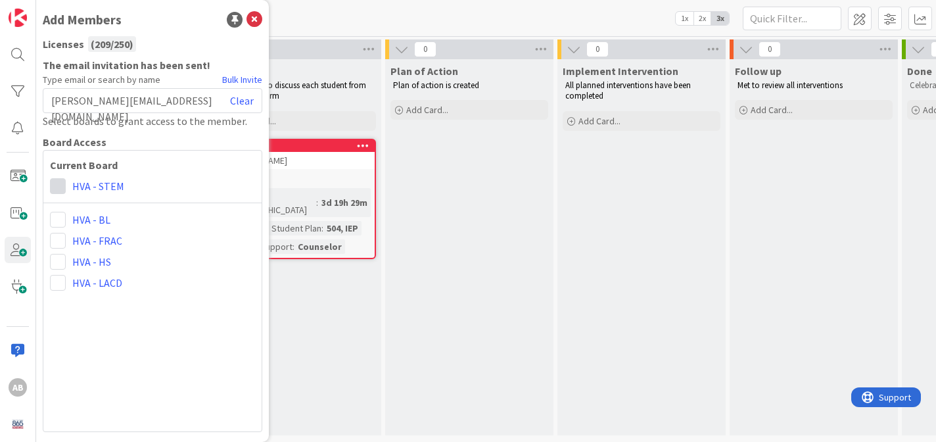
click at [57, 189] on span at bounding box center [58, 186] width 16 height 16
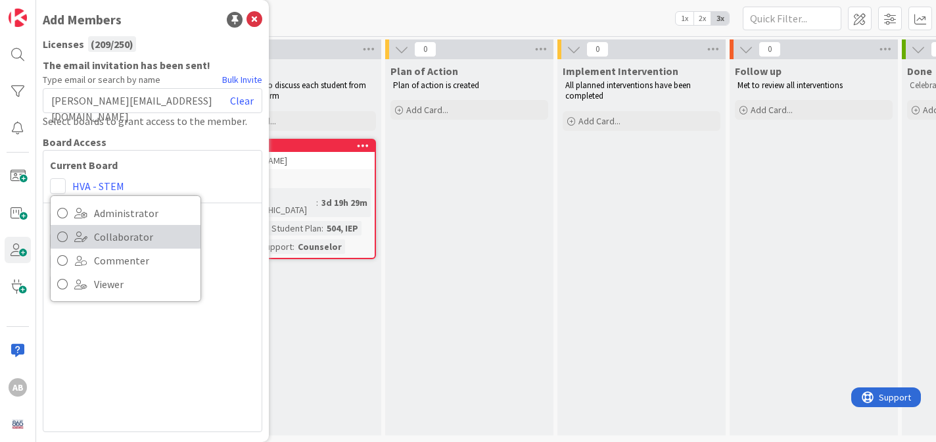
click at [117, 234] on span "Collaborator" at bounding box center [144, 237] width 100 height 20
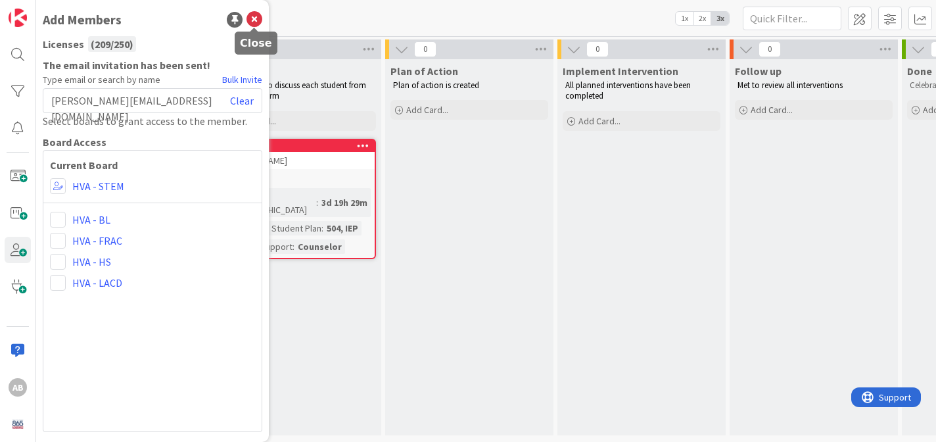
click at [252, 18] on icon at bounding box center [254, 20] width 16 height 16
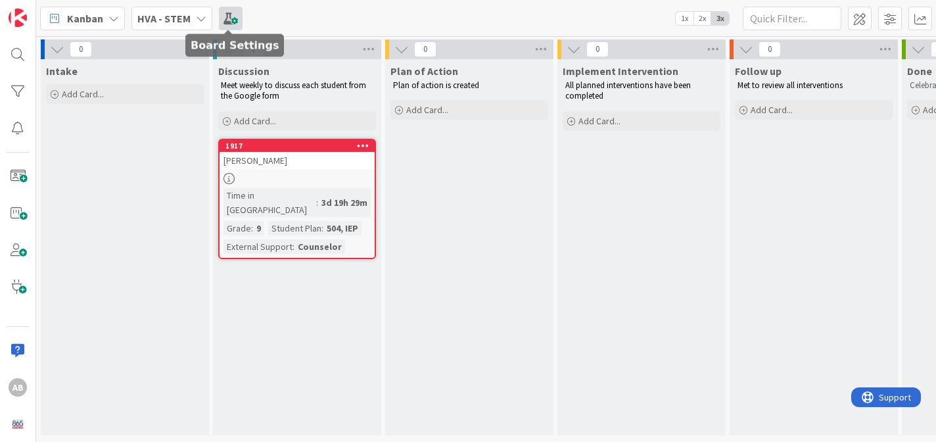
click at [226, 18] on span at bounding box center [231, 19] width 24 height 24
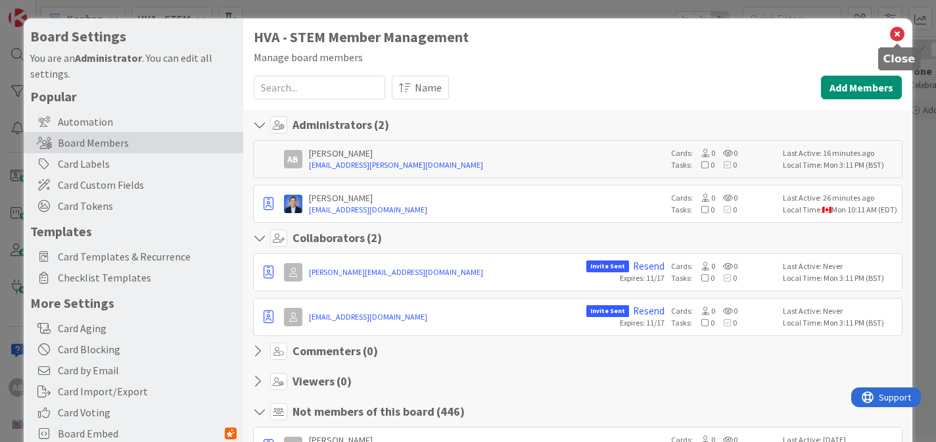
click at [900, 32] on icon at bounding box center [896, 34] width 17 height 18
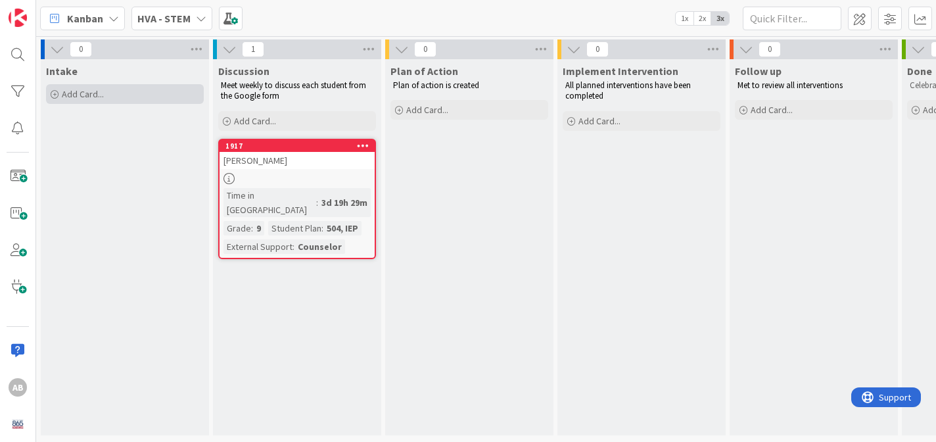
click at [116, 94] on div "Add Card..." at bounding box center [125, 94] width 158 height 20
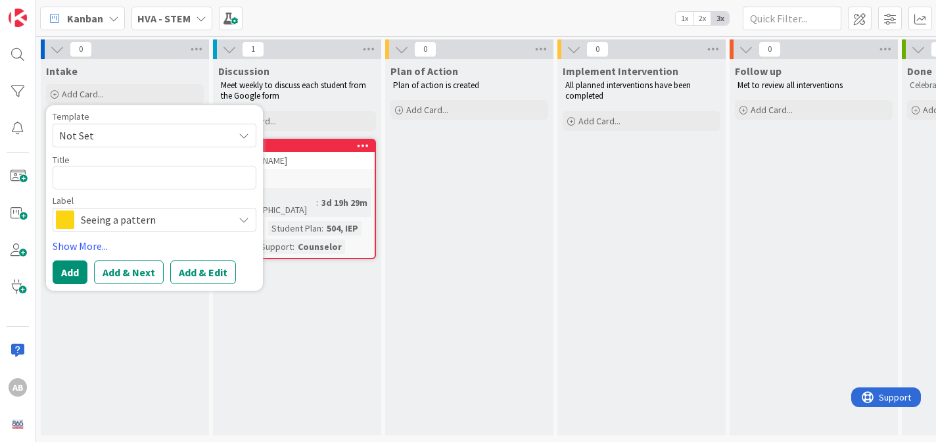
click at [405, 32] on div "Kanban My Zone Organization Select a single board Kanban List (Bulk Actions) Me…" at bounding box center [486, 18] width 900 height 36
